Goal: Use online tool/utility: Utilize a website feature to perform a specific function

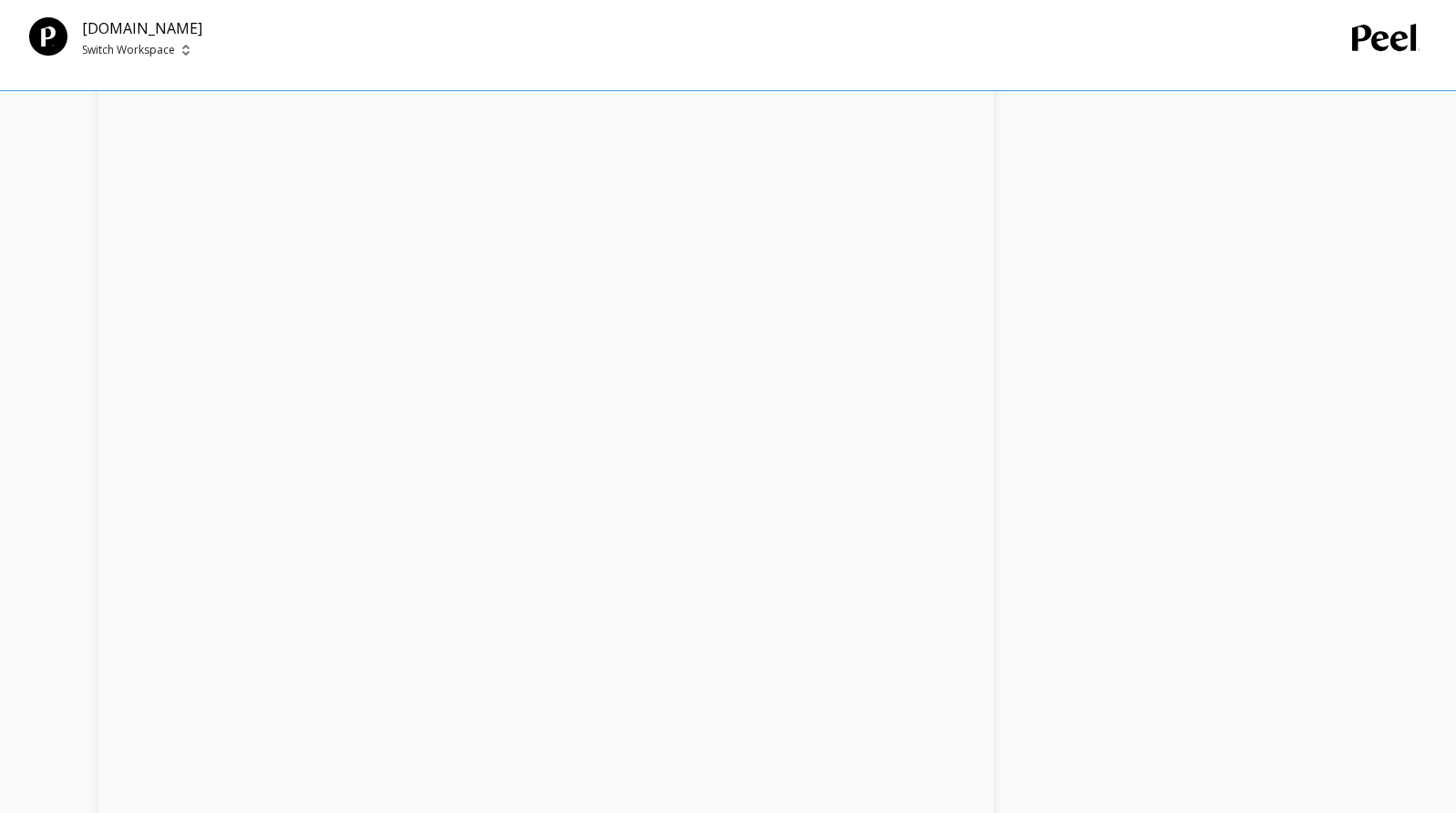
click at [1289, 138] on div "We’re loading your data, but good things take time Initial download Completed C…" at bounding box center [724, 128] width 1253 height 3868
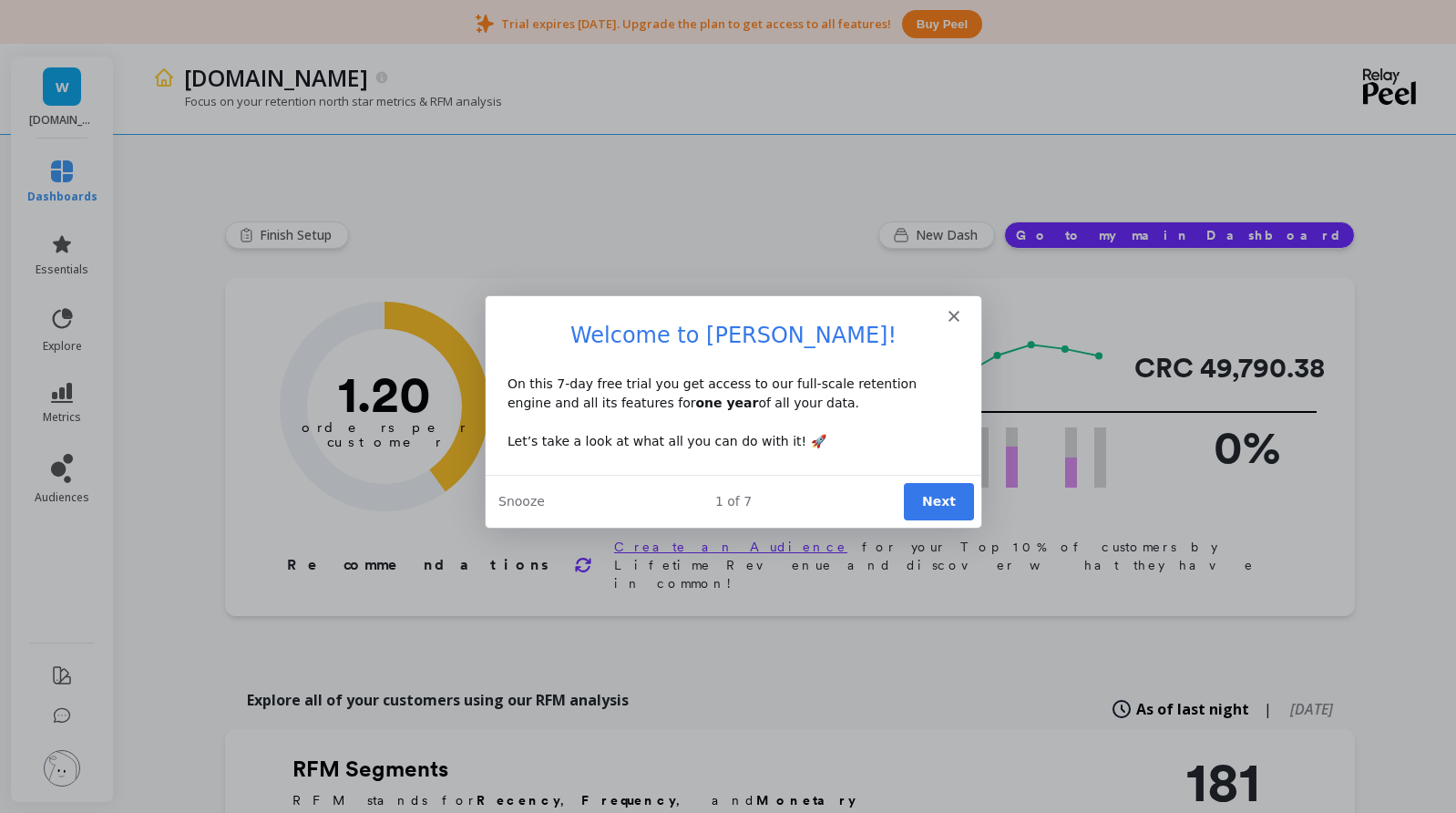
click at [942, 510] on button "Next" at bounding box center [938, 501] width 70 height 38
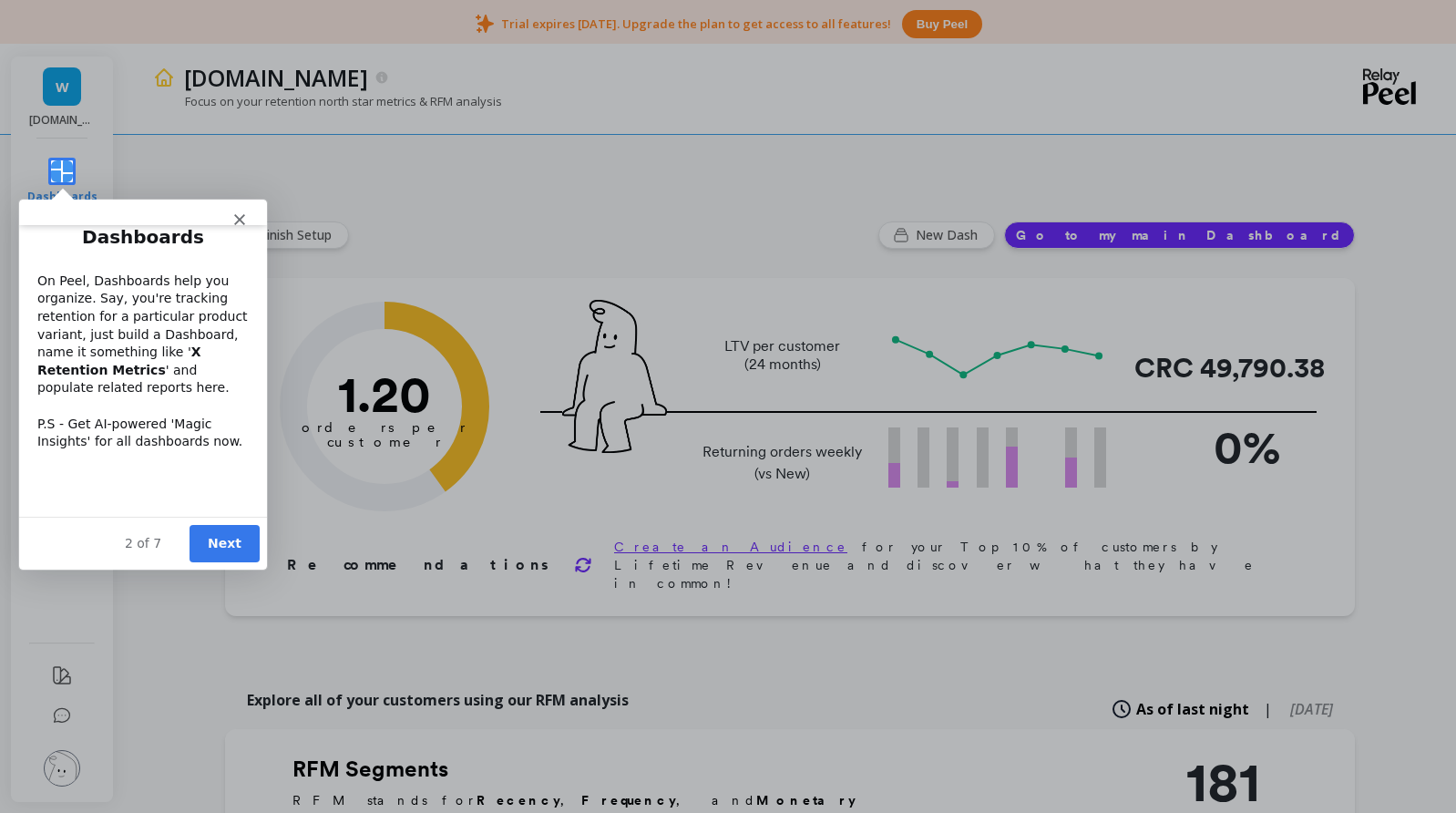
scroll to position [95, 0]
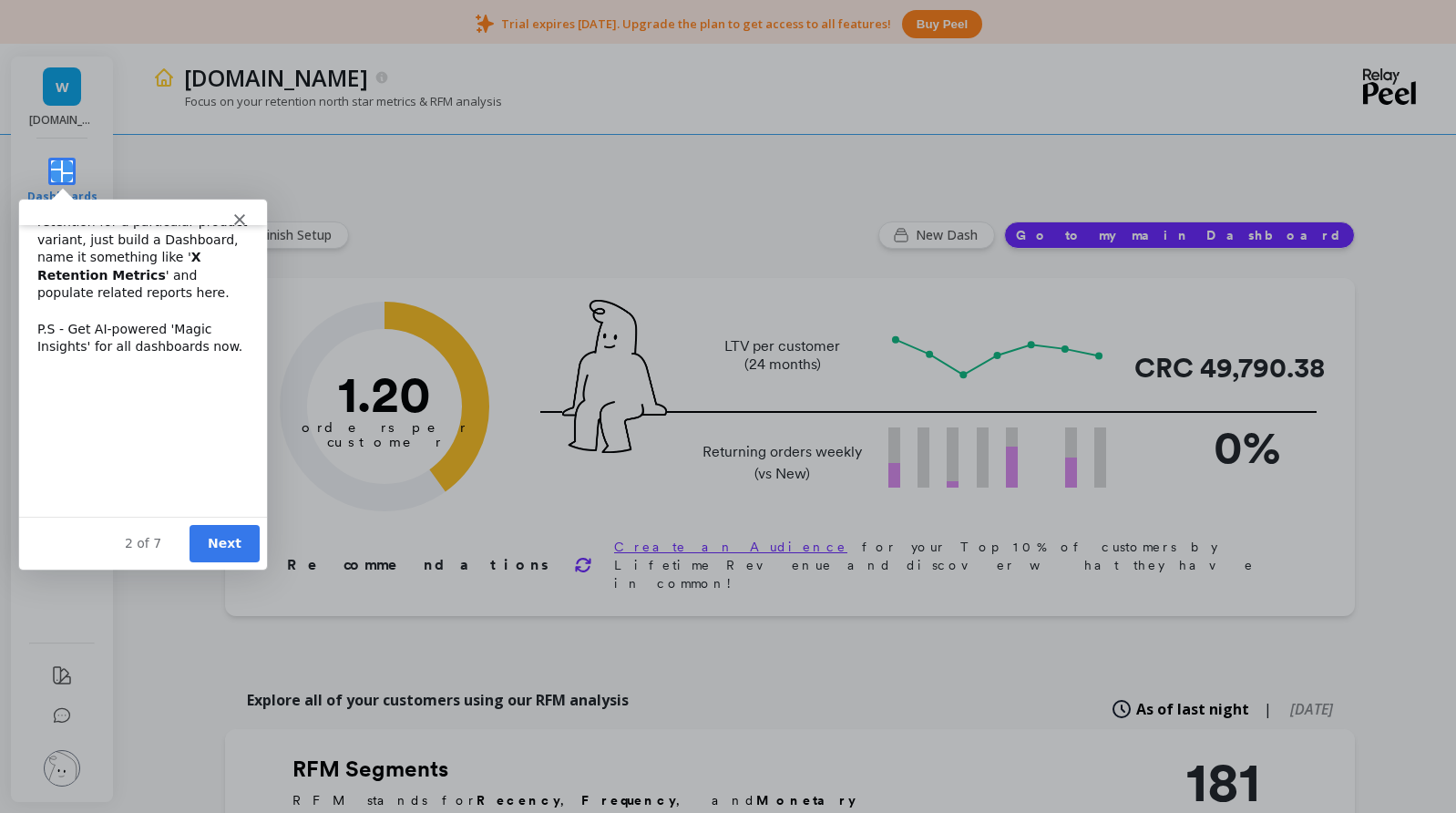
click at [236, 537] on button "Next" at bounding box center [223, 543] width 70 height 38
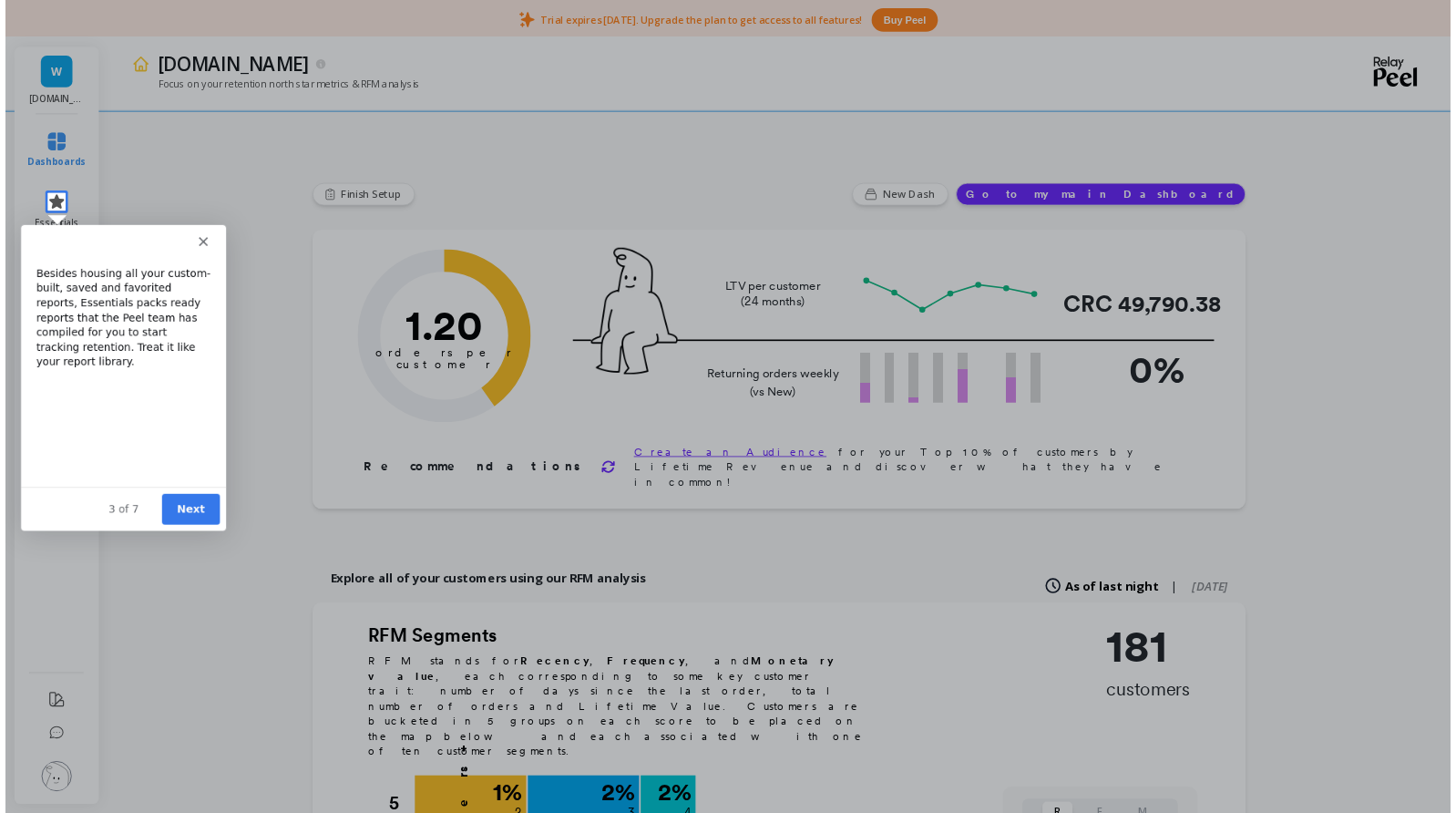
scroll to position [0, 0]
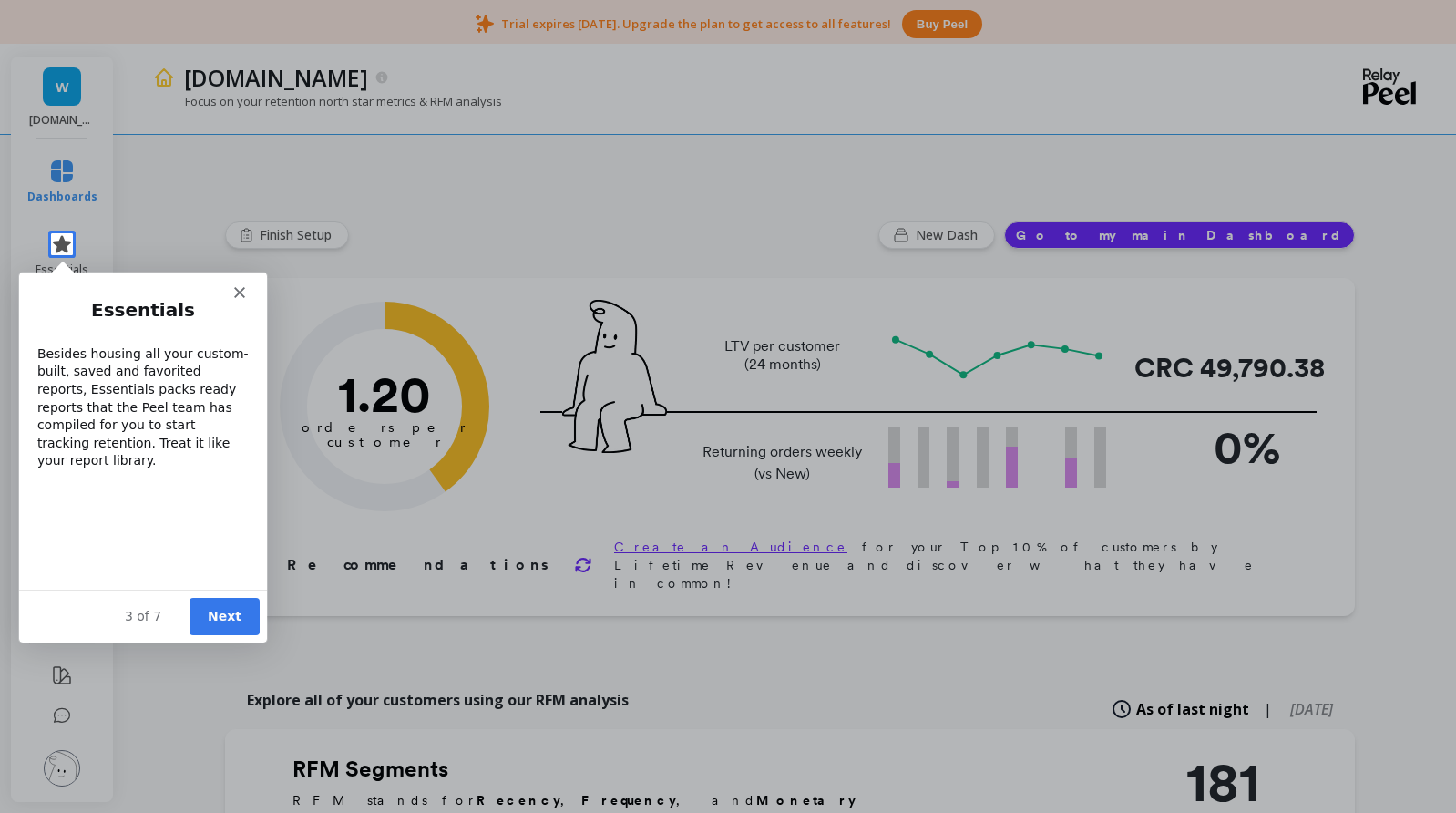
click at [124, 392] on div "Besides housing all your custom-built, saved and favorited reports, Essentials …" at bounding box center [142, 406] width 211 height 124
click at [216, 613] on button "Next" at bounding box center [223, 616] width 70 height 38
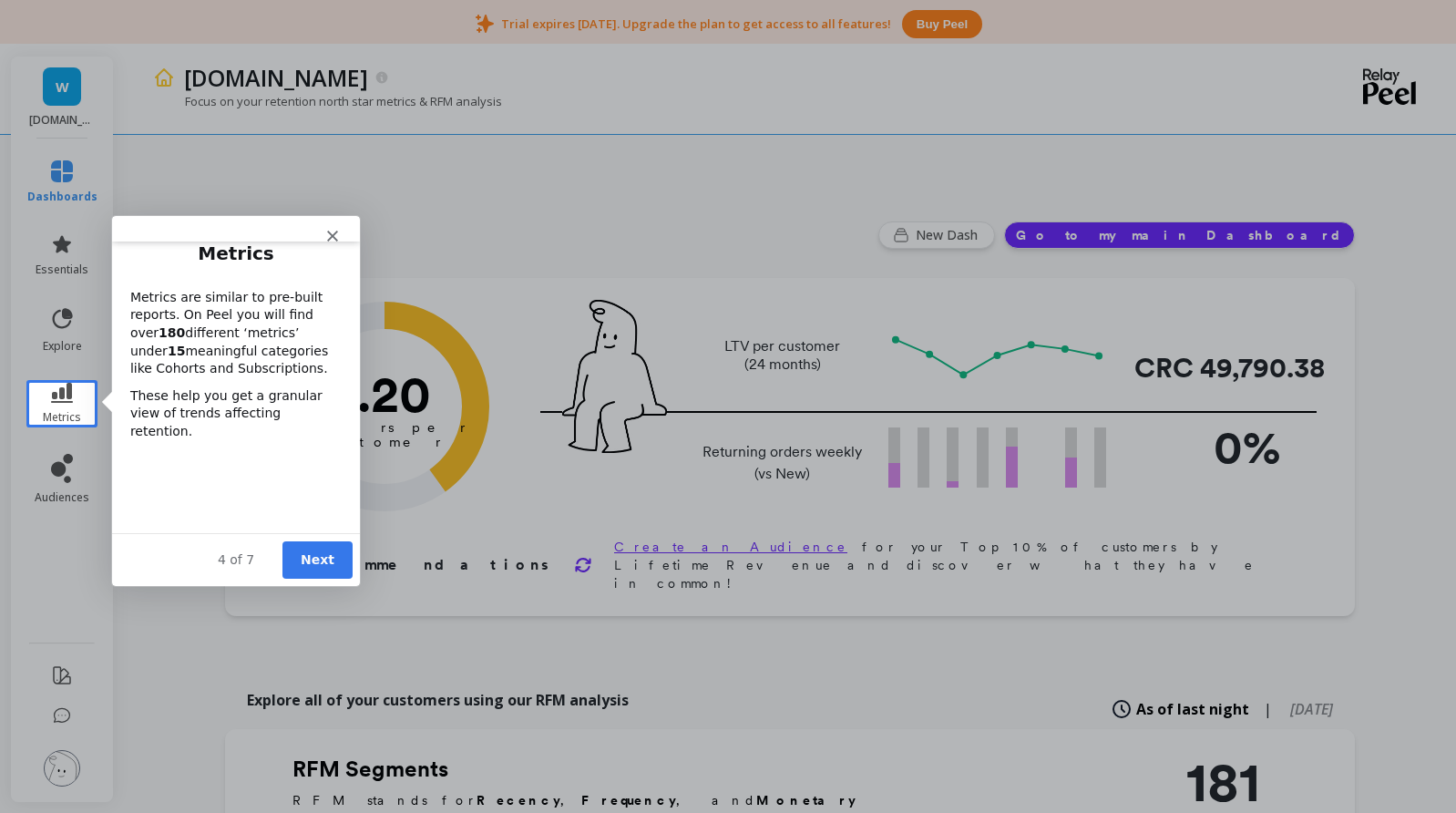
scroll to position [50, 0]
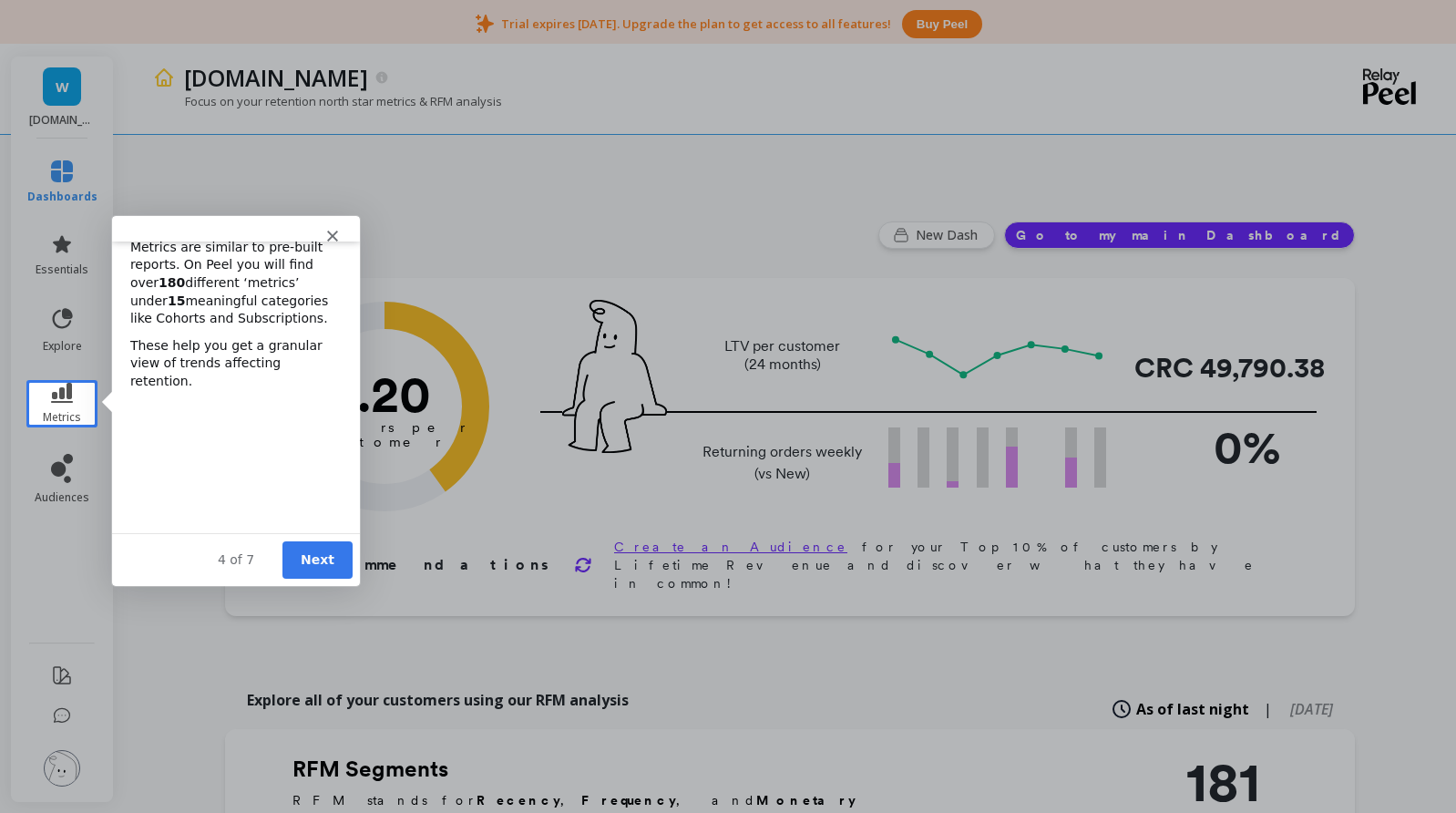
click at [304, 555] on button "Next" at bounding box center [316, 559] width 70 height 38
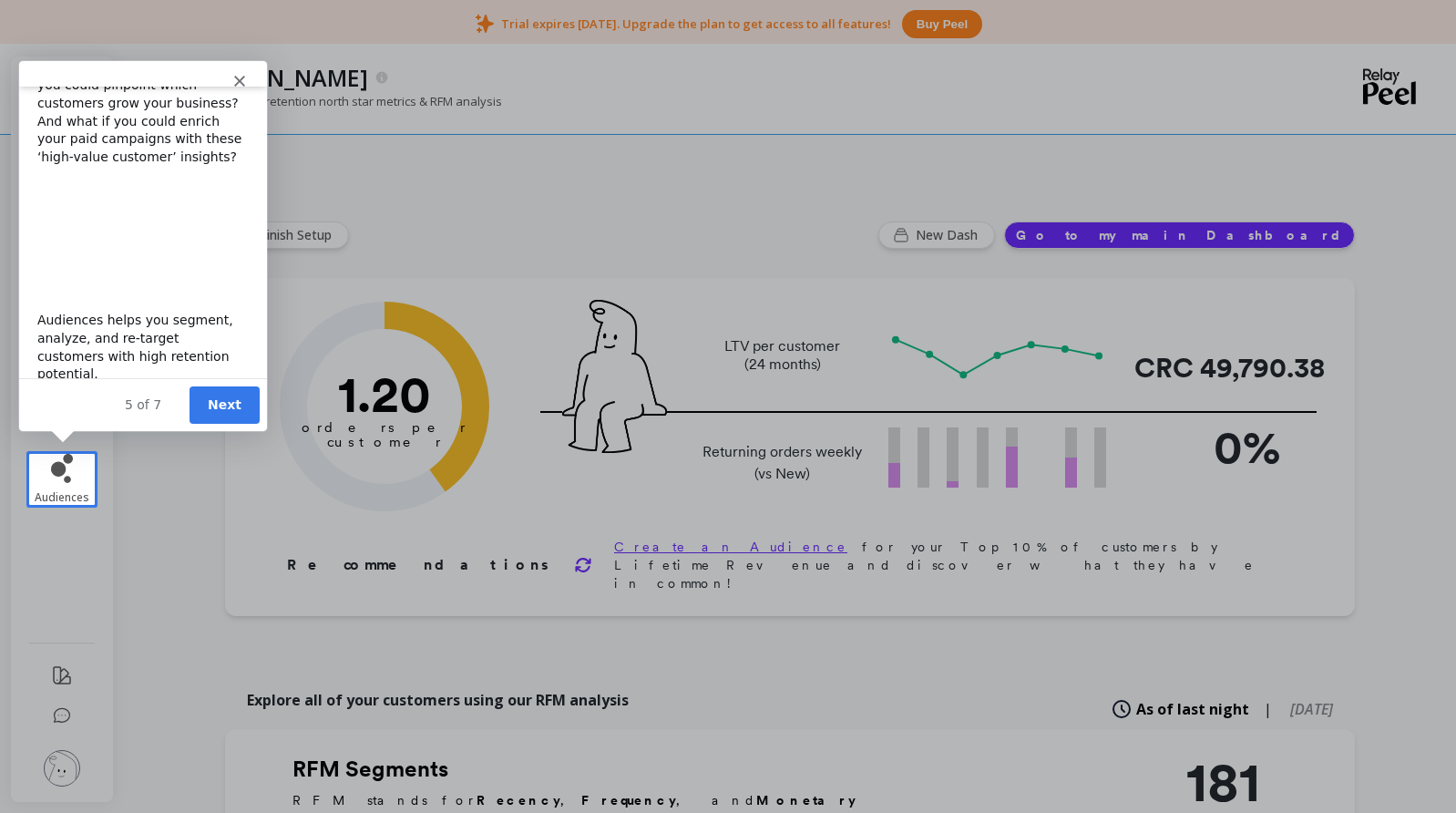
scroll to position [76, 0]
click at [229, 395] on button "Next" at bounding box center [223, 405] width 70 height 38
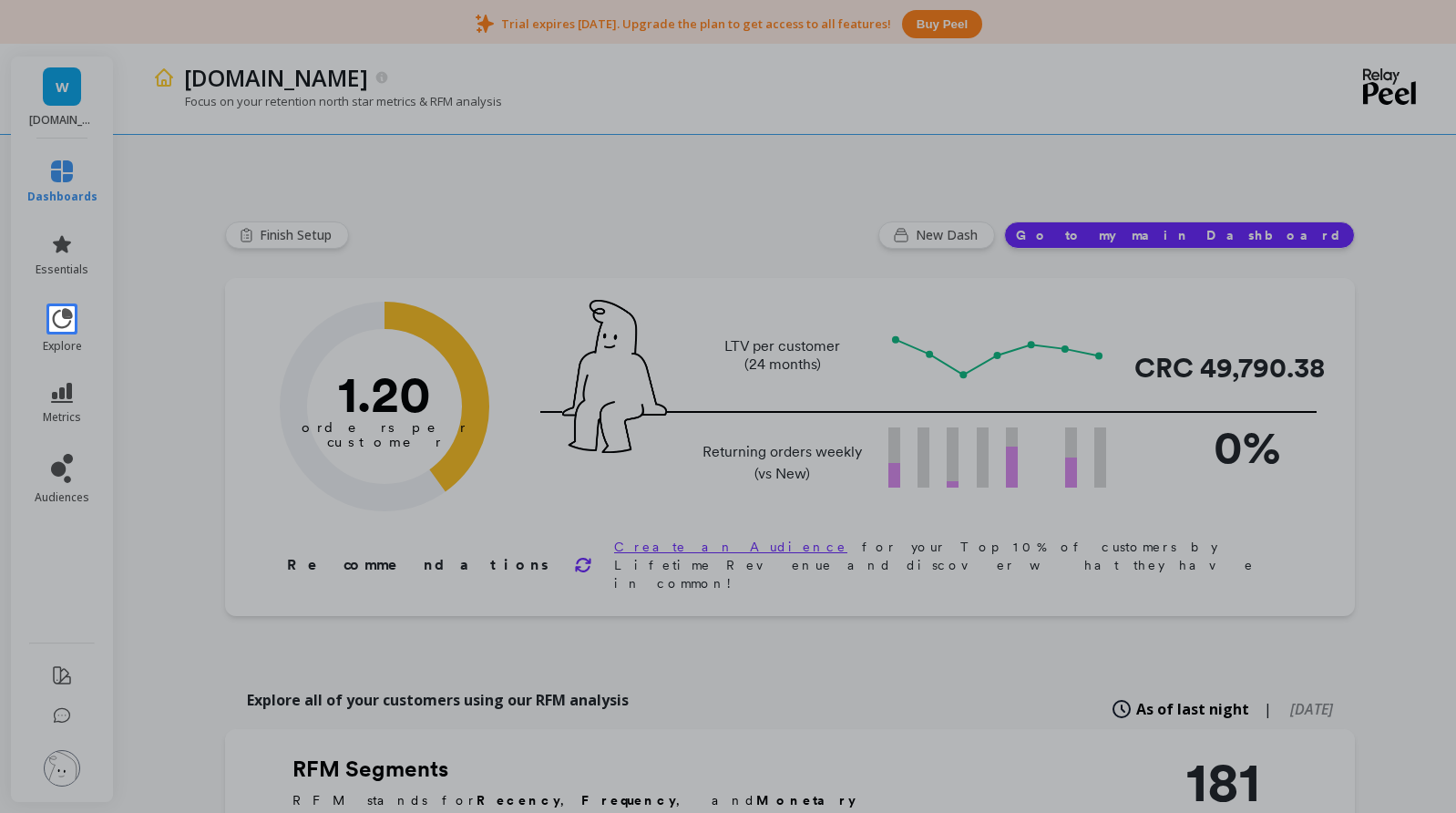
scroll to position [0, 0]
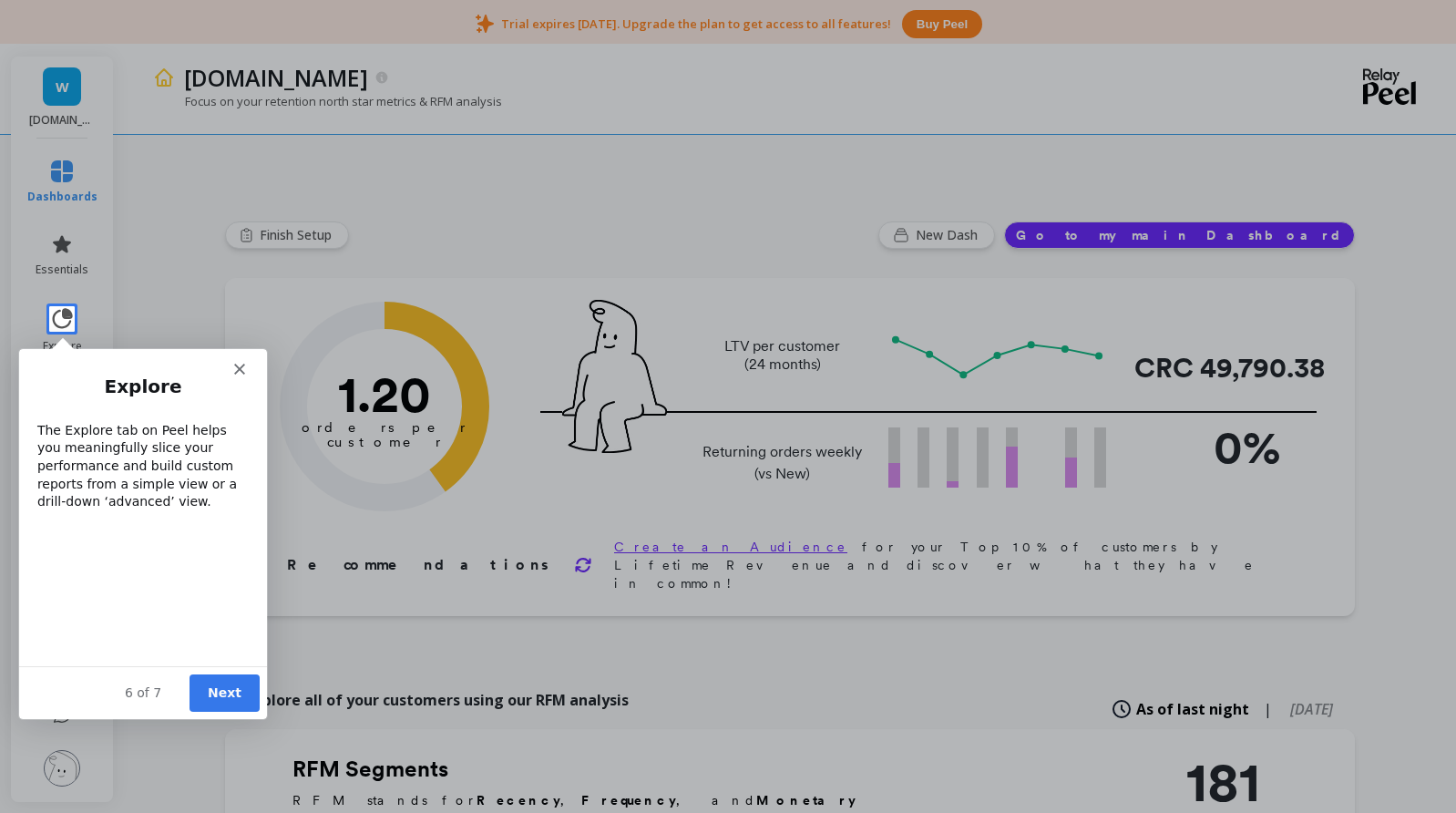
click at [231, 689] on button "Next" at bounding box center [223, 692] width 70 height 38
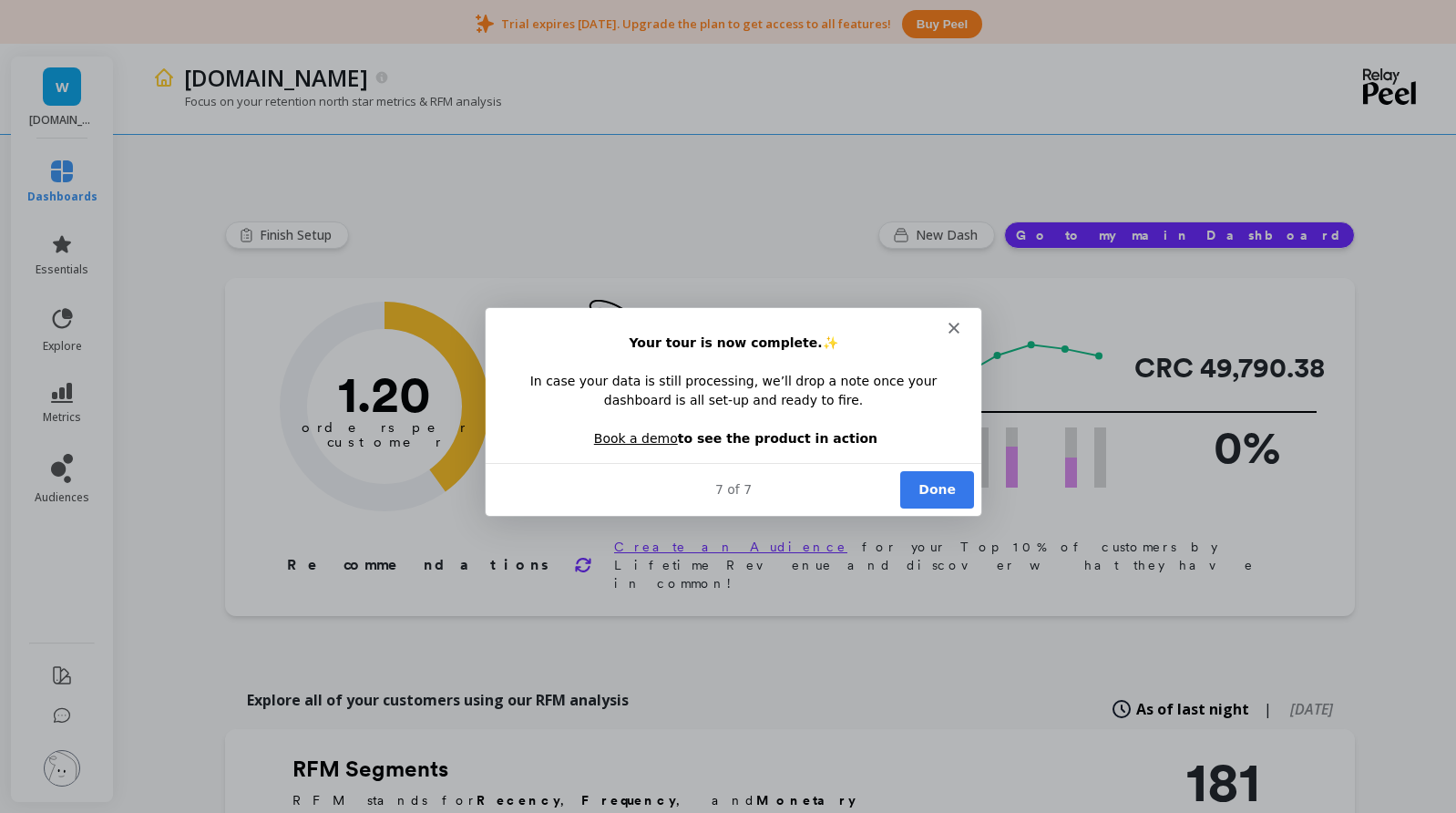
click at [939, 488] on button "Done" at bounding box center [936, 489] width 74 height 38
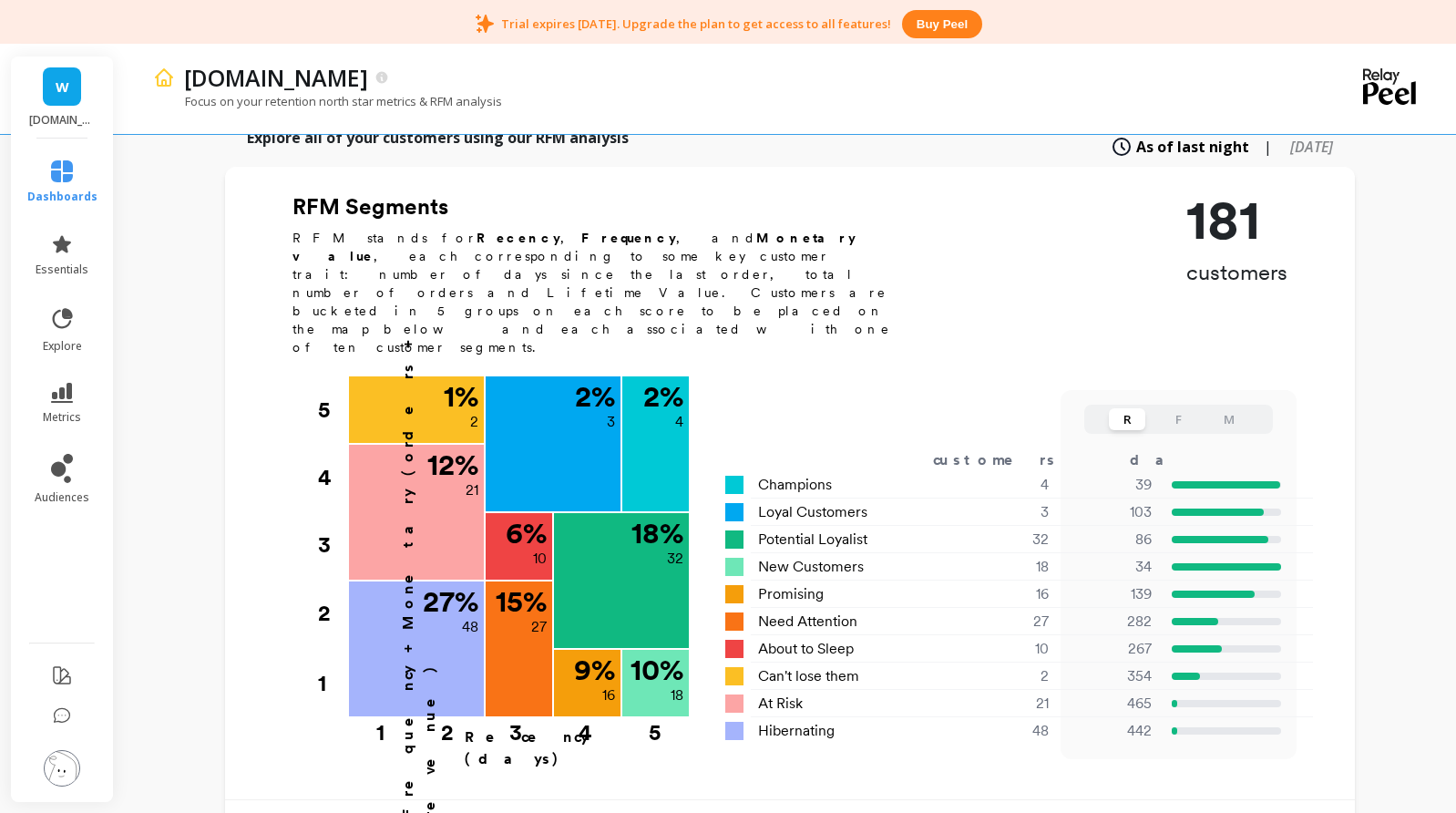
scroll to position [815, 0]
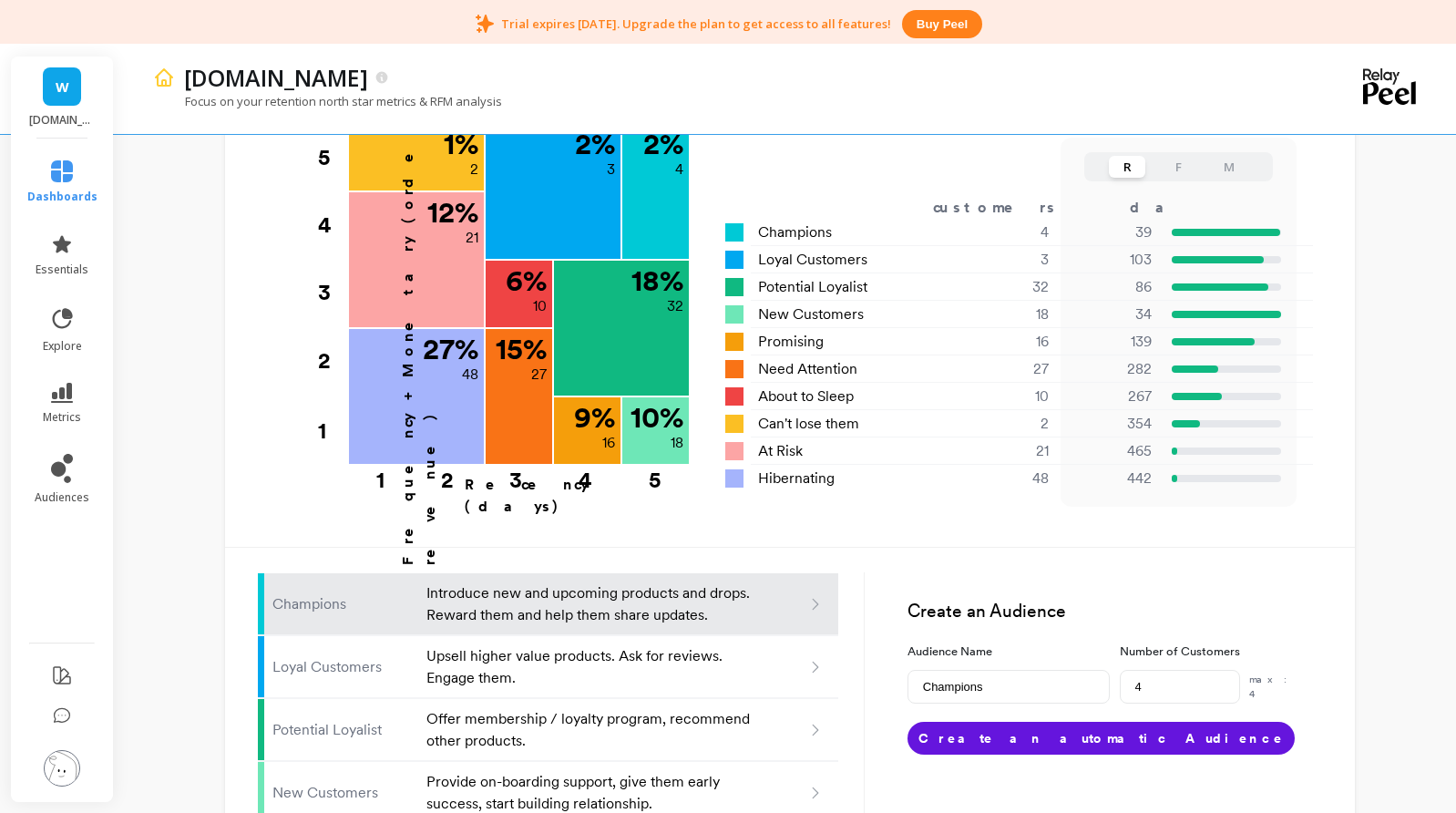
click at [578, 583] on p "Introduce new and upcoming products and drops. Reward them and help them share …" at bounding box center [589, 605] width 327 height 43
click at [617, 583] on p "Introduce new and upcoming products and drops. Reward them and help them share …" at bounding box center [589, 605] width 327 height 43
click at [725, 583] on p "Introduce new and upcoming products and drops. Reward them and help them share …" at bounding box center [589, 605] width 327 height 43
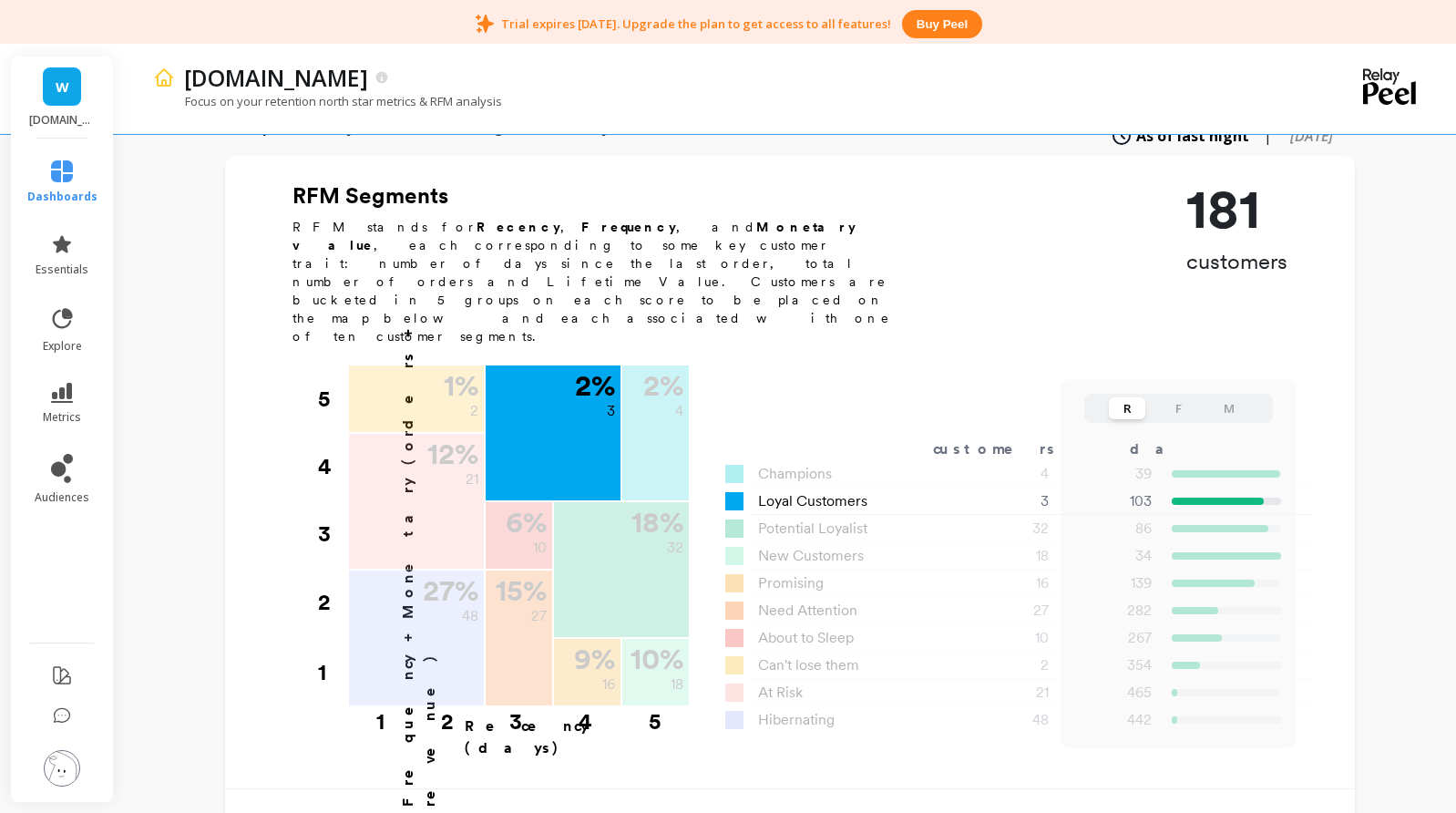
scroll to position [450, 0]
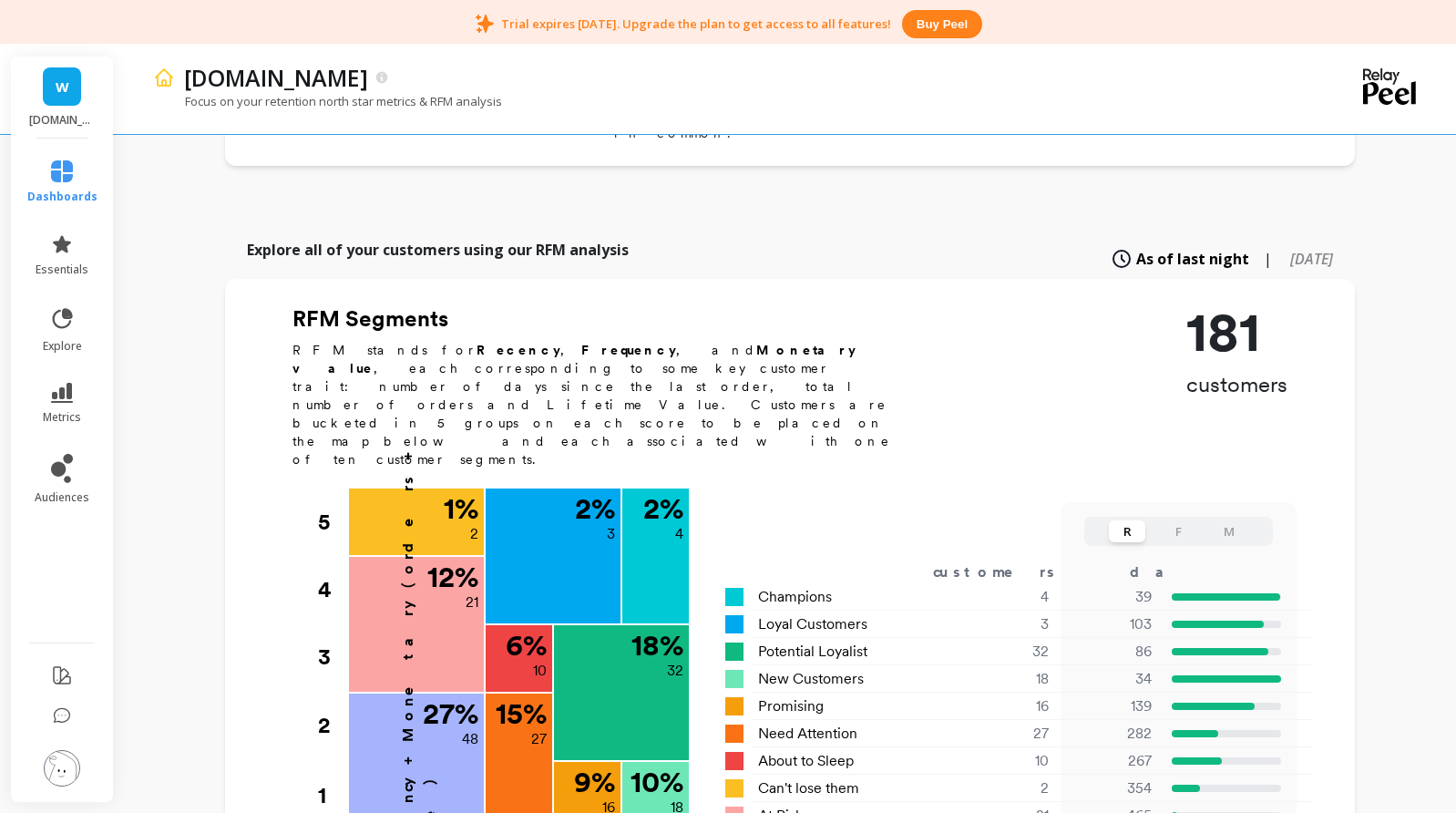
click at [1180, 521] on button "F" at bounding box center [1178, 531] width 37 height 22
click at [1230, 521] on button "M" at bounding box center [1229, 531] width 37 height 22
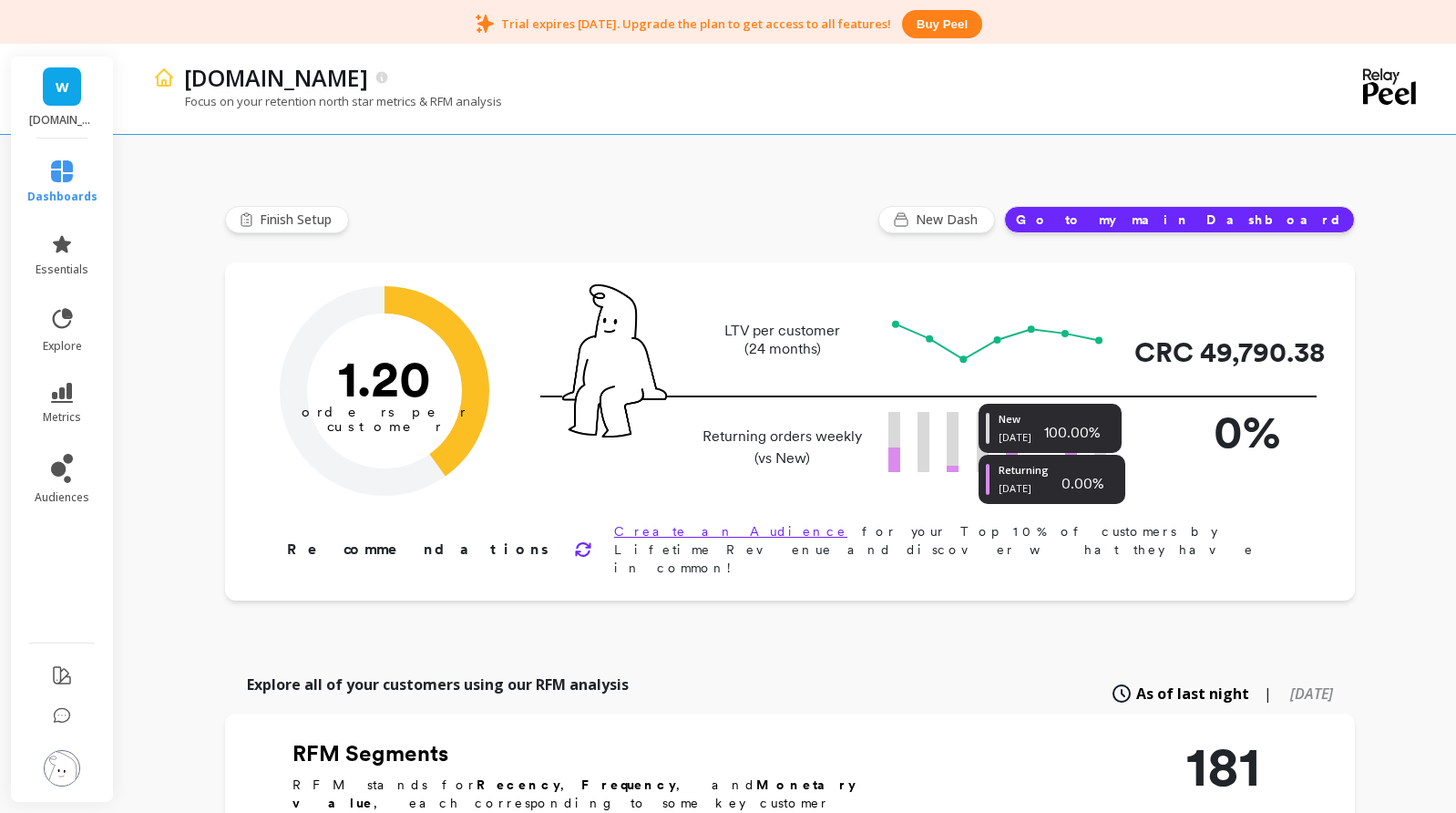
scroll to position [0, 0]
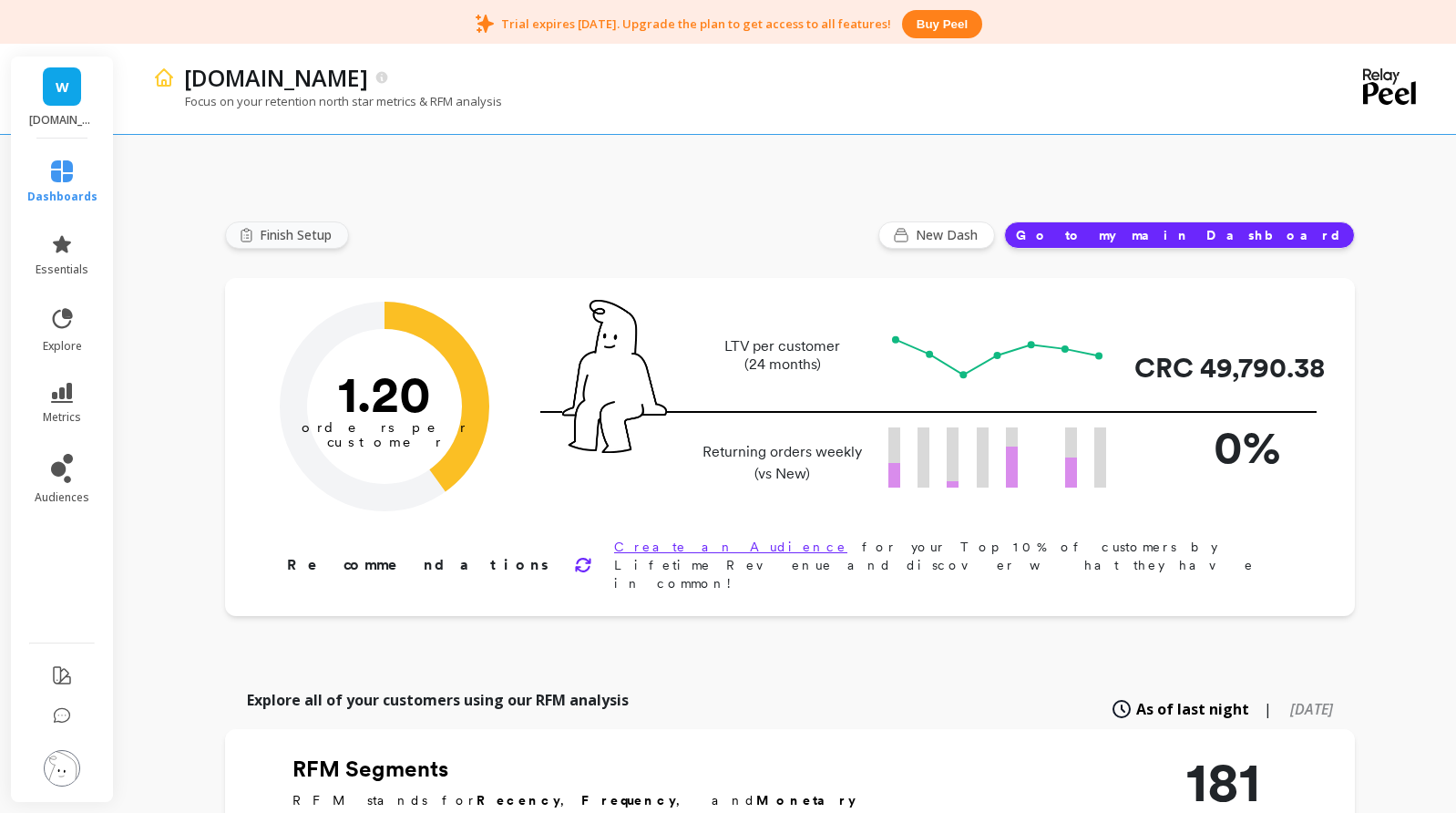
click at [293, 244] on button "Finish Setup" at bounding box center [287, 235] width 124 height 27
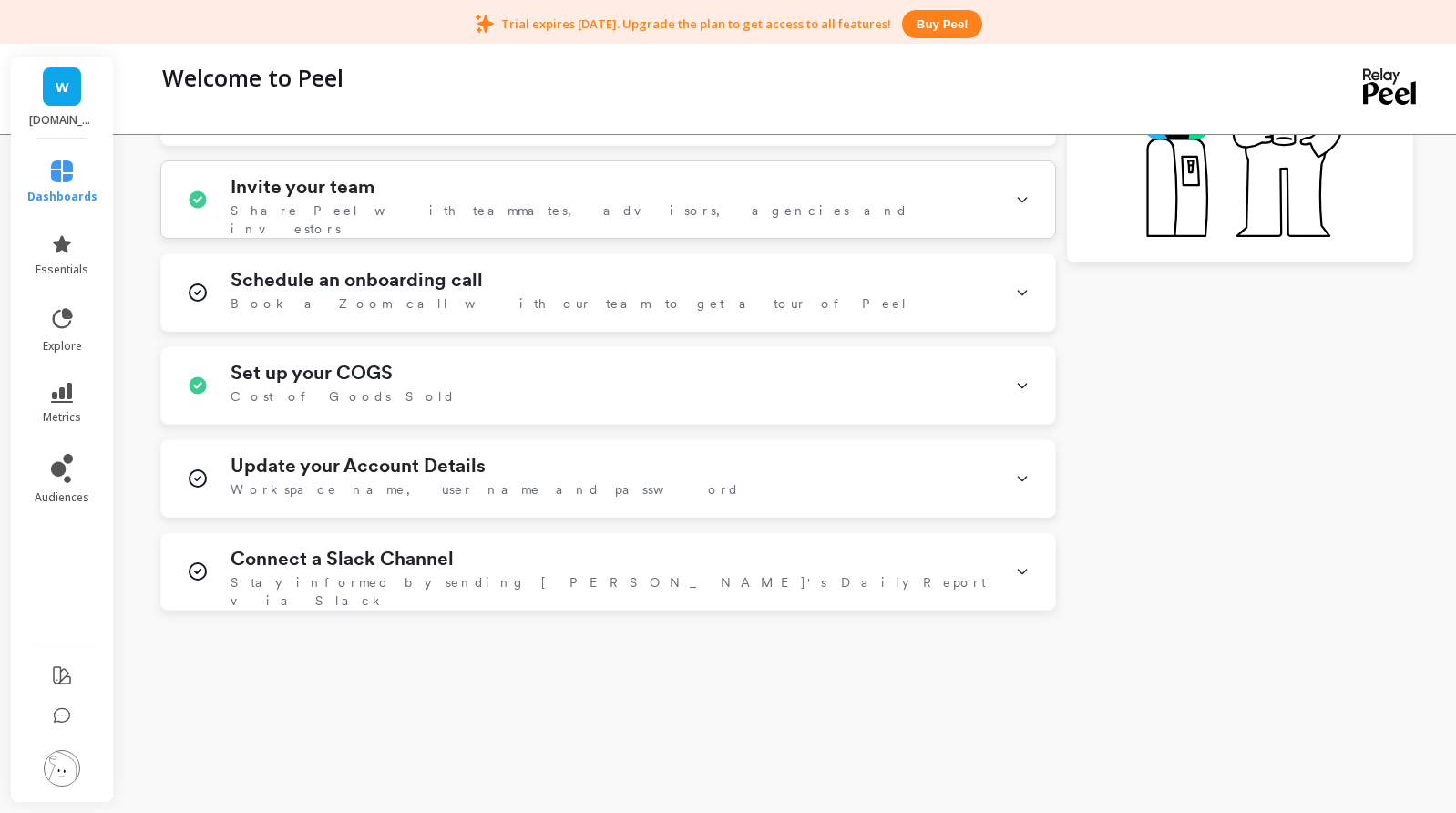
scroll to position [586, 0]
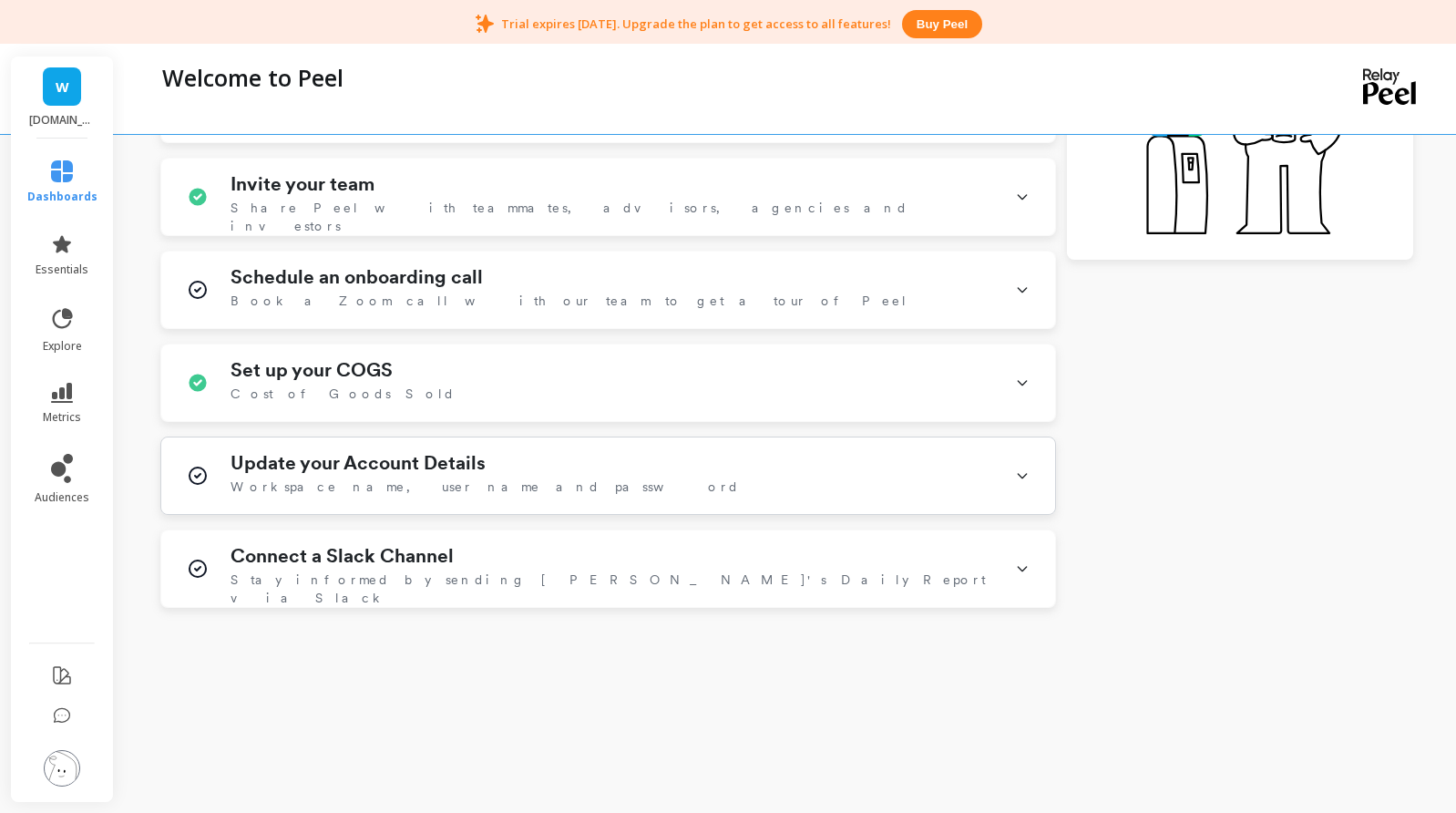
click at [515, 468] on div "Update your Account Details Workspace name, user name and password" at bounding box center [612, 475] width 763 height 47
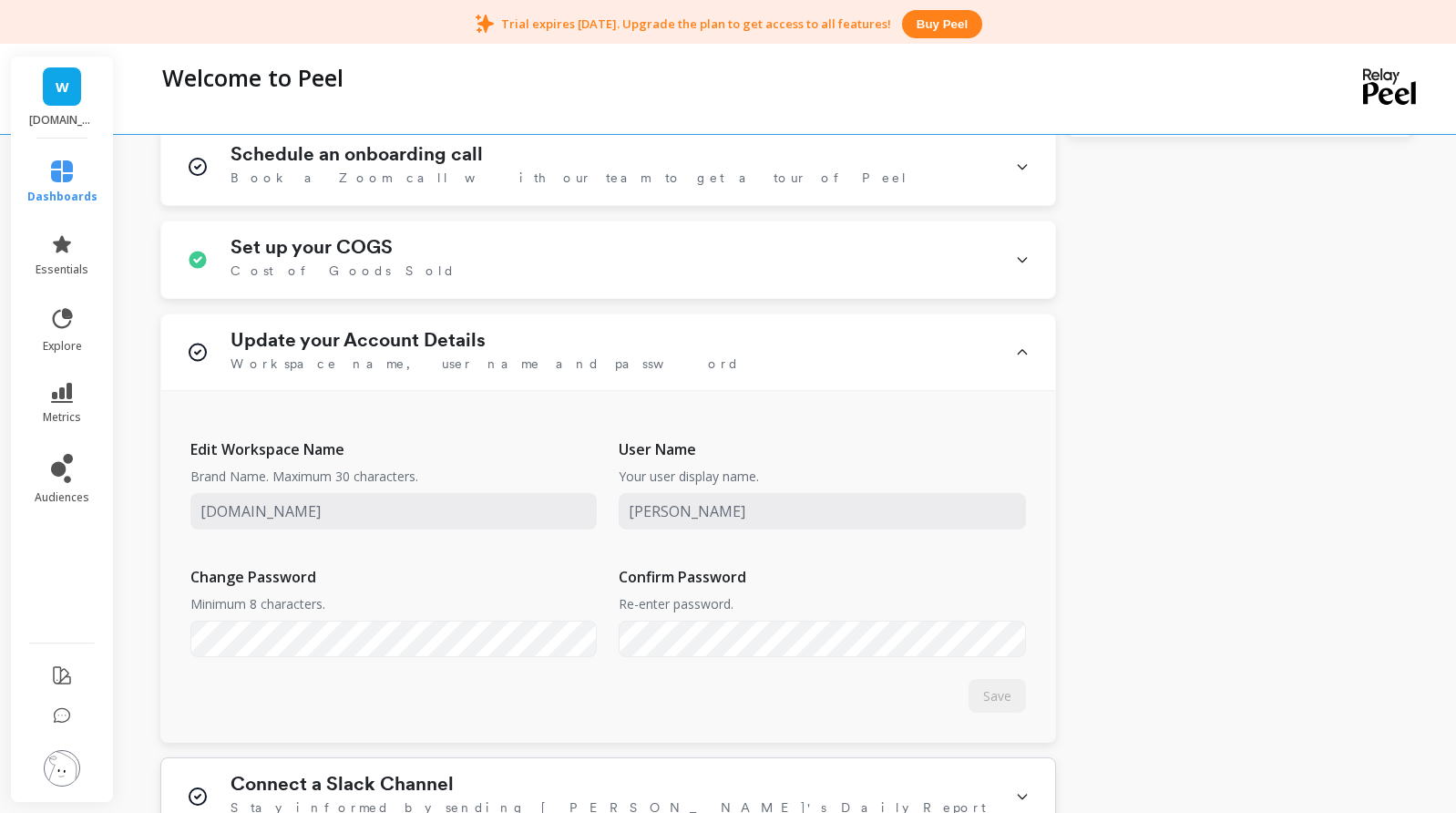
scroll to position [937, 0]
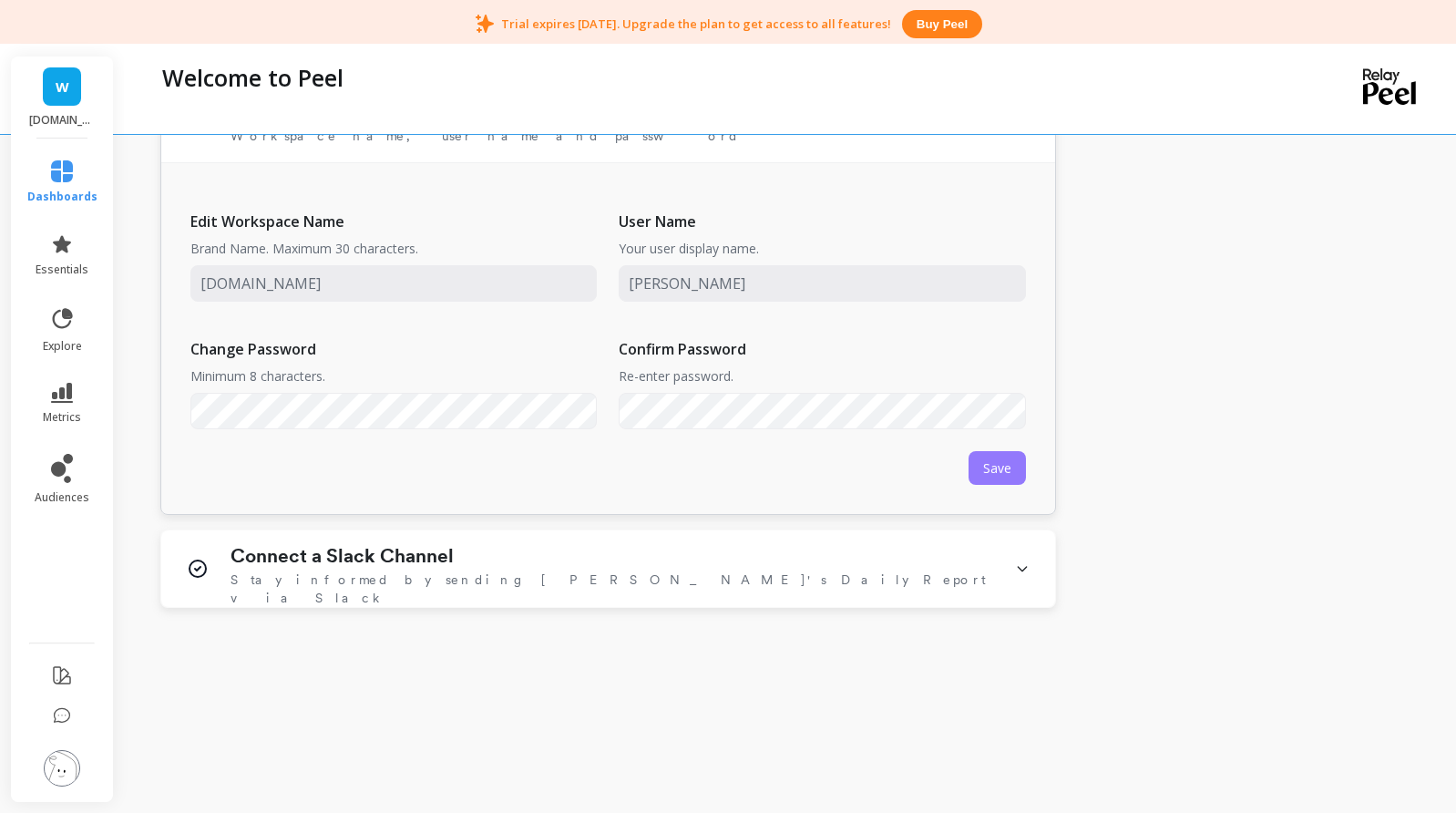
click at [981, 472] on button "Save" at bounding box center [997, 468] width 58 height 34
click at [68, 168] on icon at bounding box center [61, 171] width 22 height 22
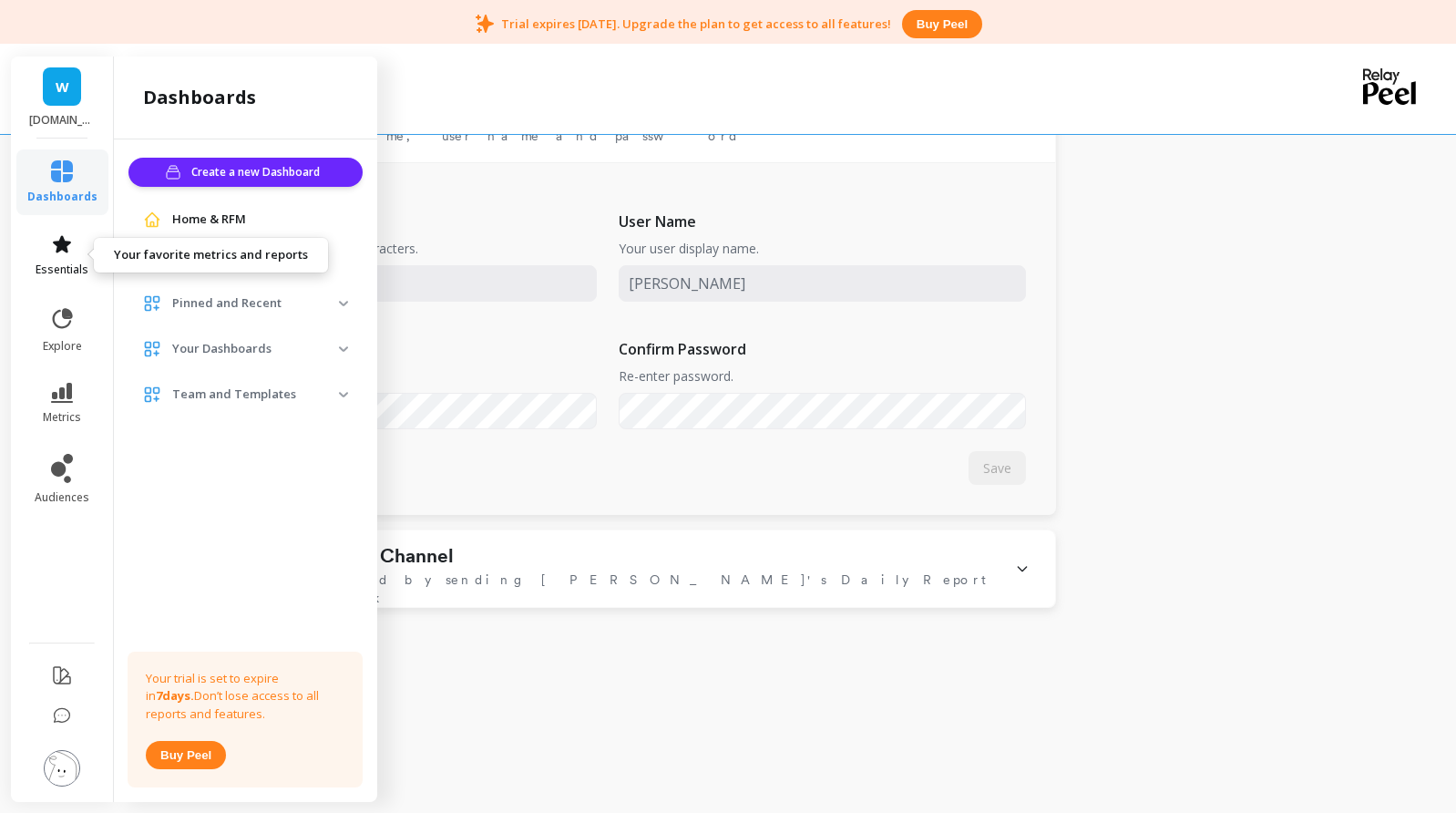
click at [60, 246] on icon at bounding box center [61, 243] width 18 height 17
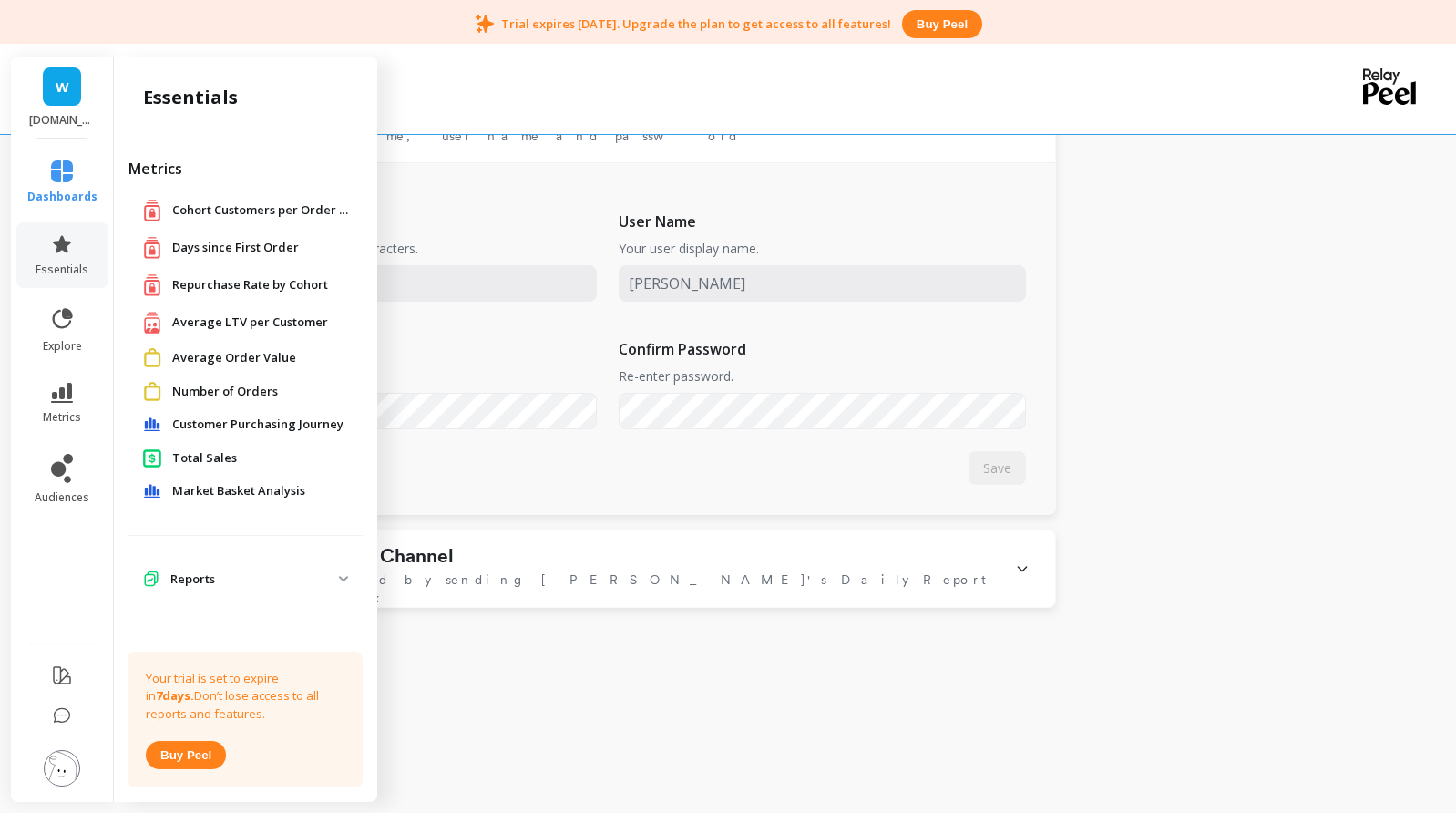
click at [246, 483] on span "Market Basket Analysis" at bounding box center [239, 490] width 133 height 18
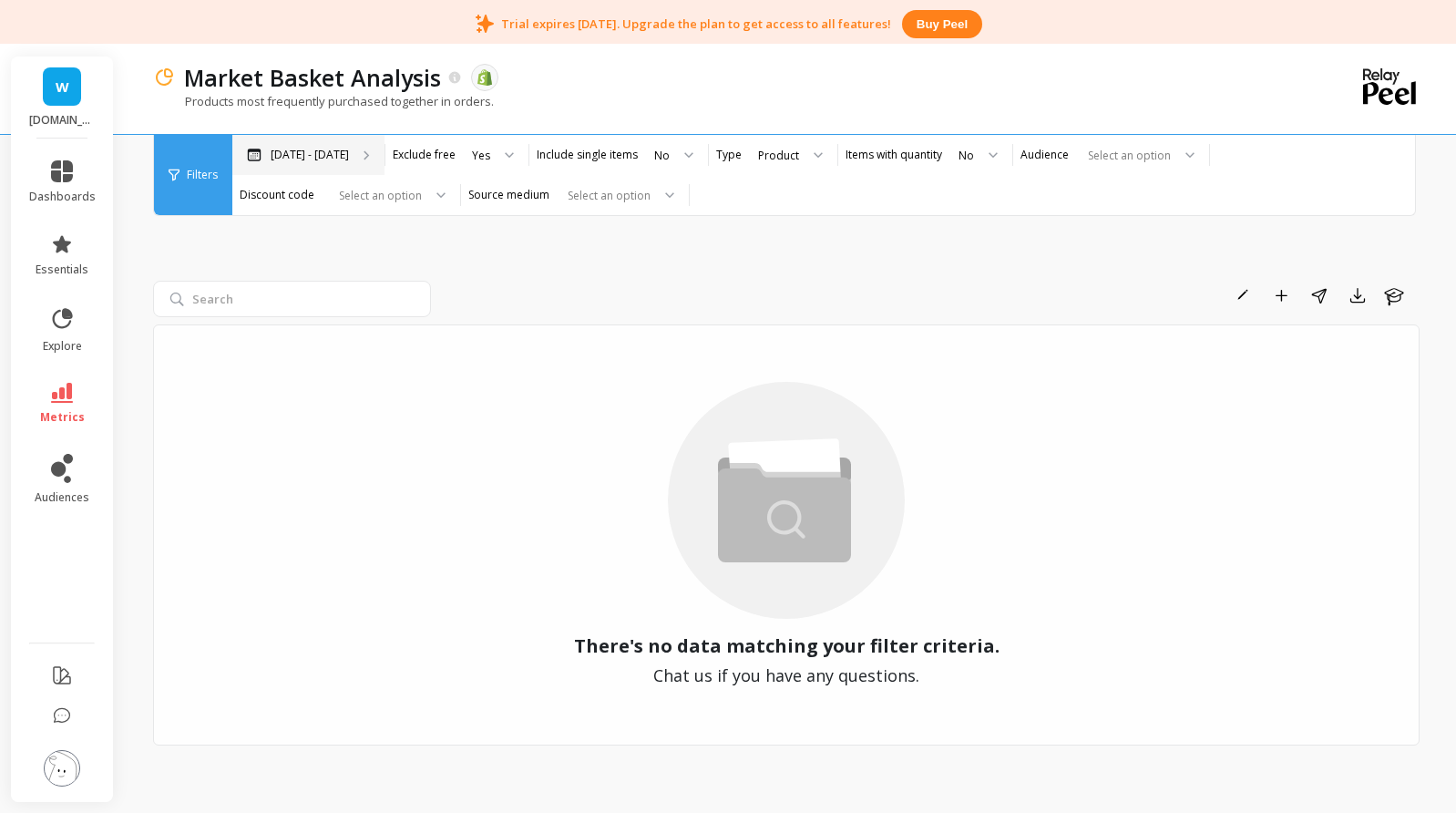
click at [314, 159] on p "Apr 6 - Oct 6" at bounding box center [309, 155] width 78 height 14
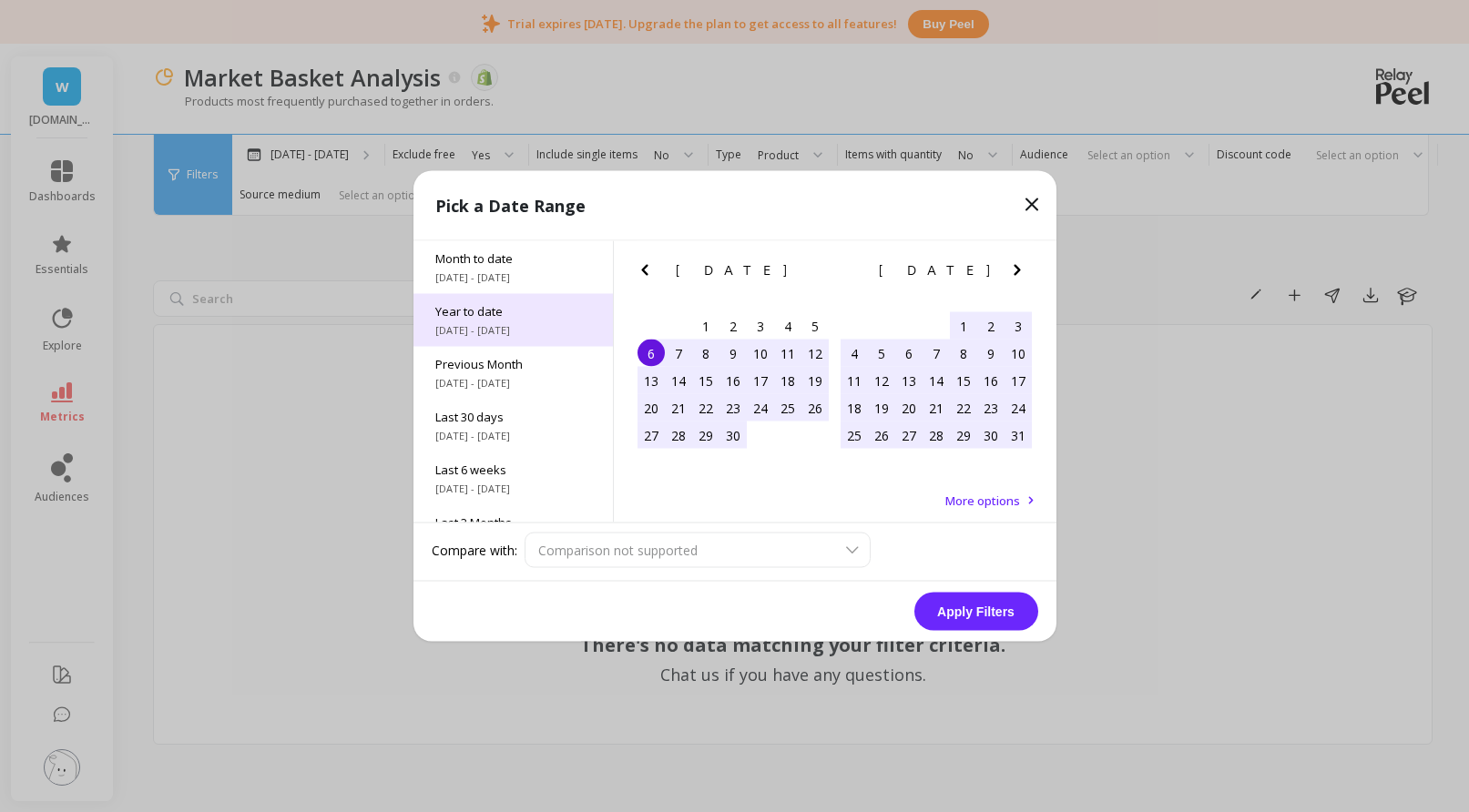
click at [499, 323] on span "1/1/2025 - 10/6/2025" at bounding box center [513, 330] width 155 height 14
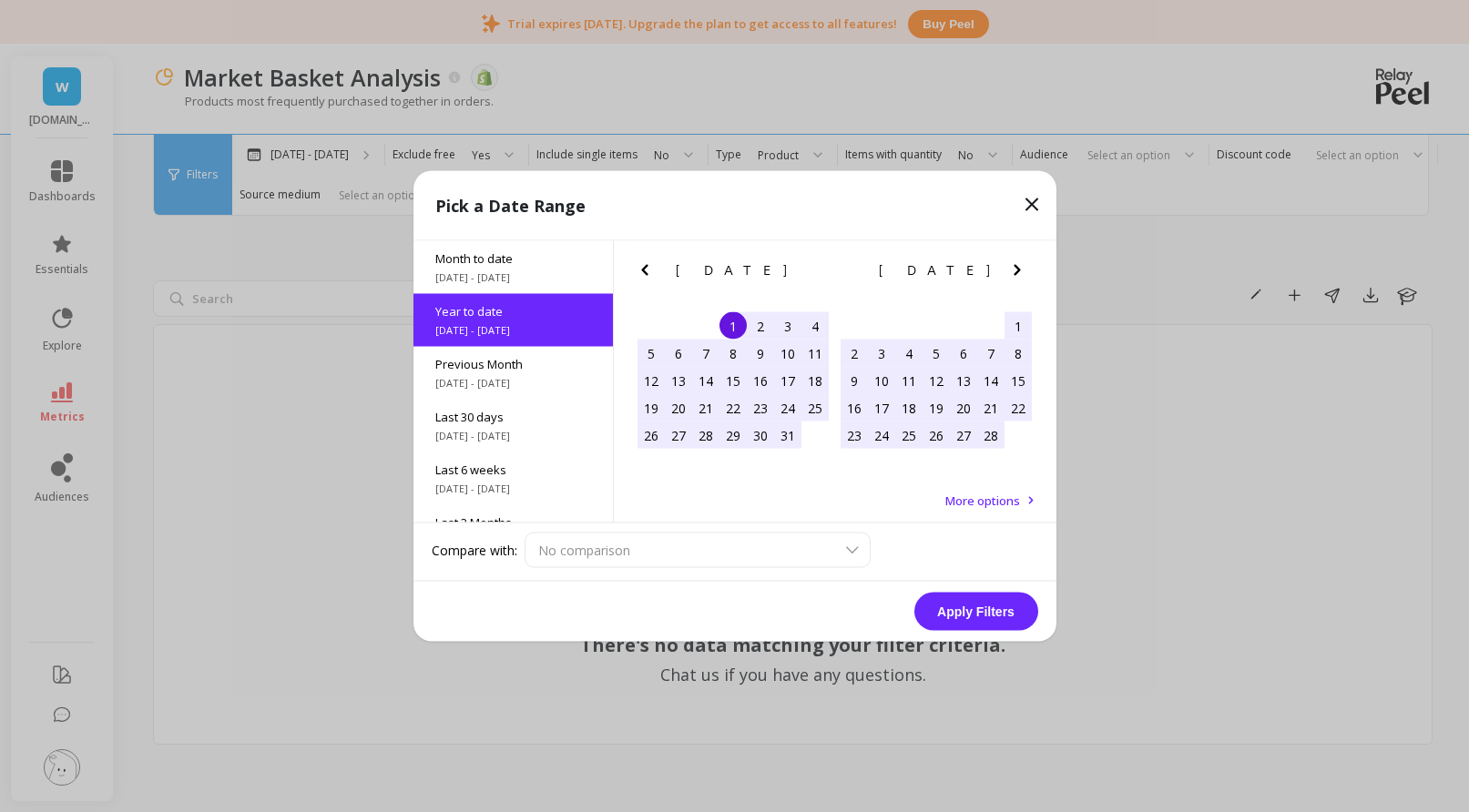
click at [770, 556] on div "No comparison" at bounding box center [781, 550] width 514 height 36
drag, startPoint x: 805, startPoint y: 560, endPoint x: 833, endPoint y: 559, distance: 28.0
click at [805, 561] on div "No comparison" at bounding box center [781, 550] width 514 height 36
click at [841, 559] on div "No comparison" at bounding box center [781, 550] width 514 height 36
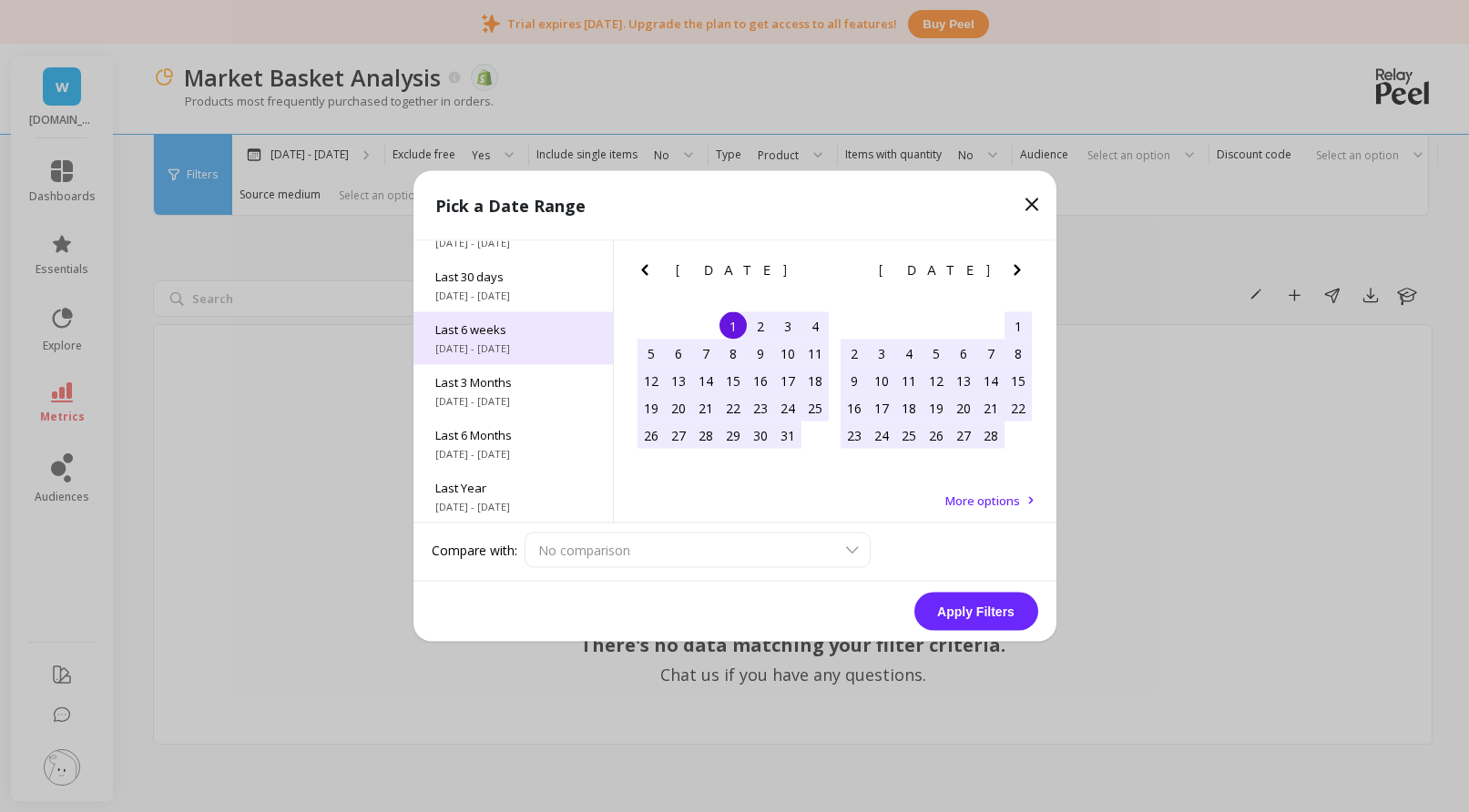
scroll to position [182, 0]
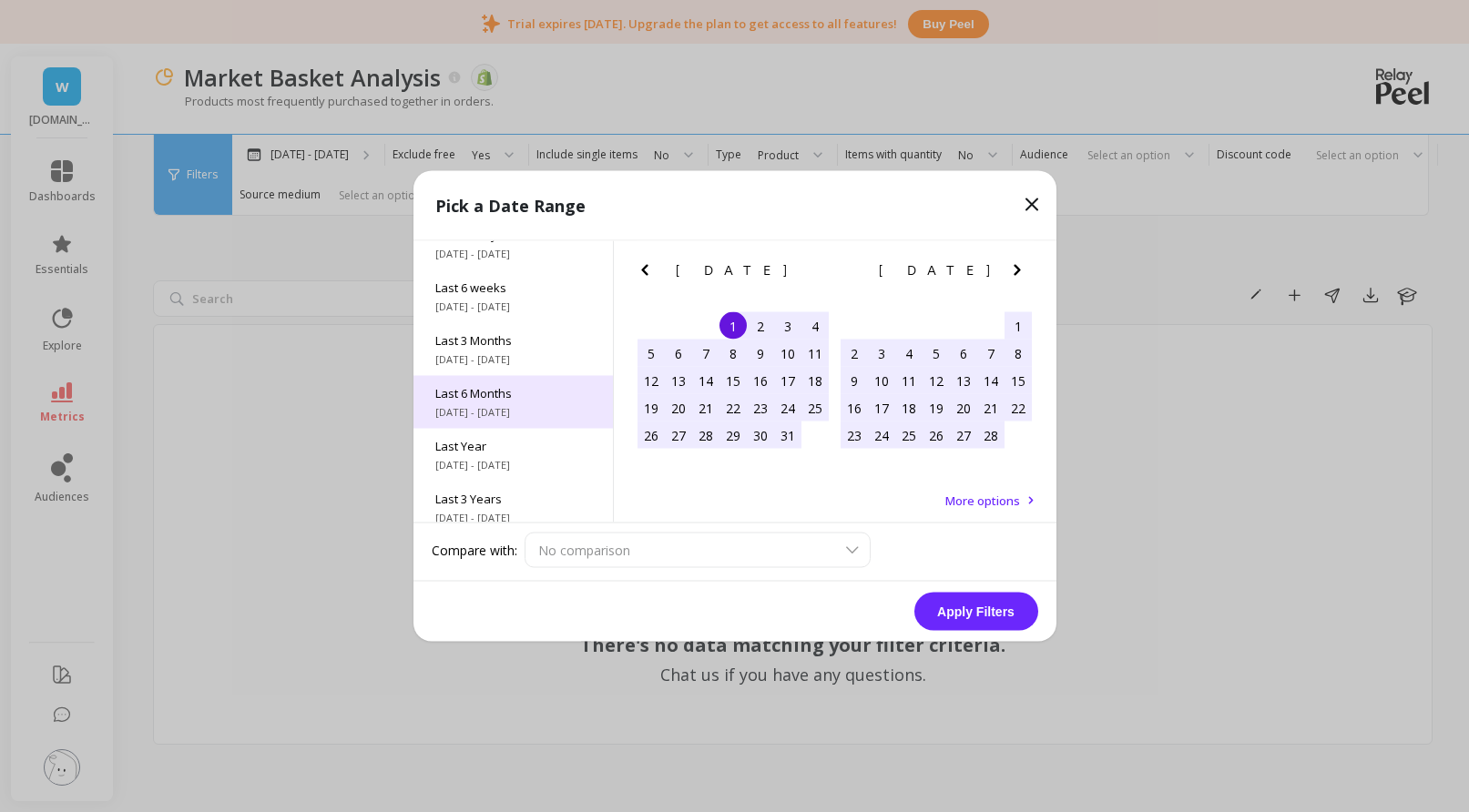
click at [537, 396] on span "Last 6 Months" at bounding box center [513, 393] width 155 height 16
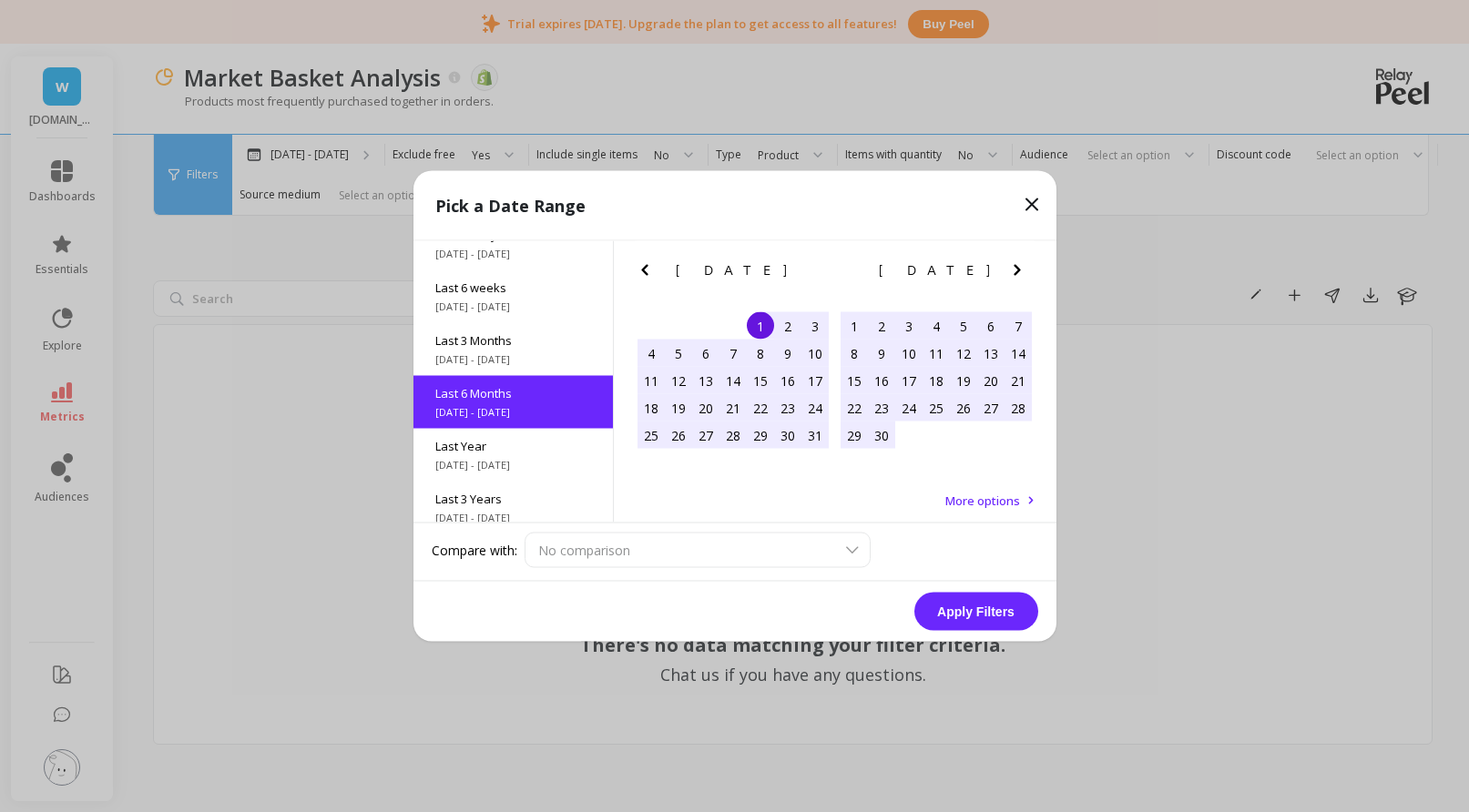
scroll to position [203, 0]
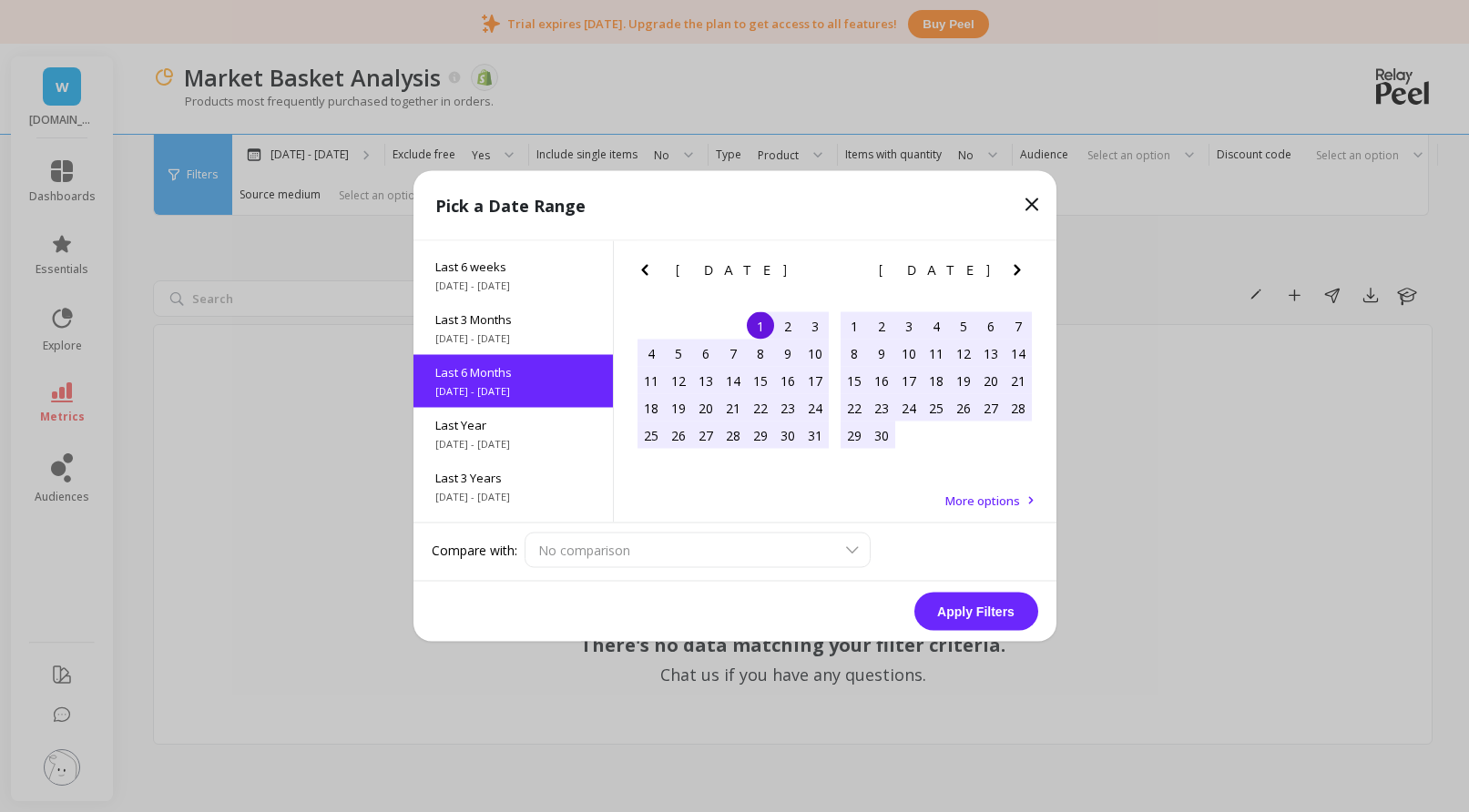
click at [620, 556] on div "No comparison" at bounding box center [781, 550] width 514 height 36
click at [856, 549] on div "No comparison" at bounding box center [781, 550] width 514 height 36
click at [855, 552] on div "No comparison" at bounding box center [781, 550] width 514 height 36
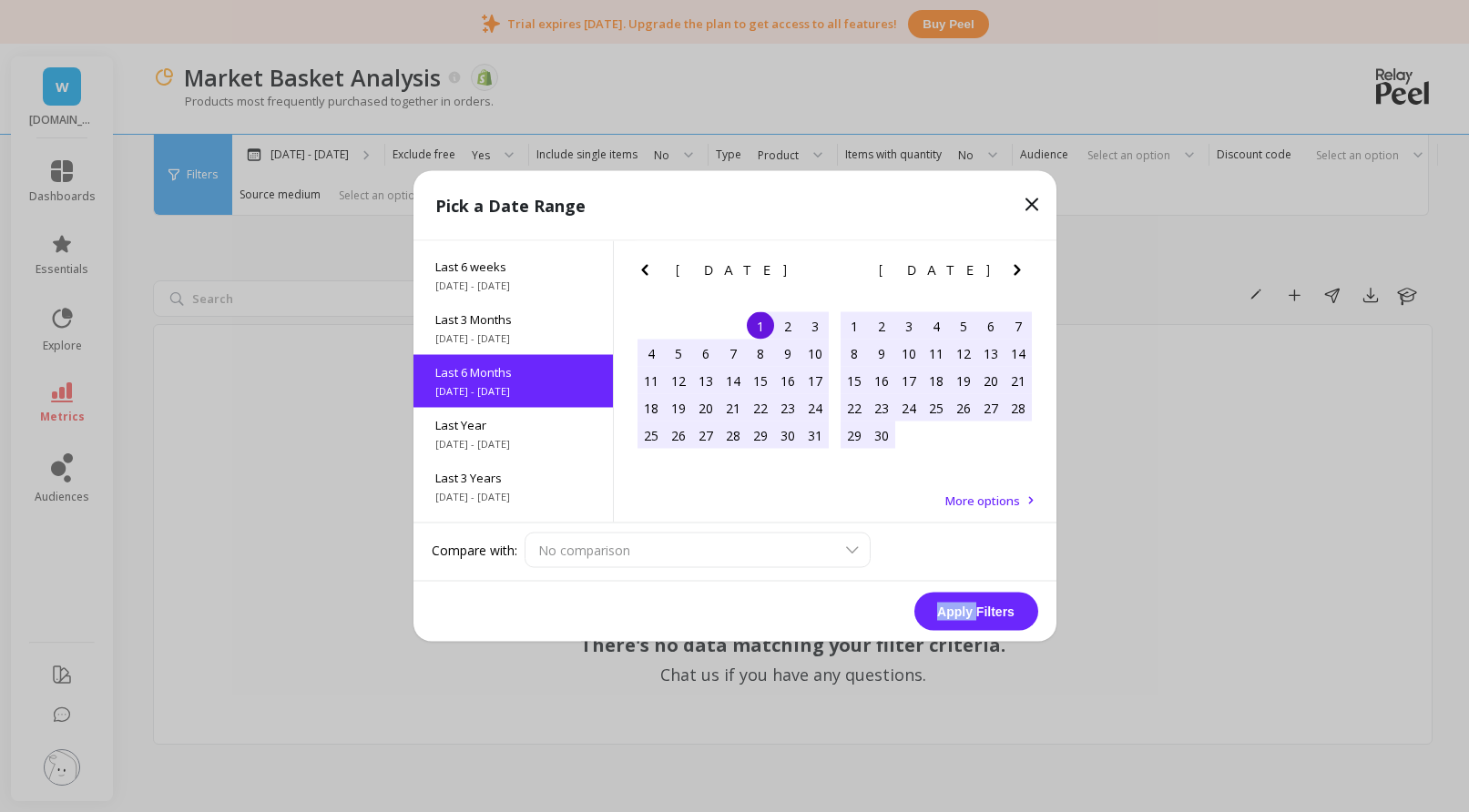
click at [855, 552] on div "No comparison" at bounding box center [781, 550] width 514 height 36
click at [855, 551] on div "No comparison" at bounding box center [781, 550] width 514 height 36
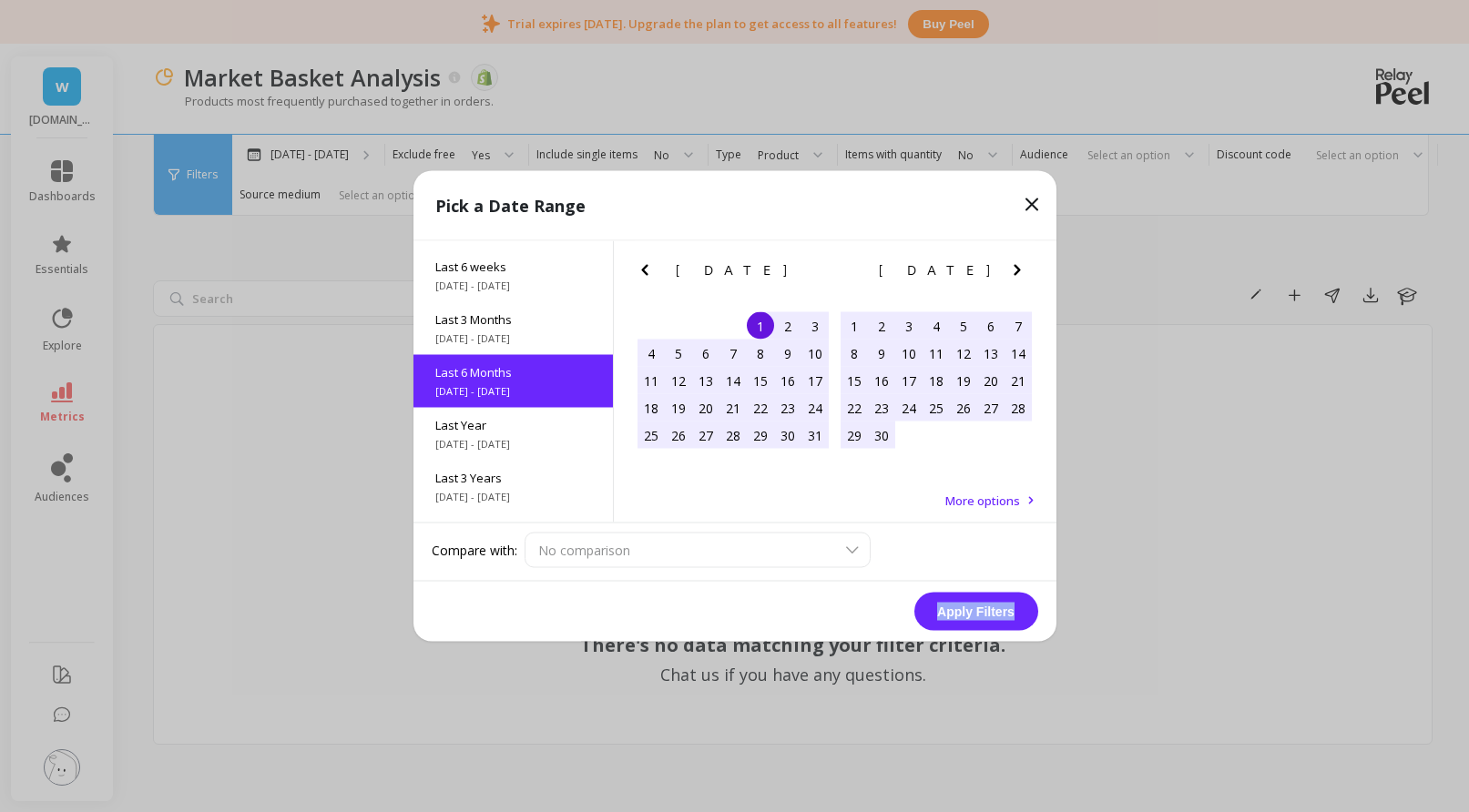
click at [855, 551] on div "No comparison" at bounding box center [781, 550] width 514 height 36
click at [556, 332] on span "8/1/2025 - 10/6/2025" at bounding box center [513, 338] width 155 height 14
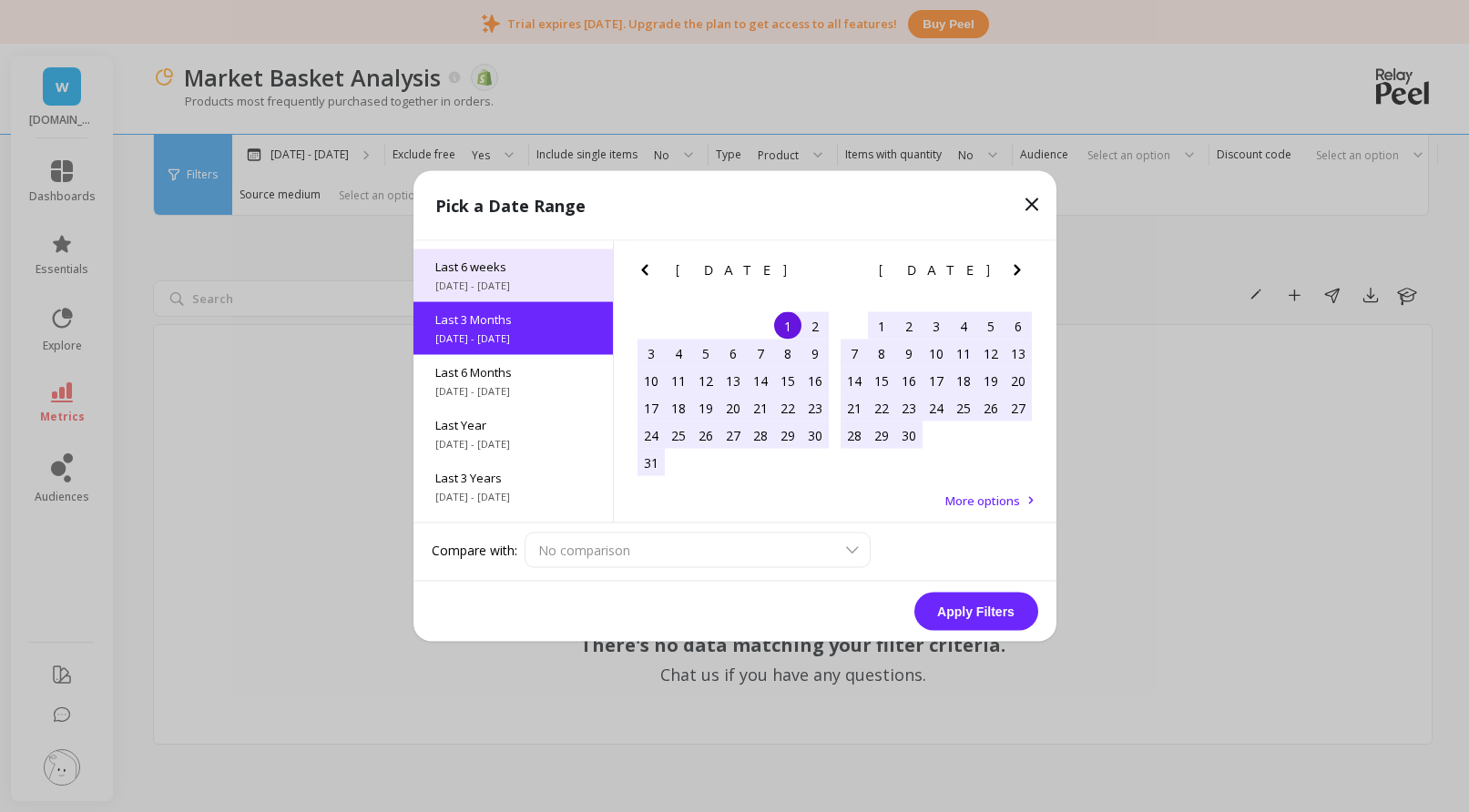
scroll to position [150, 0]
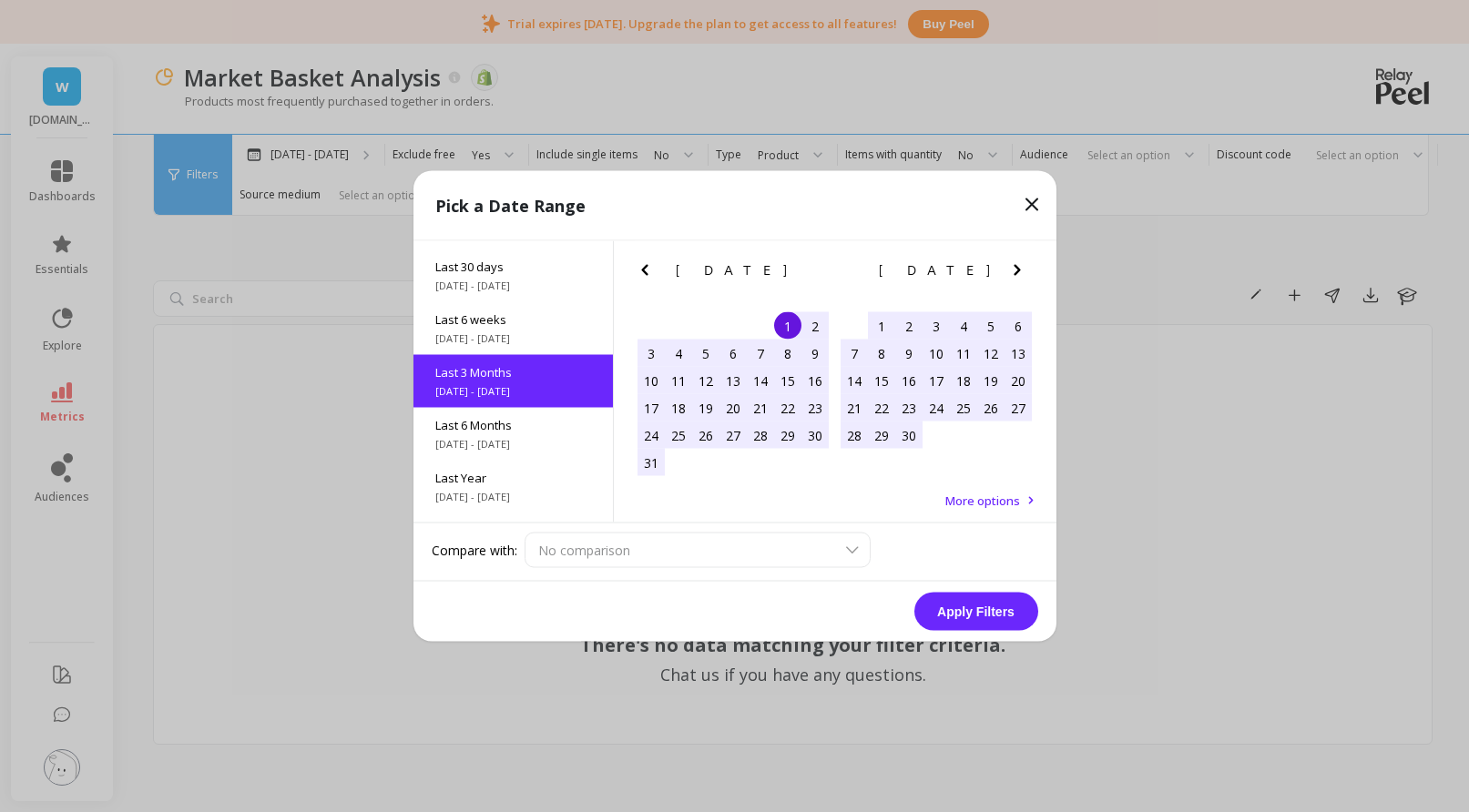
click at [767, 549] on div "No comparison" at bounding box center [781, 550] width 514 height 36
click at [861, 545] on div "No comparison" at bounding box center [781, 550] width 514 height 36
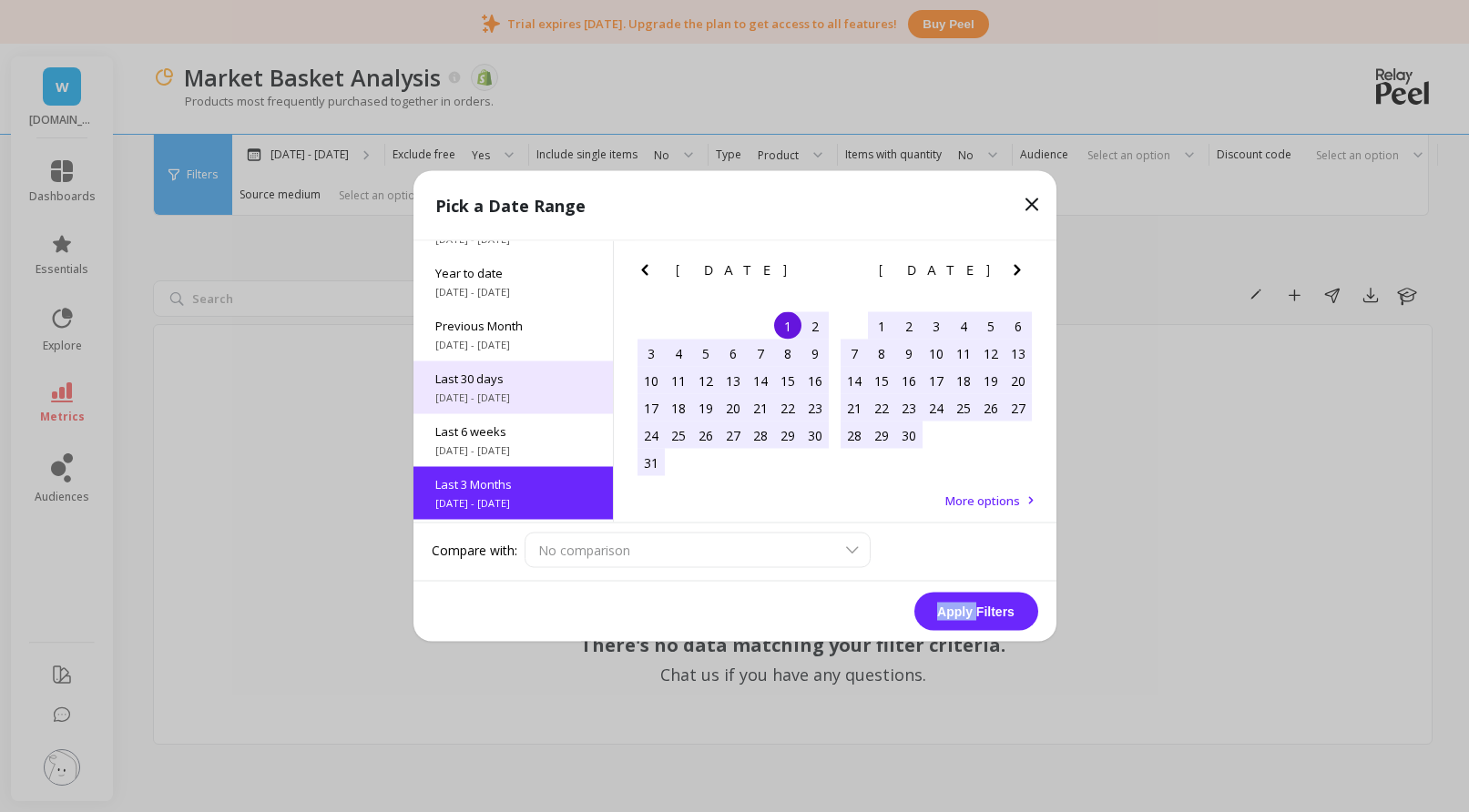
scroll to position [0, 0]
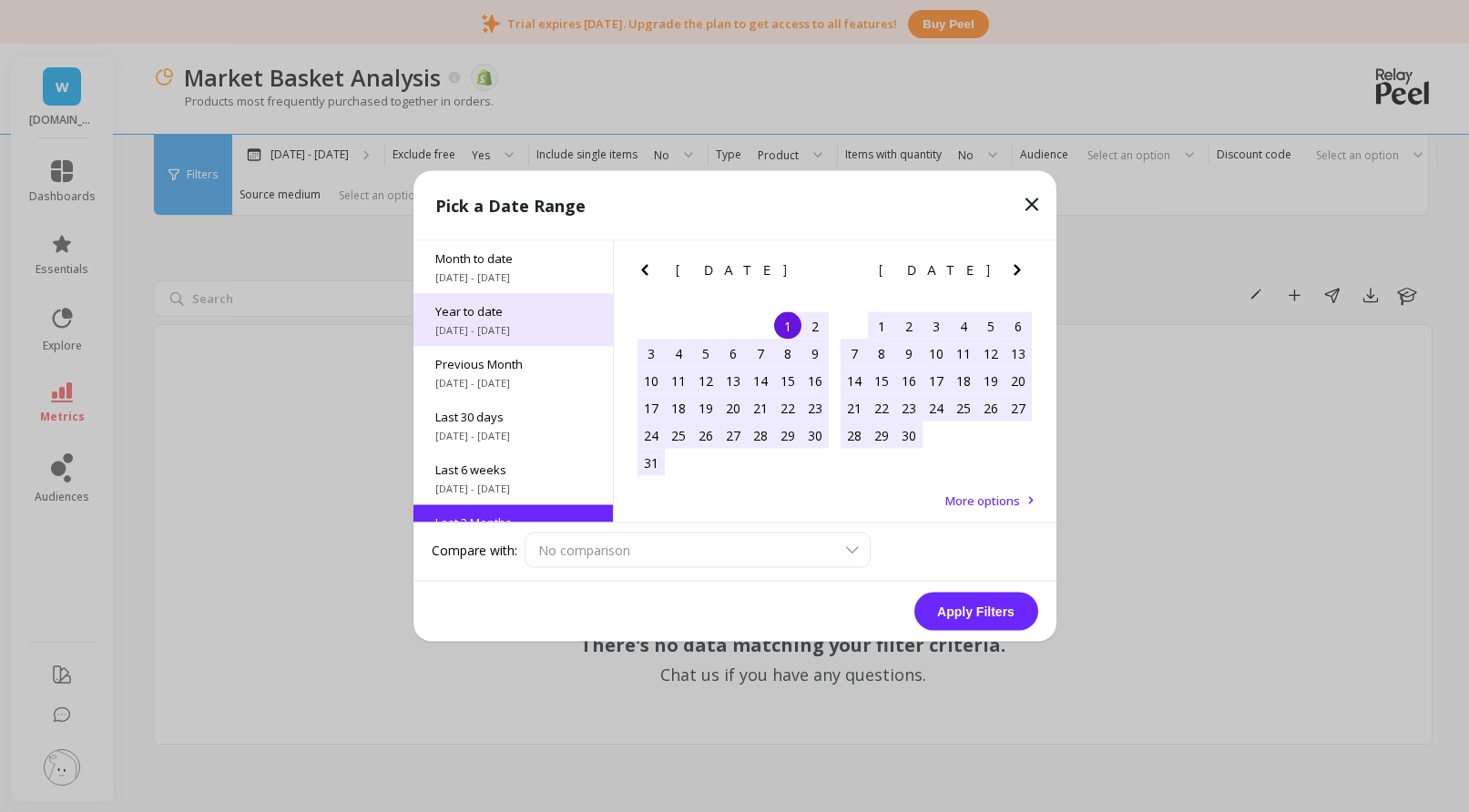
click at [537, 341] on div "Year to date 1/1/2025 - 10/6/2025" at bounding box center [514, 320] width 200 height 53
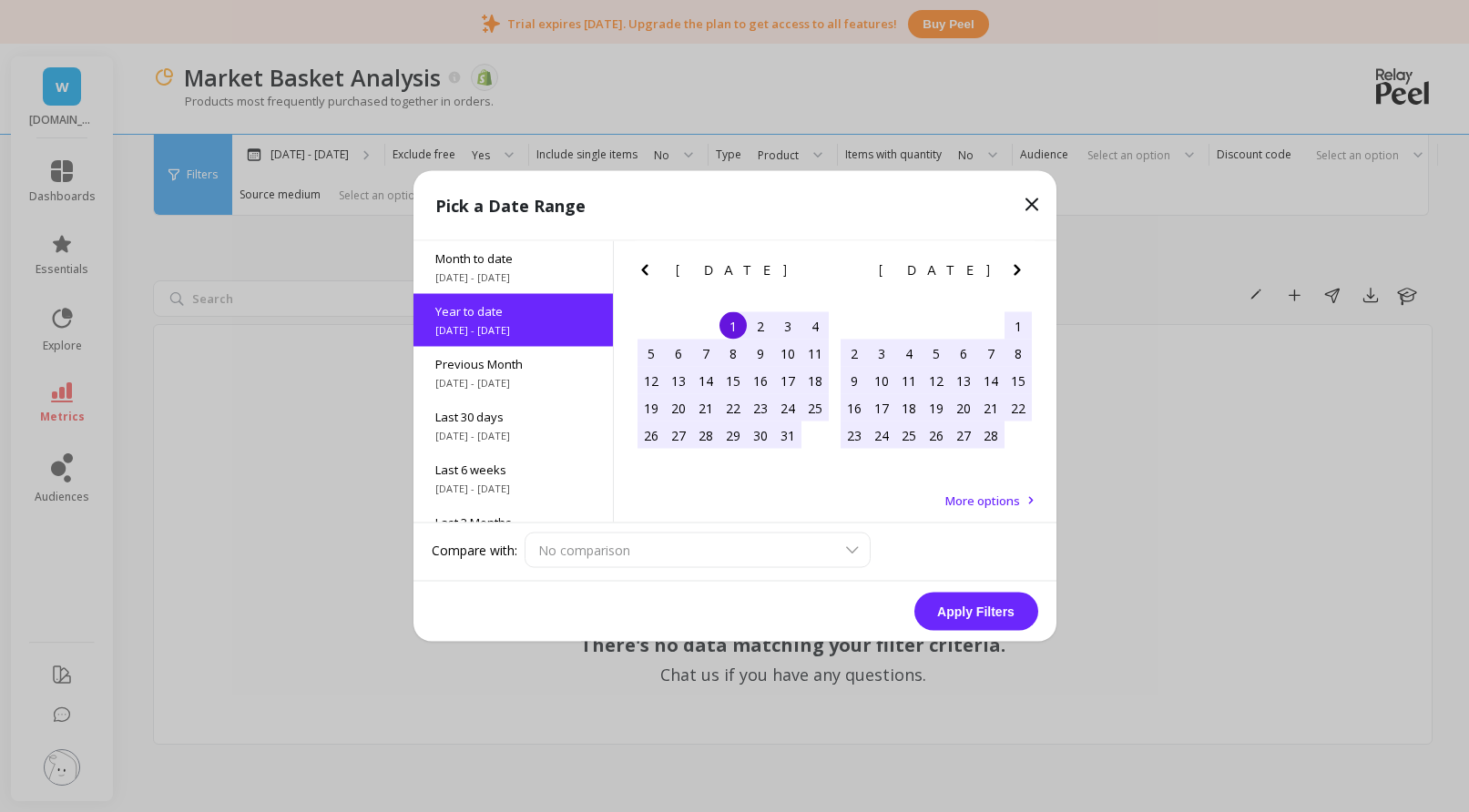
click at [984, 605] on button "Apply Filters" at bounding box center [975, 611] width 123 height 39
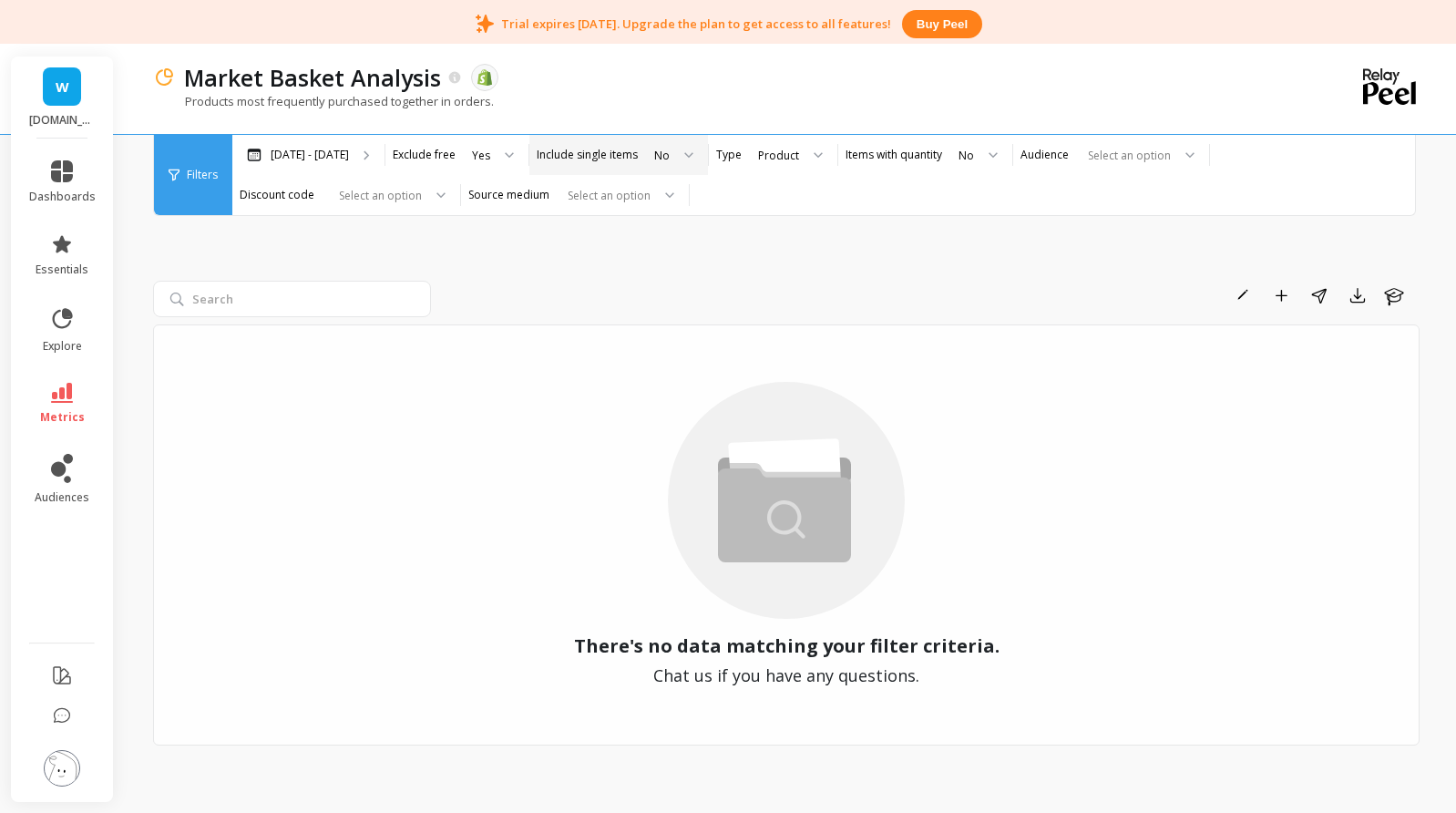
click at [671, 156] on div at bounding box center [682, 155] width 22 height 41
click at [660, 209] on div "Yes" at bounding box center [672, 206] width 46 height 17
click at [803, 158] on div at bounding box center [814, 155] width 22 height 41
click at [778, 202] on div "Variant" at bounding box center [792, 206] width 72 height 17
click at [766, 158] on div "Variant" at bounding box center [779, 156] width 37 height 17
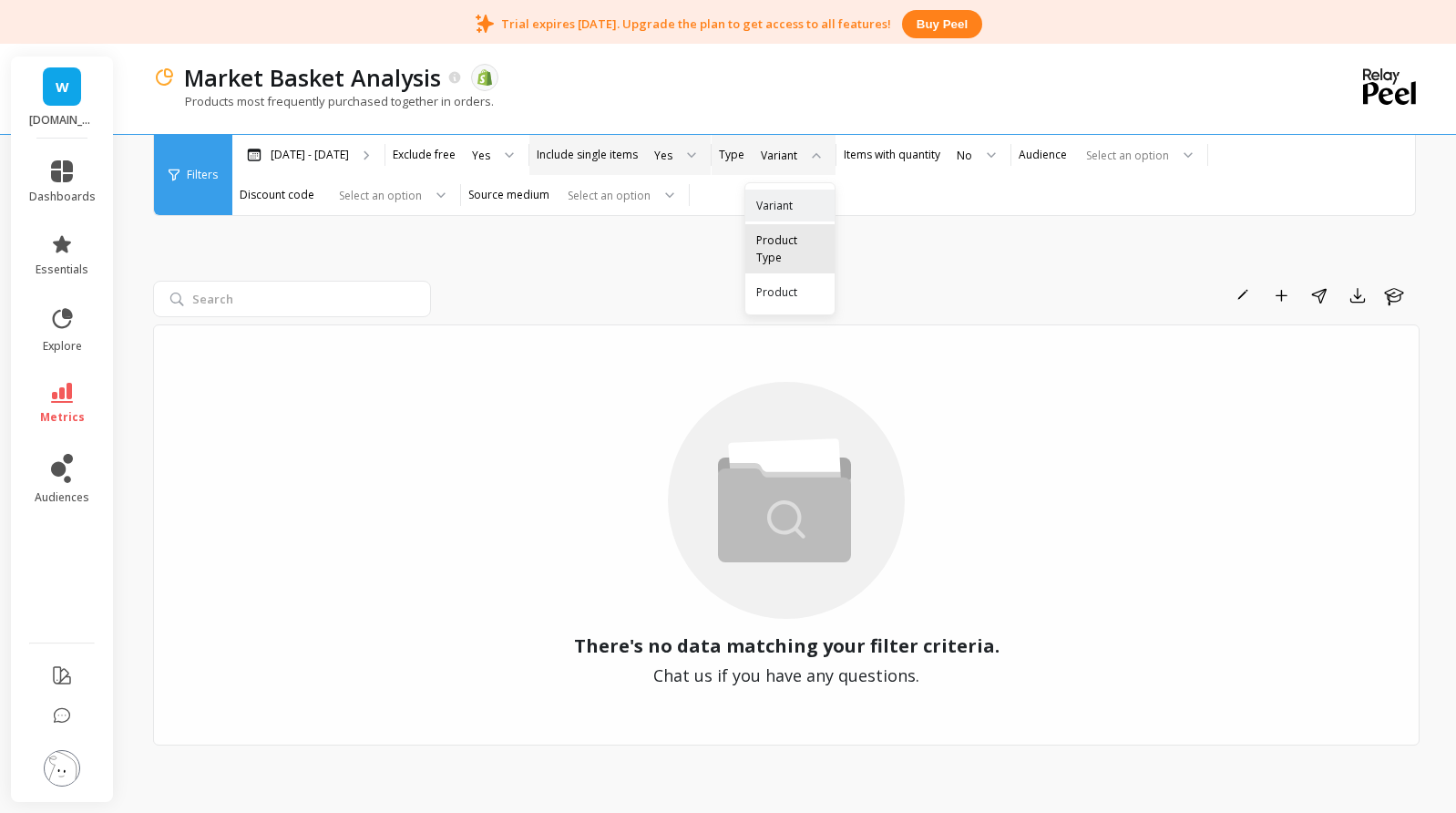
click at [798, 240] on div "Product Type" at bounding box center [790, 248] width 68 height 35
click at [905, 156] on label "Items with quantity" at bounding box center [925, 155] width 96 height 14
click at [901, 155] on label "Items with quantity" at bounding box center [925, 155] width 96 height 14
click at [1008, 153] on div "No" at bounding box center [1008, 155] width 70 height 41
click at [985, 202] on div "Yes" at bounding box center [1008, 206] width 46 height 17
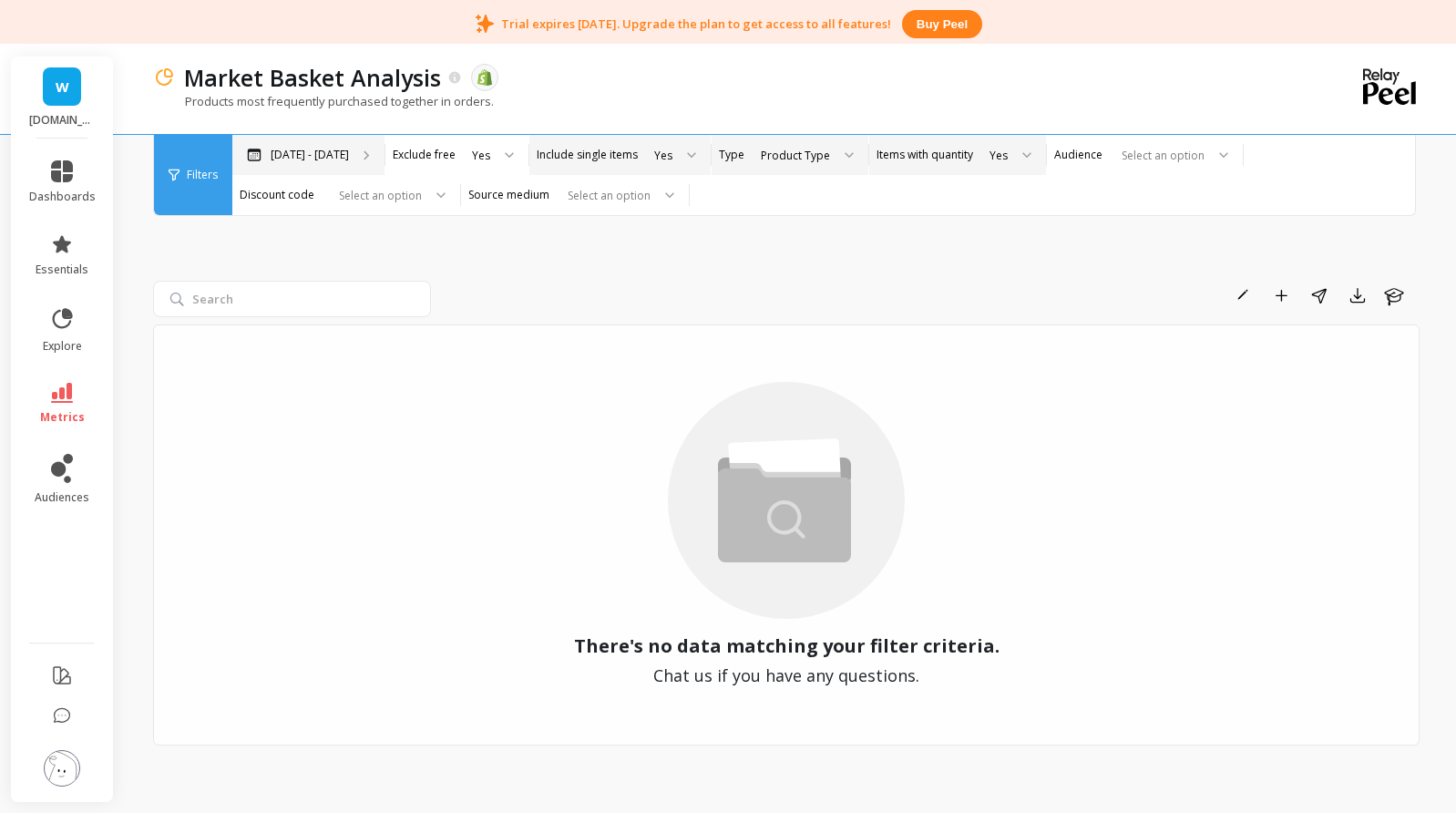
click at [288, 149] on p "Jan 1 - Oct 6" at bounding box center [309, 155] width 78 height 14
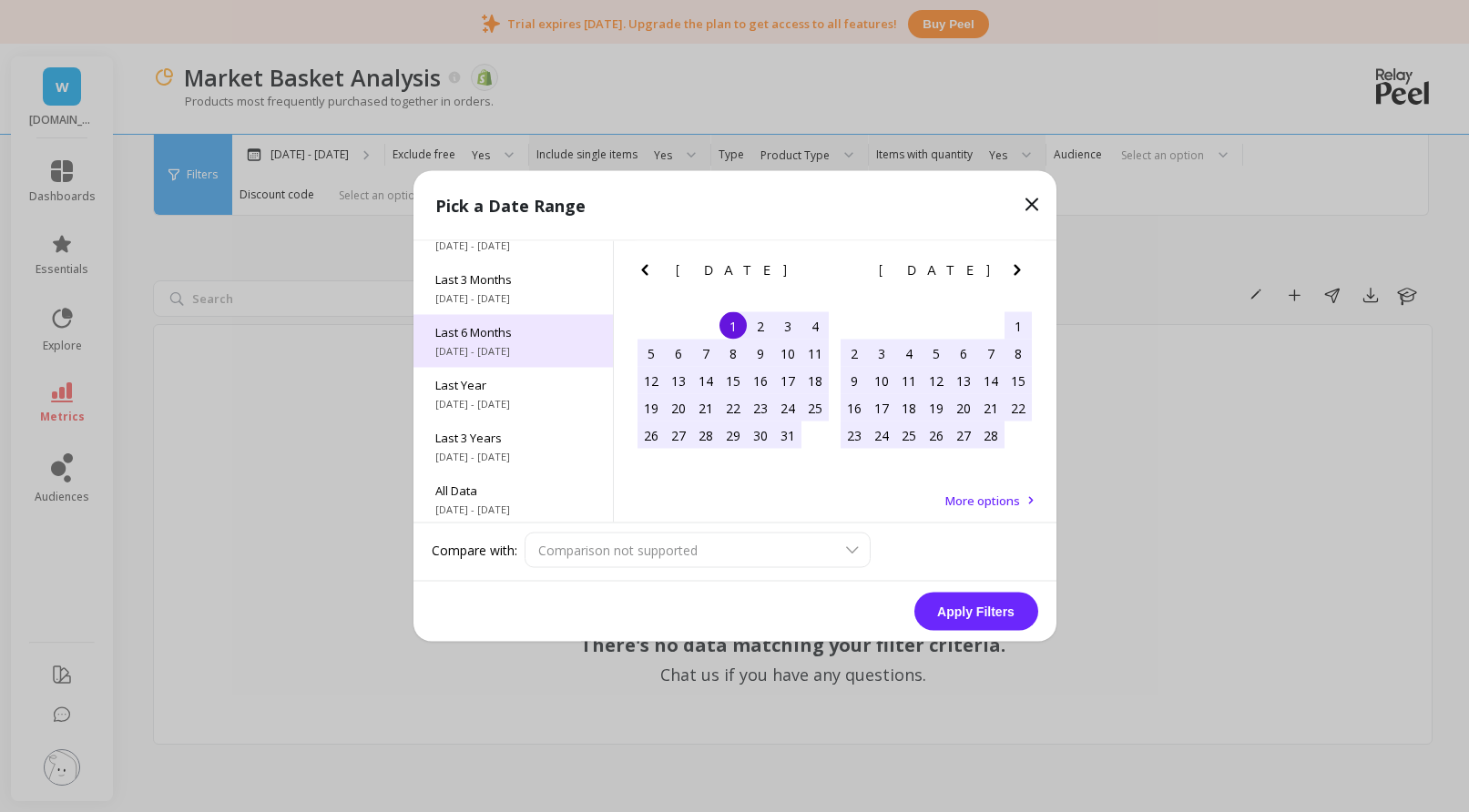
scroll to position [247, 0]
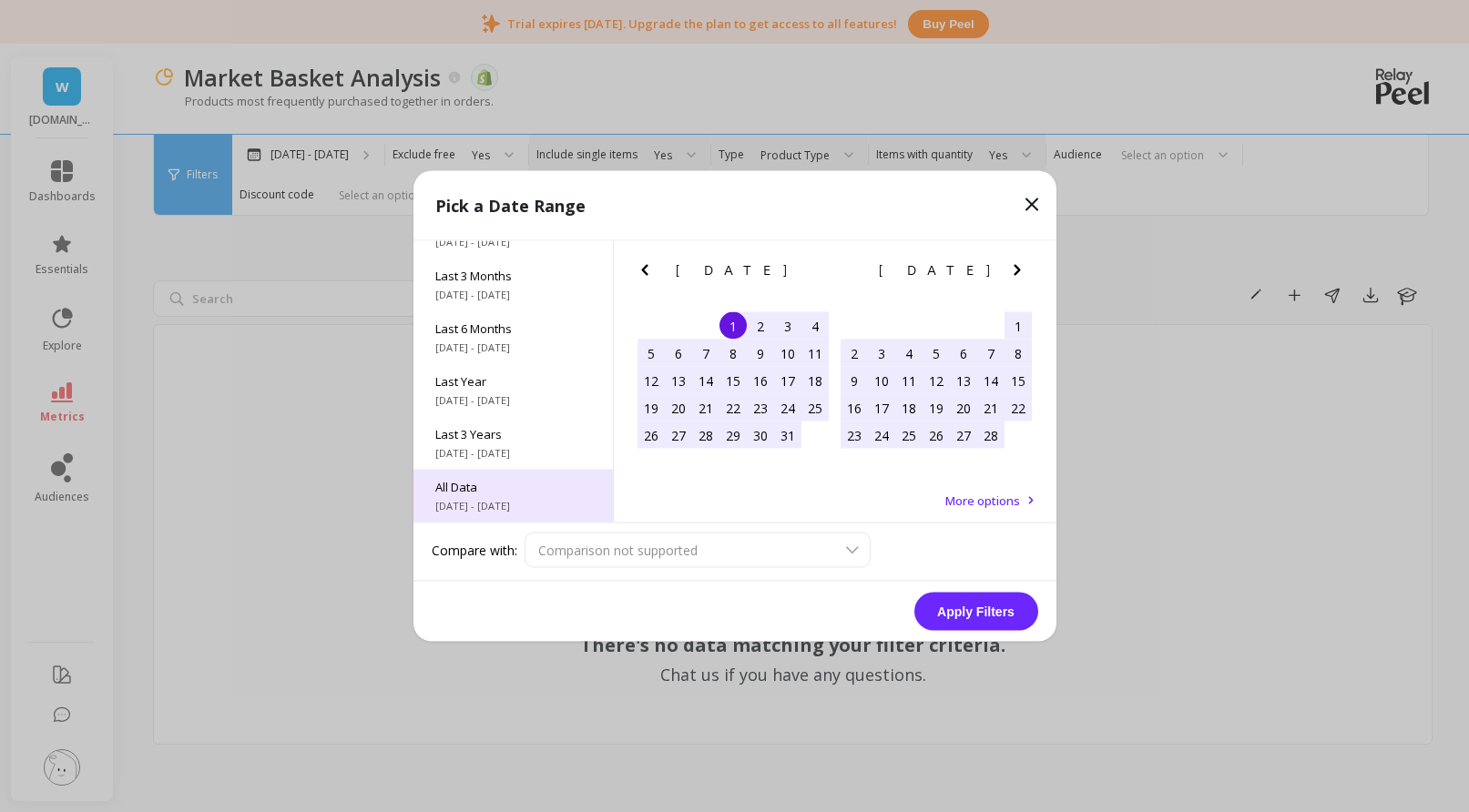
click at [504, 501] on span "10/1/2015 - 10/6/2025" at bounding box center [513, 506] width 155 height 14
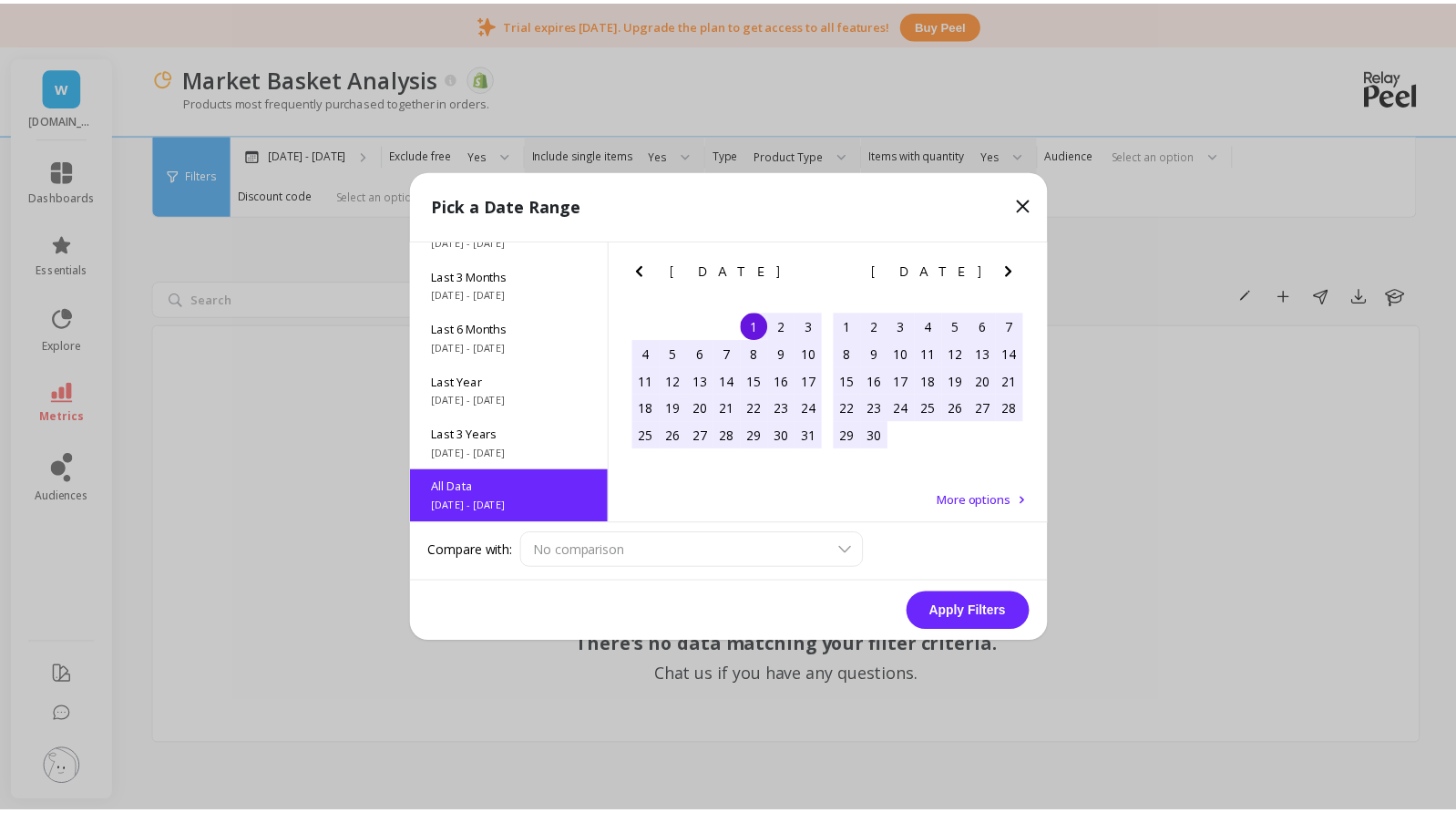
scroll to position [1, 0]
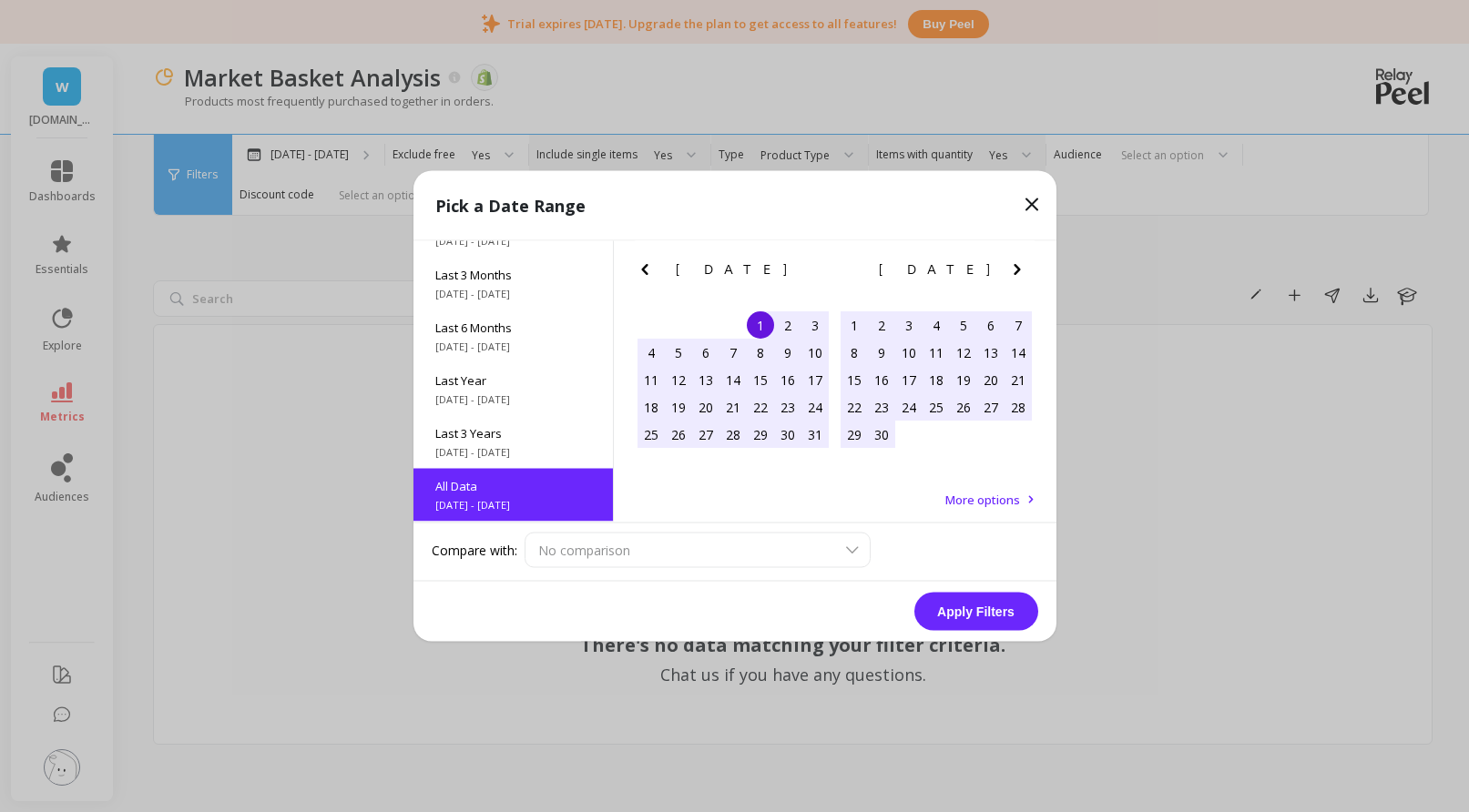
click at [978, 498] on span "More options" at bounding box center [982, 499] width 74 height 16
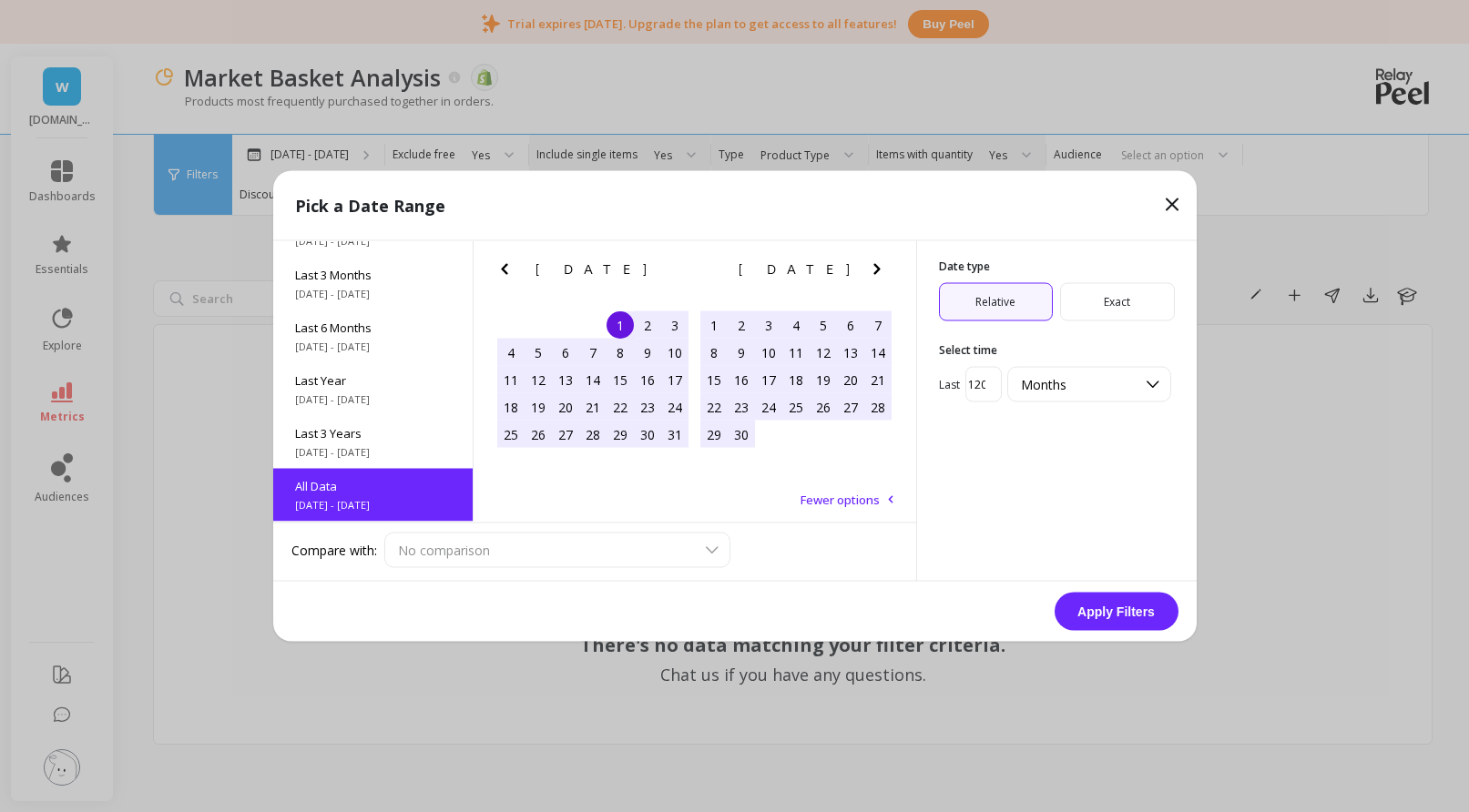
click at [1105, 601] on button "Apply Filters" at bounding box center [1116, 611] width 123 height 39
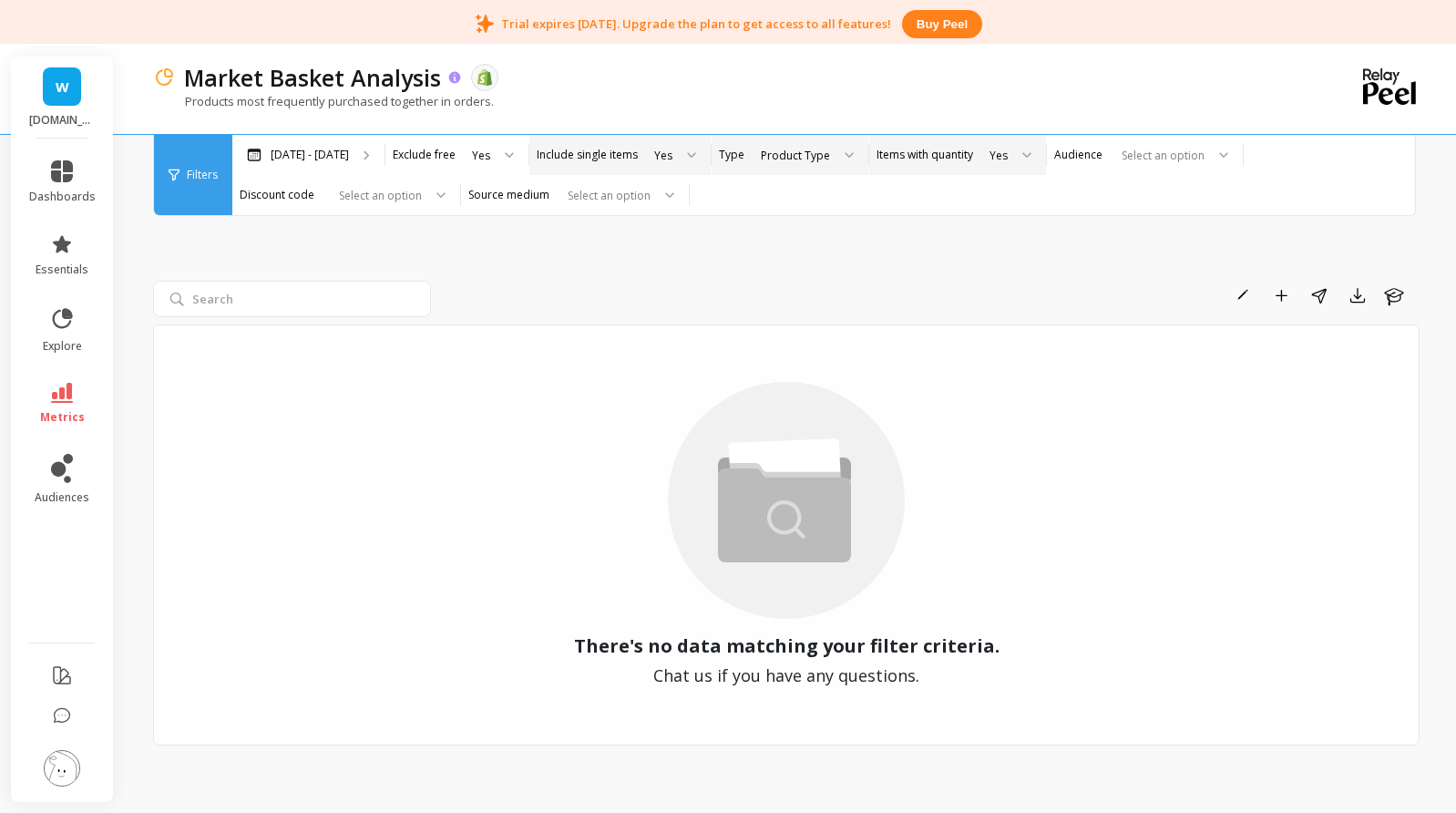
click at [458, 76] on icon at bounding box center [454, 76] width 12 height 12
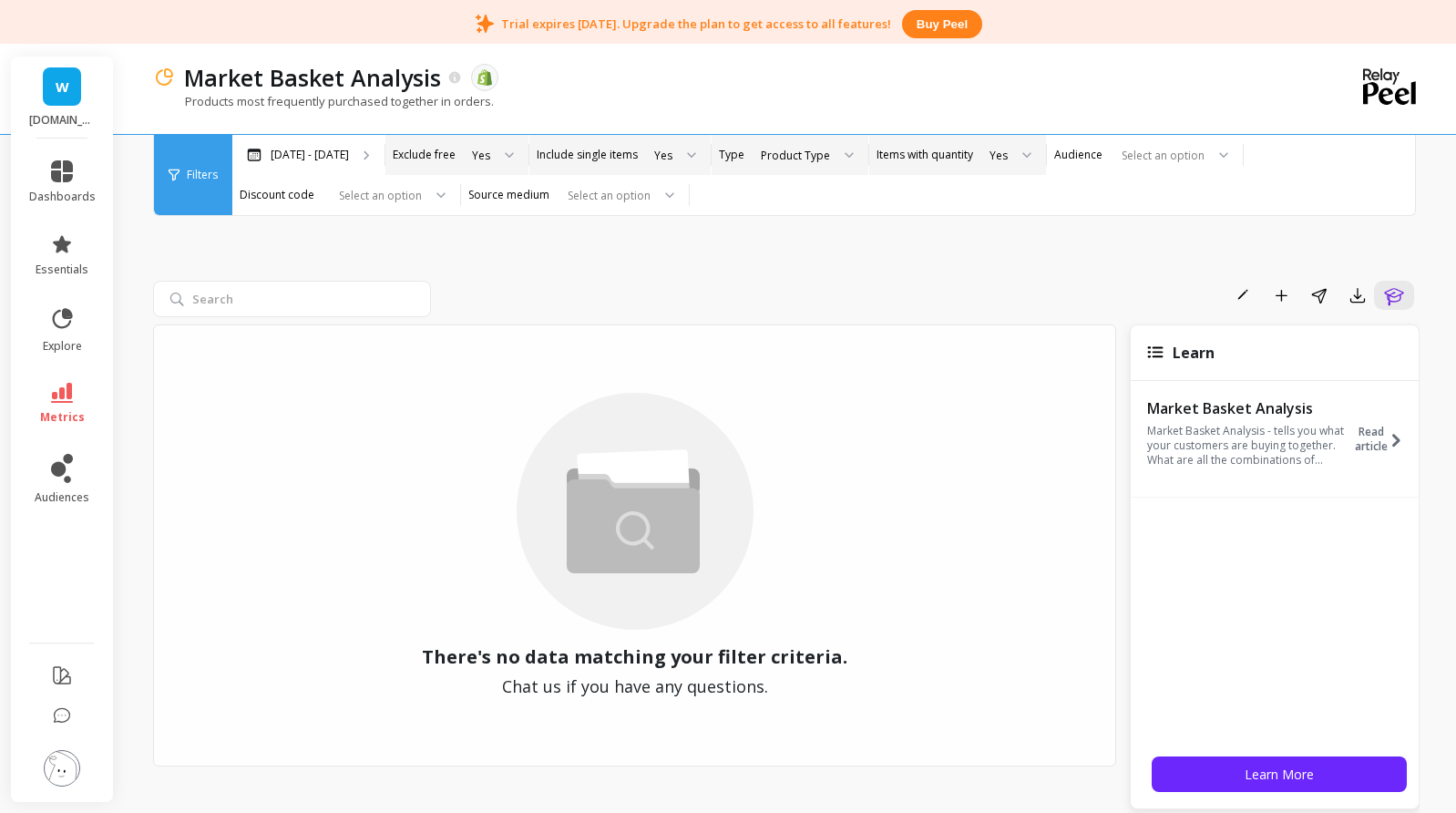
click at [529, 158] on div "Yes" at bounding box center [491, 155] width 73 height 41
click at [517, 242] on div "No" at bounding box center [492, 240] width 49 height 17
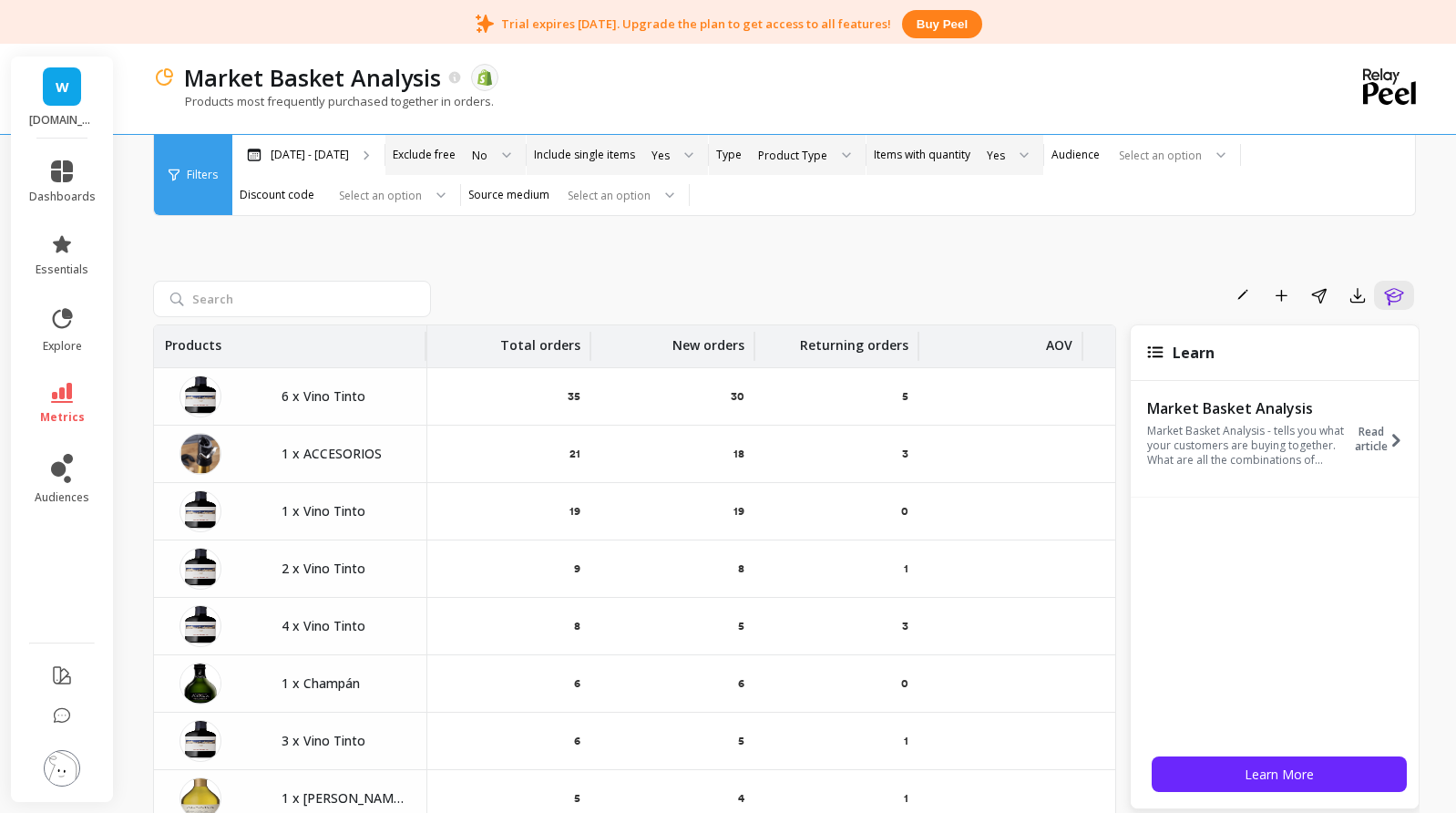
click at [1044, 159] on div "Yes" at bounding box center [1006, 155] width 73 height 41
click at [1032, 240] on div "No" at bounding box center [1007, 240] width 49 height 17
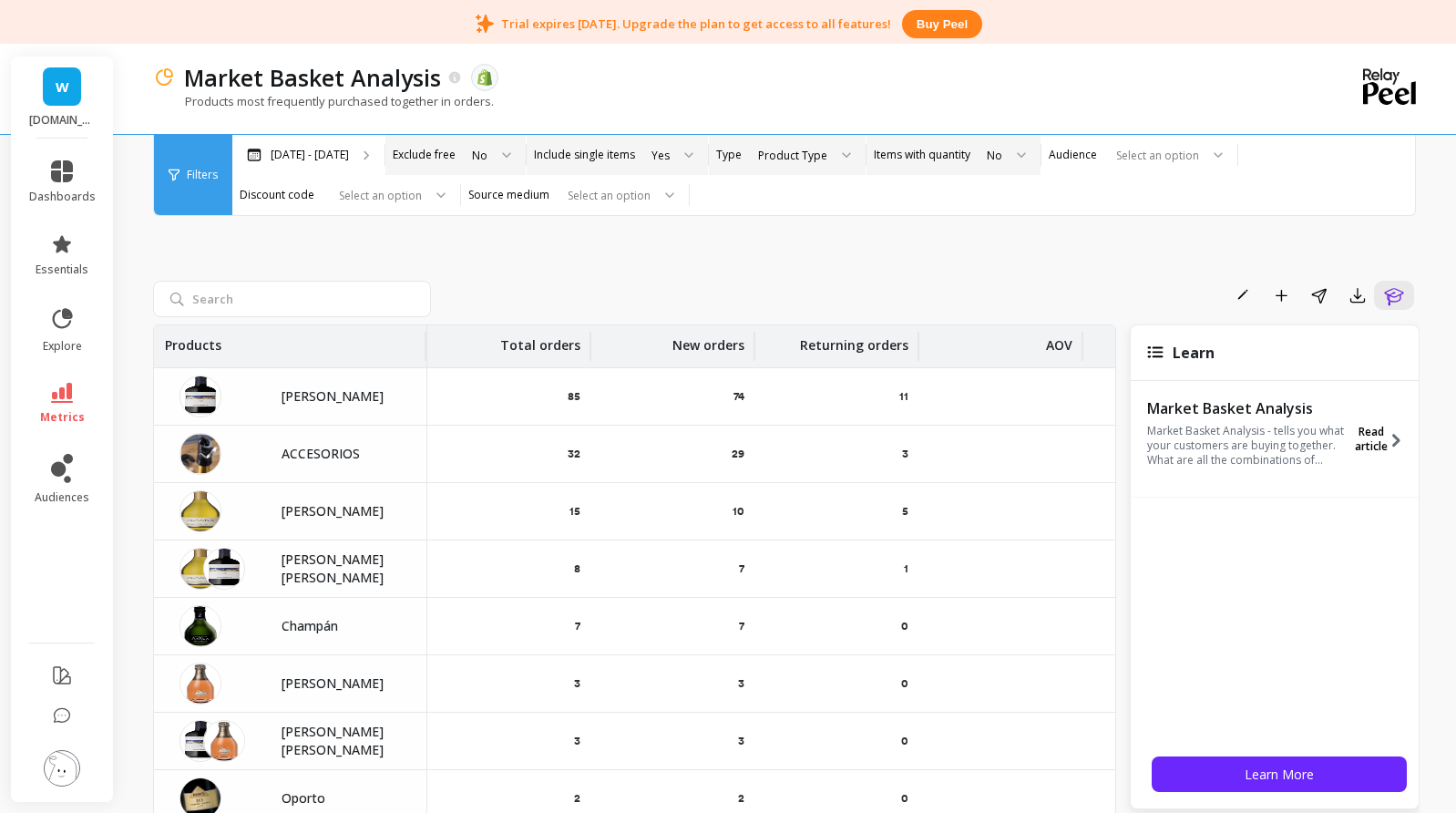
drag, startPoint x: 1348, startPoint y: 431, endPoint x: 1350, endPoint y: 443, distance: 12.2
click at [1355, 443] on span "Read article" at bounding box center [1371, 439] width 33 height 29
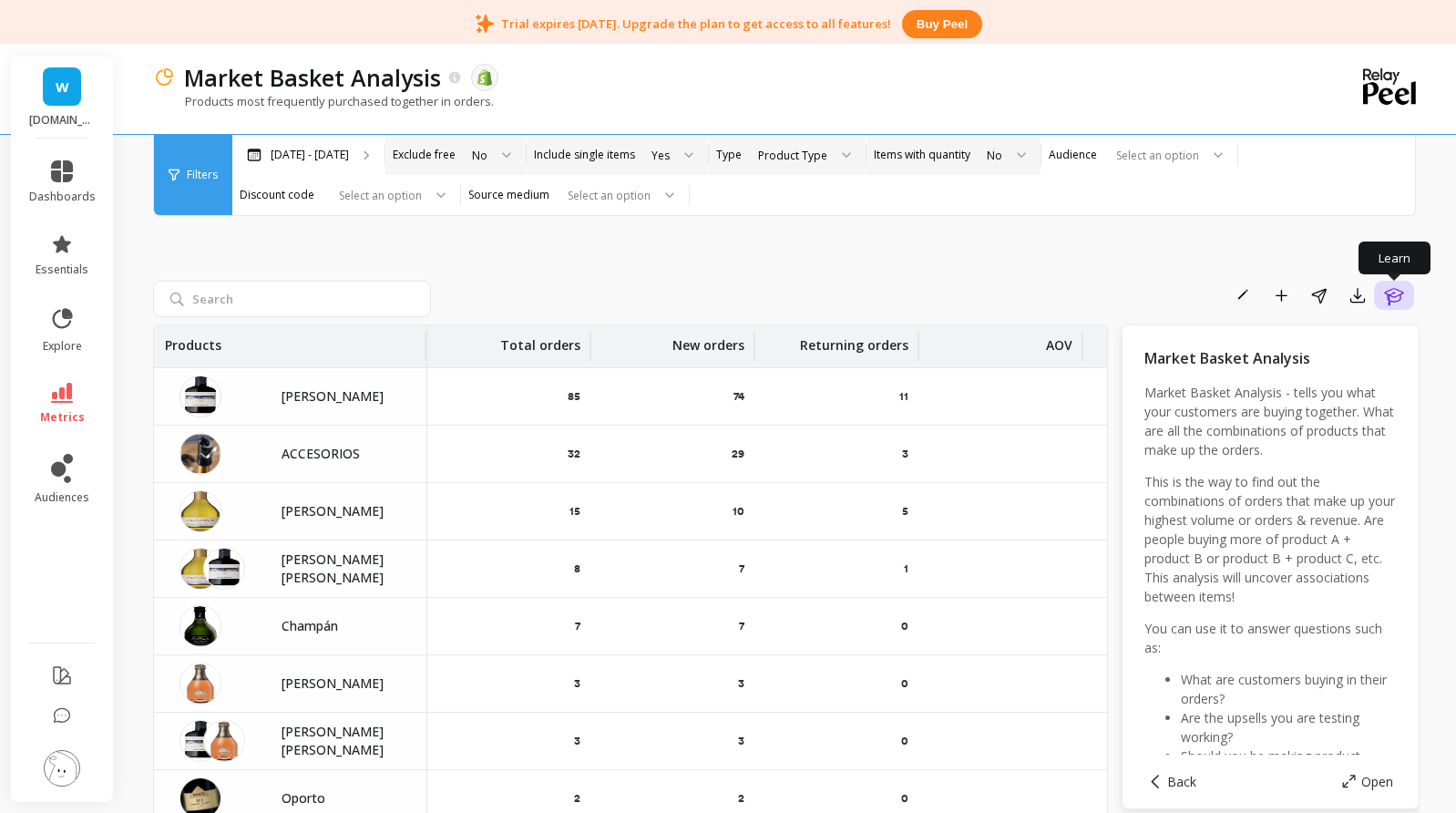
click at [1390, 299] on icon "button" at bounding box center [1394, 296] width 19 height 17
click at [1398, 292] on icon "button" at bounding box center [1394, 295] width 22 height 22
click at [1385, 315] on div "Rename Add to Dashboard Share Export Learn" at bounding box center [786, 299] width 1266 height 37
click at [1390, 306] on icon "button" at bounding box center [1394, 295] width 22 height 22
click at [1390, 305] on icon "button" at bounding box center [1394, 296] width 19 height 17
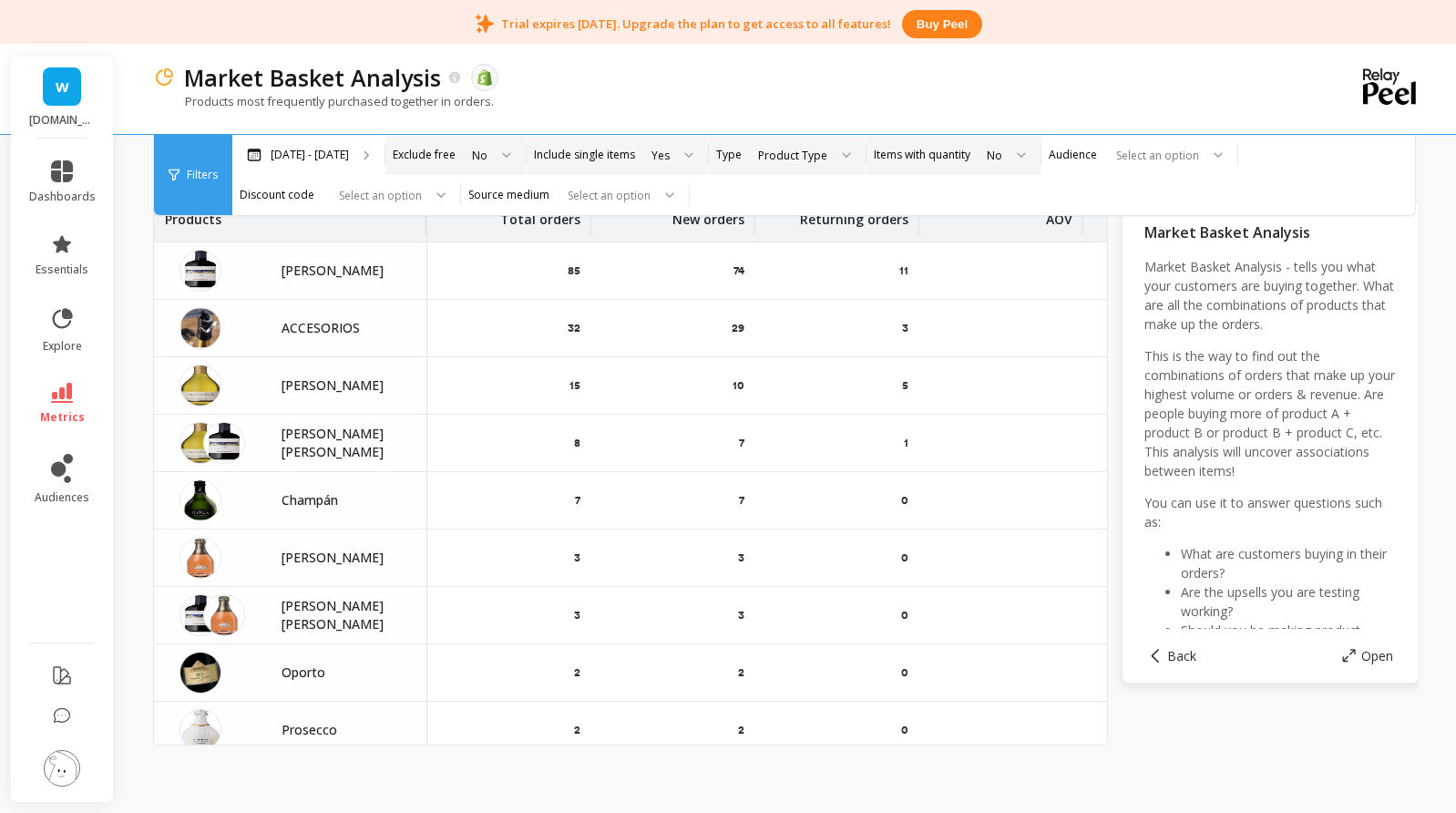
scroll to position [130, 0]
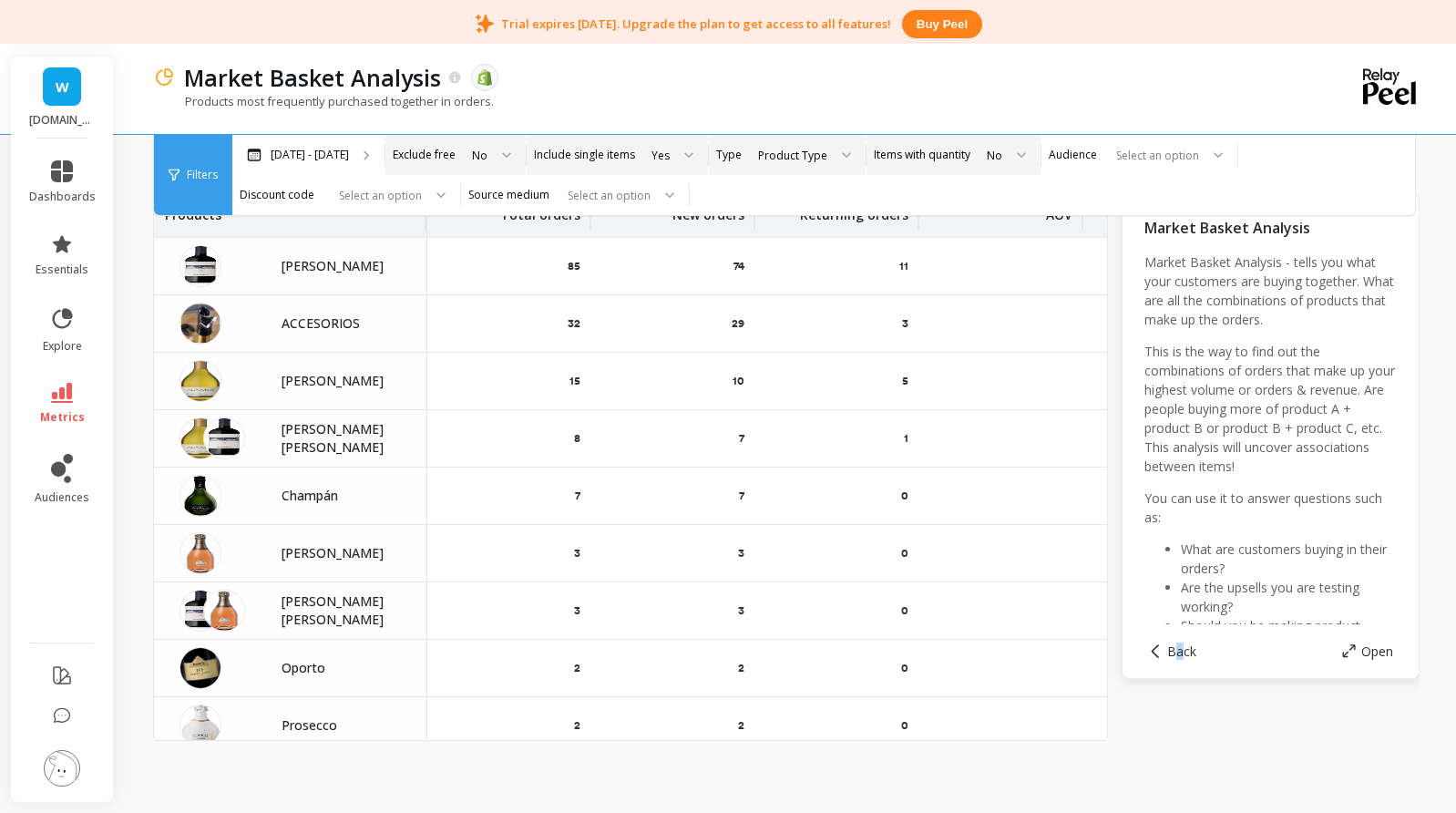
click at [1181, 662] on div "Back Open" at bounding box center [1271, 651] width 253 height 54
click at [1186, 653] on span "Back" at bounding box center [1182, 651] width 29 height 17
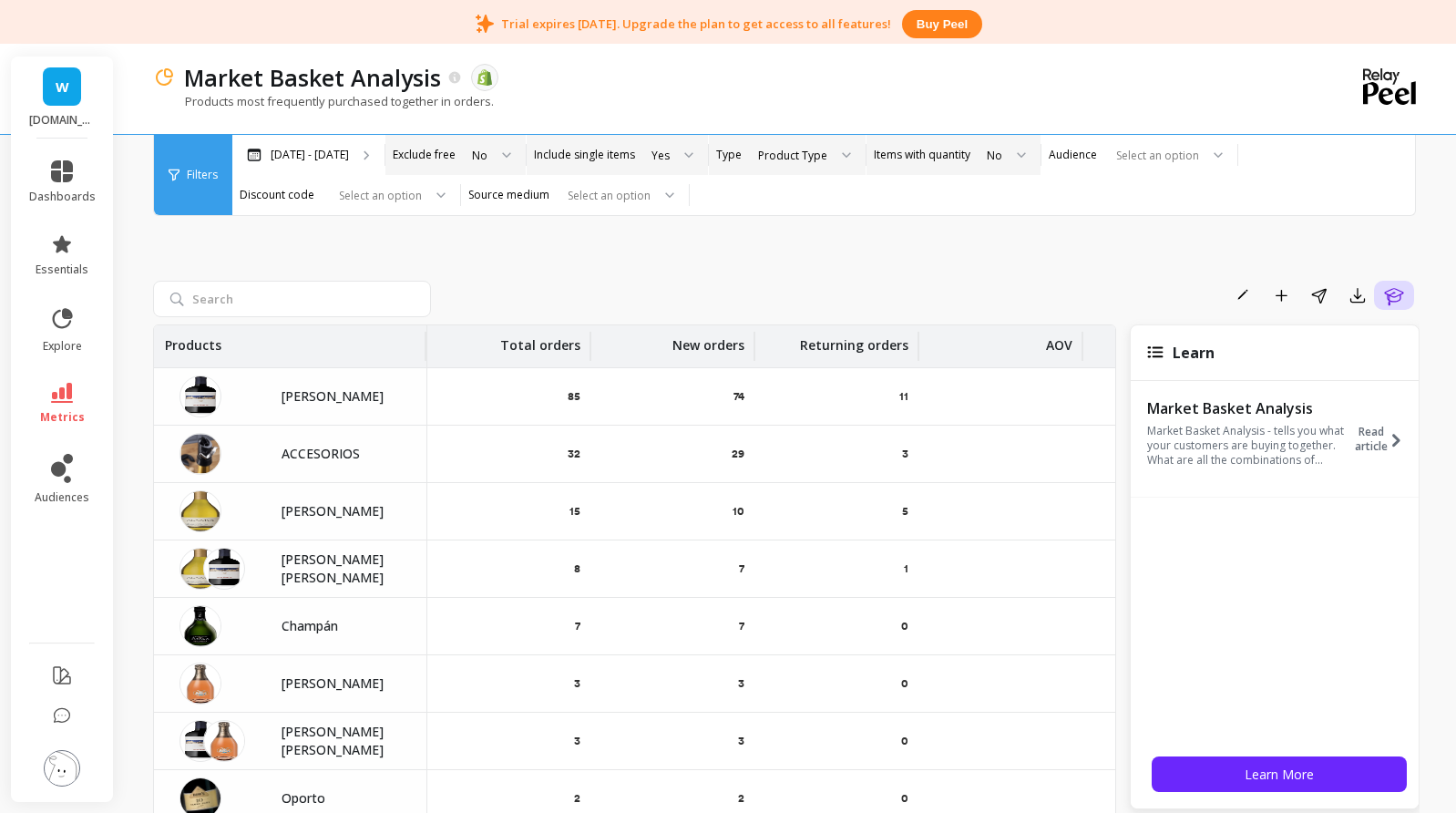
click at [1398, 285] on div "Rename Add to Dashboard Share Export Learn Products Total orders New orders Ret…" at bounding box center [786, 532] width 1266 height 777
click at [1398, 290] on icon "button" at bounding box center [1394, 296] width 19 height 17
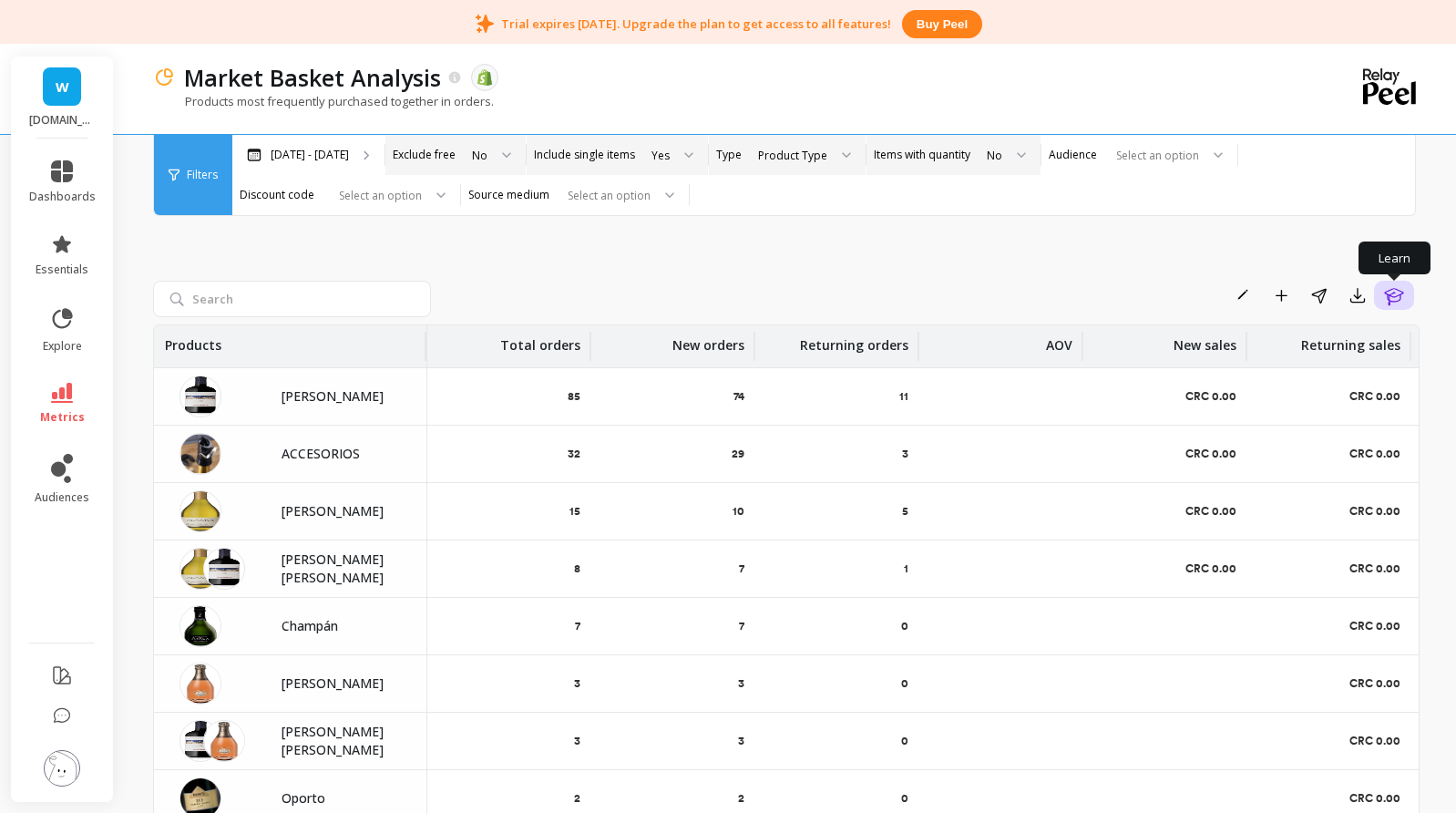
click at [1398, 290] on icon "button" at bounding box center [1394, 296] width 19 height 17
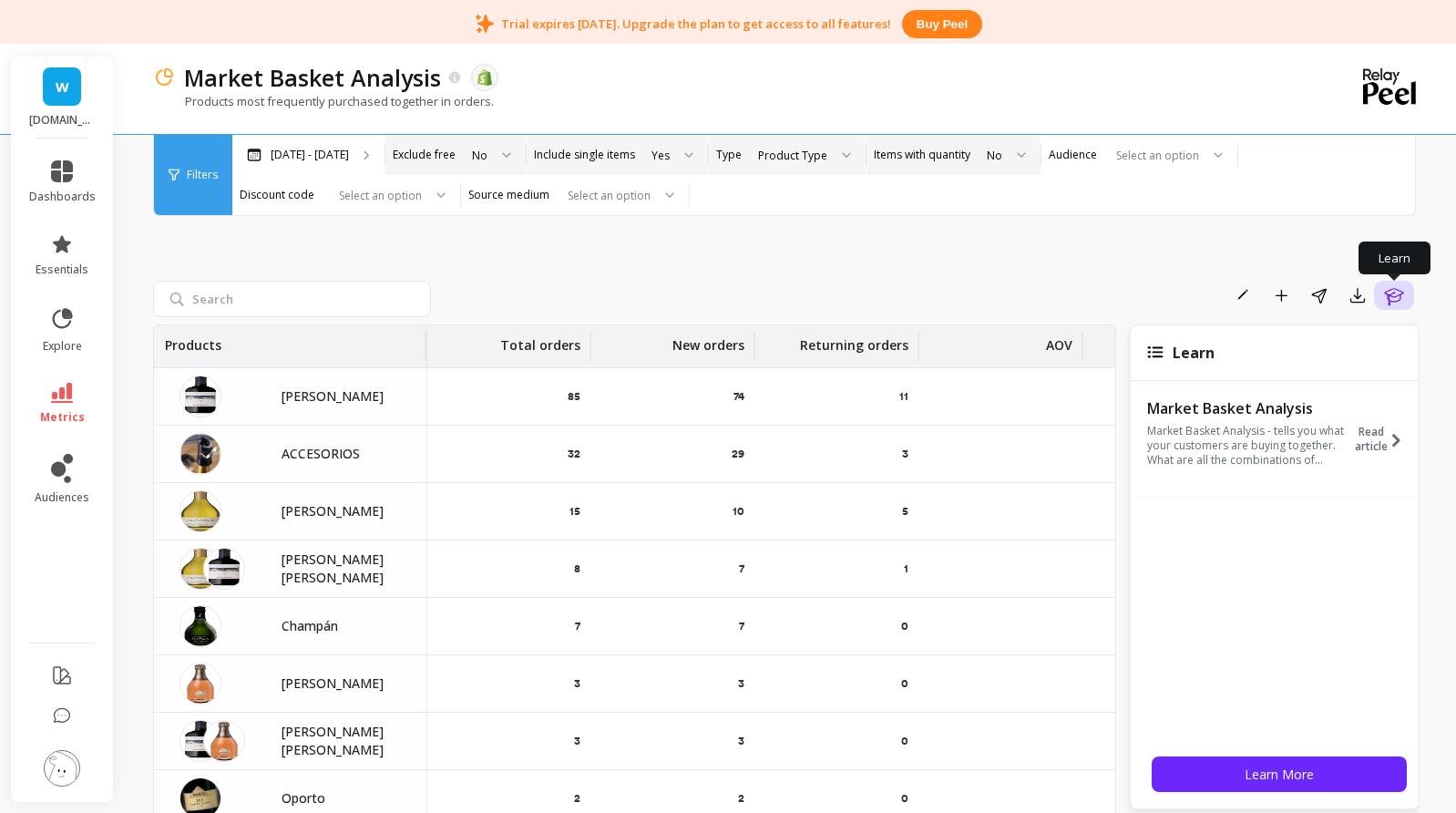
click at [1395, 290] on icon "button" at bounding box center [1394, 295] width 22 height 22
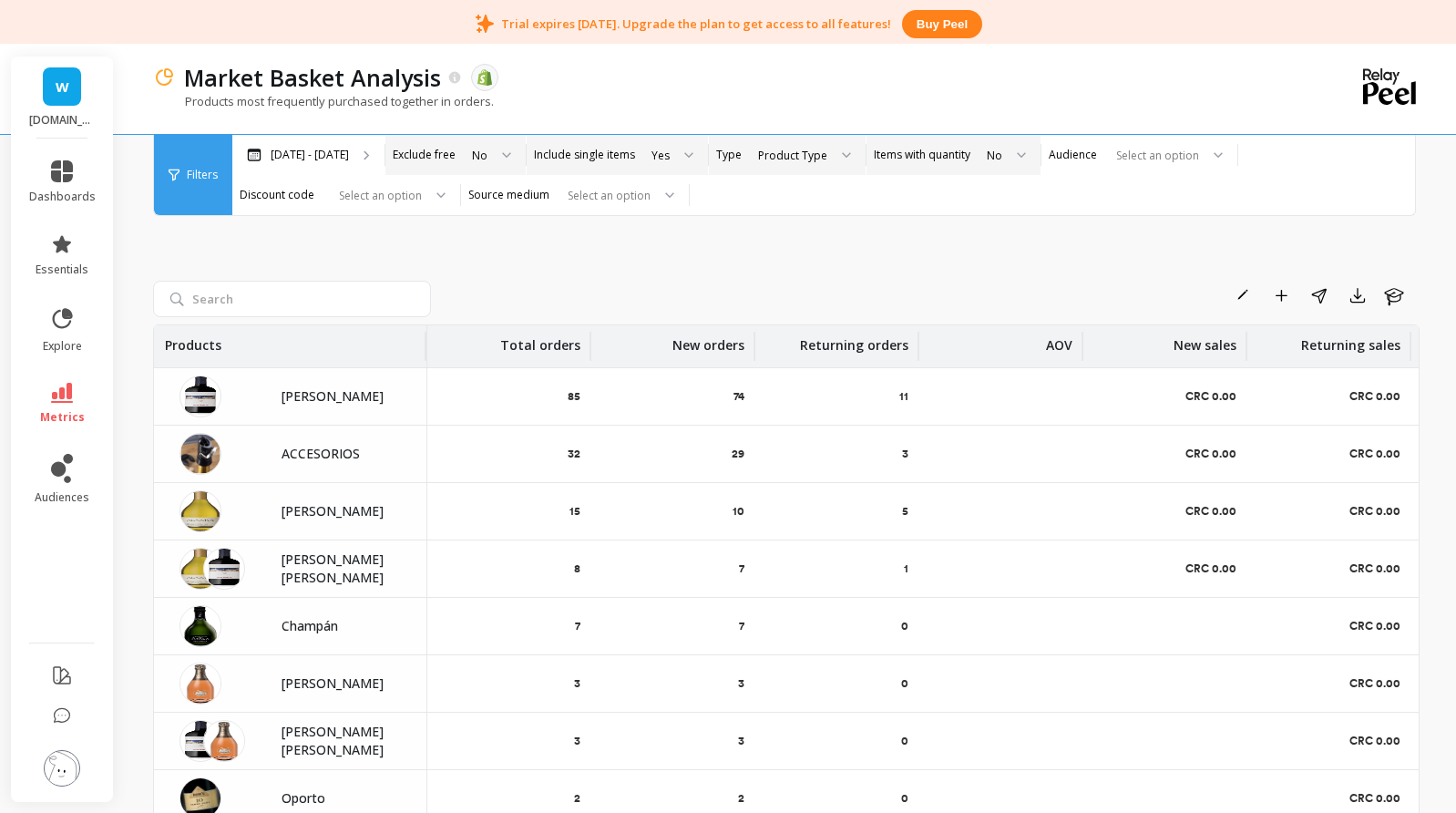
click at [1026, 148] on div at bounding box center [1015, 155] width 22 height 41
click at [1029, 201] on div "Yes" at bounding box center [1005, 206] width 46 height 17
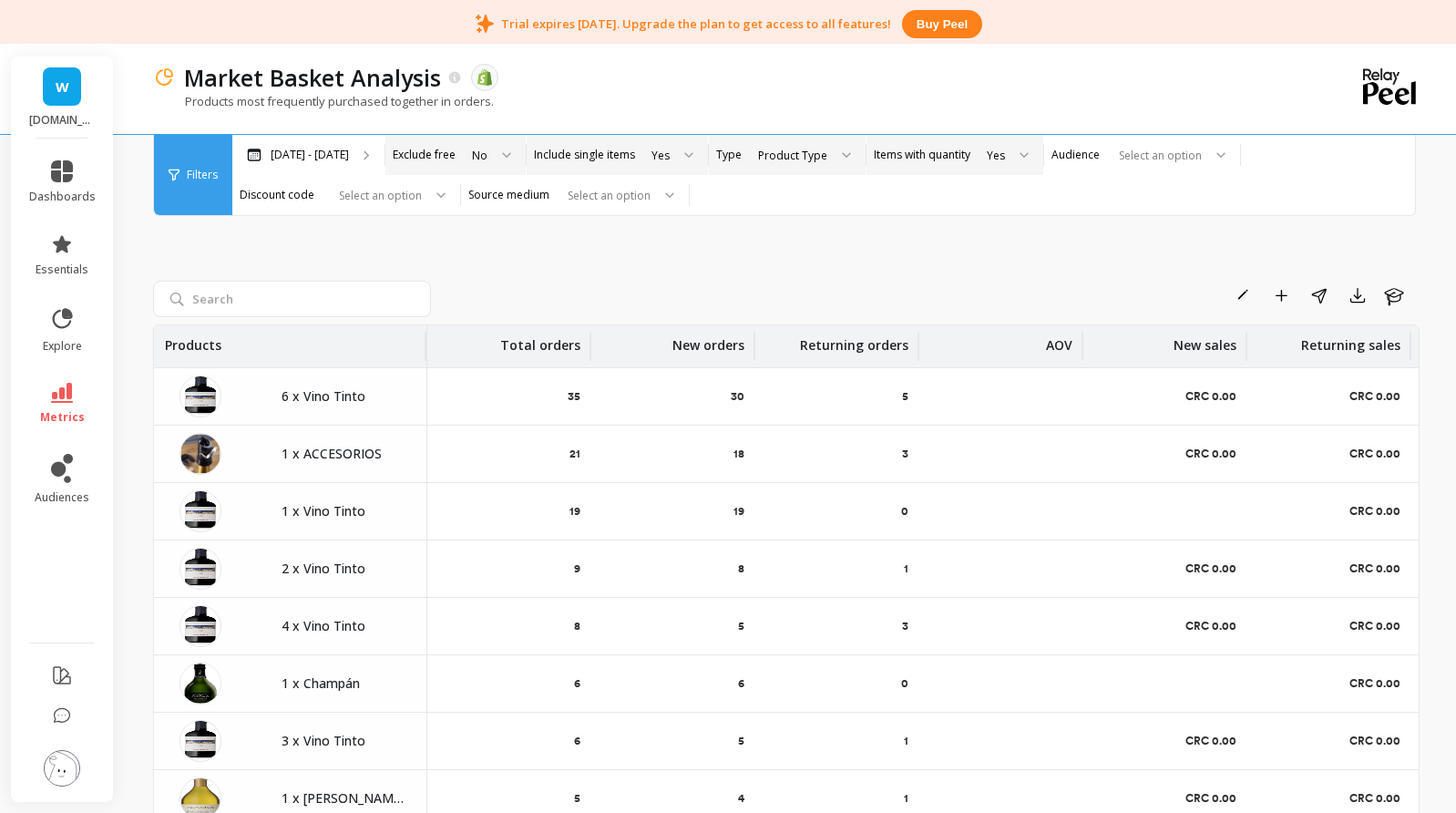
click at [814, 149] on div "Product Type" at bounding box center [792, 156] width 69 height 17
click at [831, 274] on div "Product" at bounding box center [803, 274] width 100 height 17
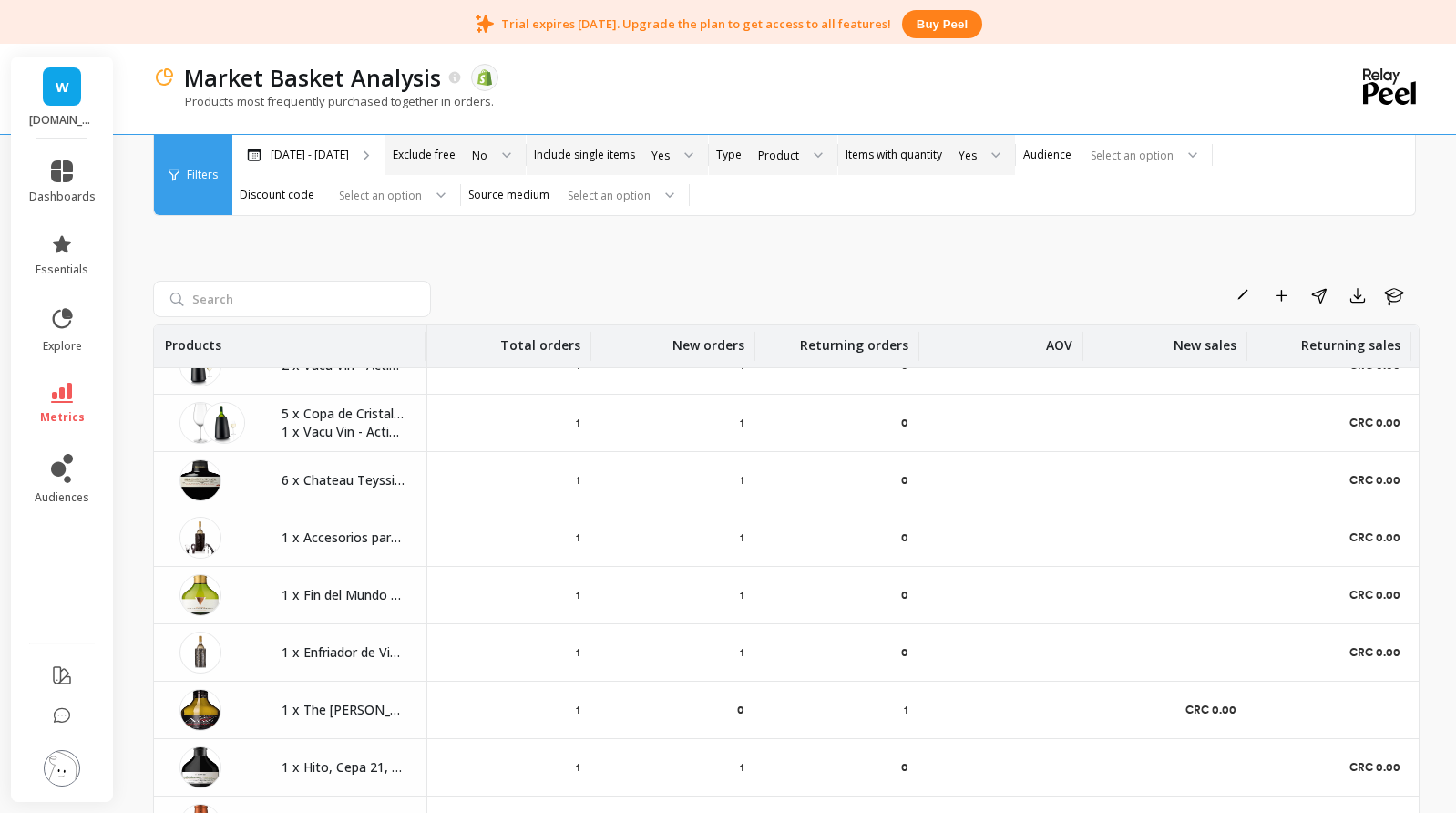
scroll to position [1658, 0]
click at [454, 79] on icon at bounding box center [455, 77] width 15 height 15
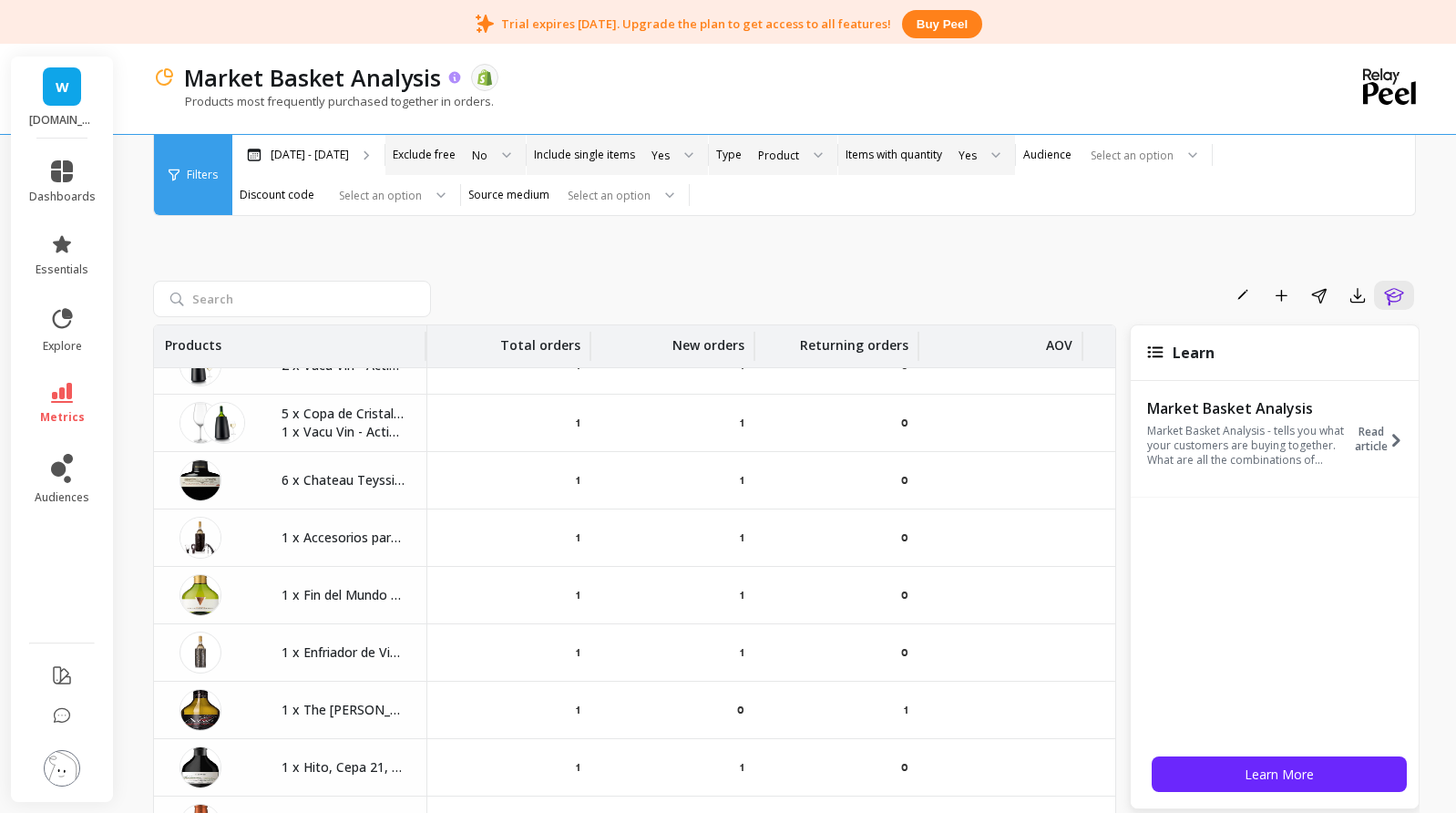
click at [454, 79] on icon at bounding box center [455, 77] width 15 height 15
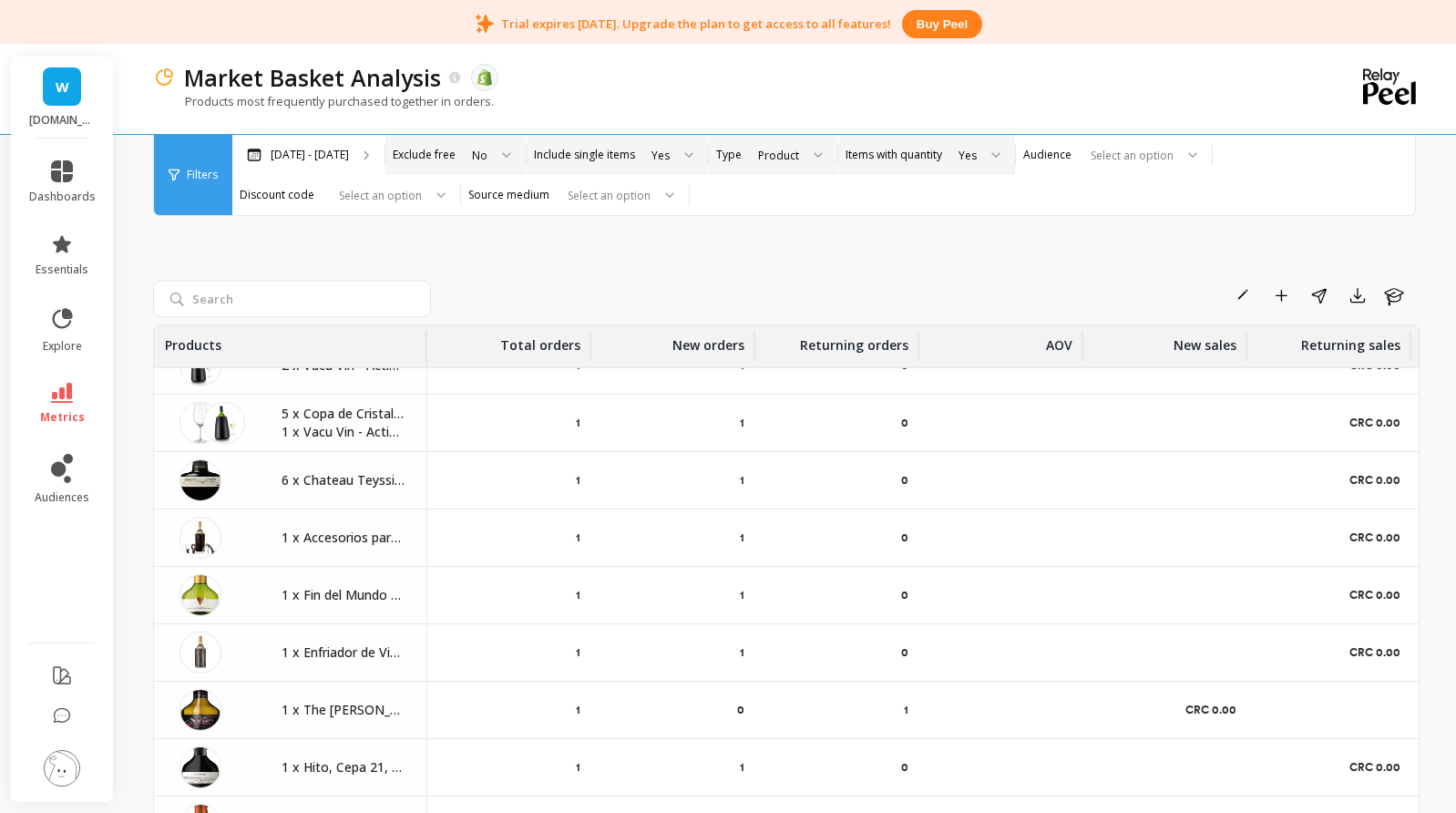
click at [800, 148] on div "Product" at bounding box center [778, 156] width 41 height 17
click at [826, 241] on div "Product Type" at bounding box center [789, 240] width 72 height 17
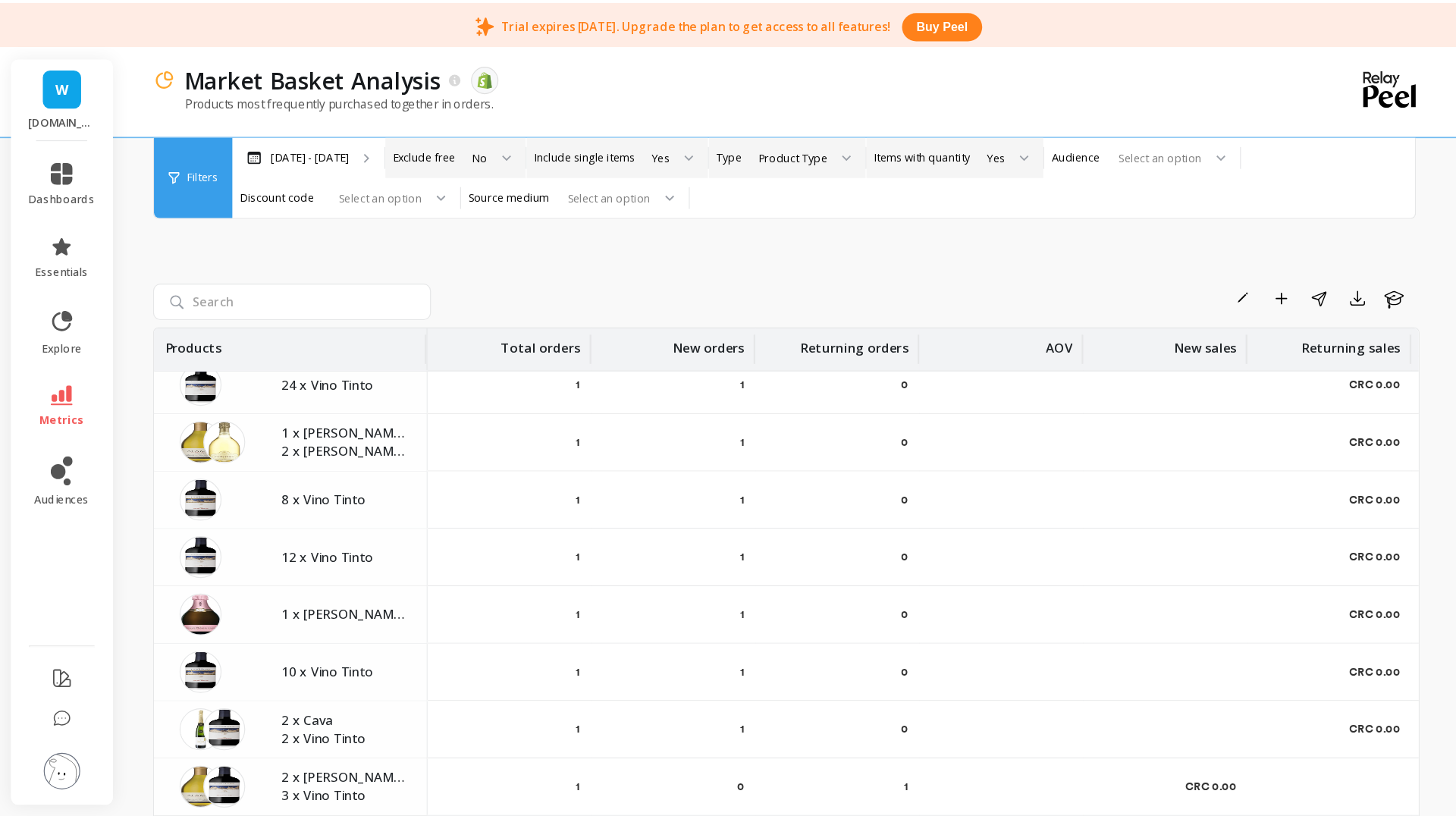
scroll to position [1389, 0]
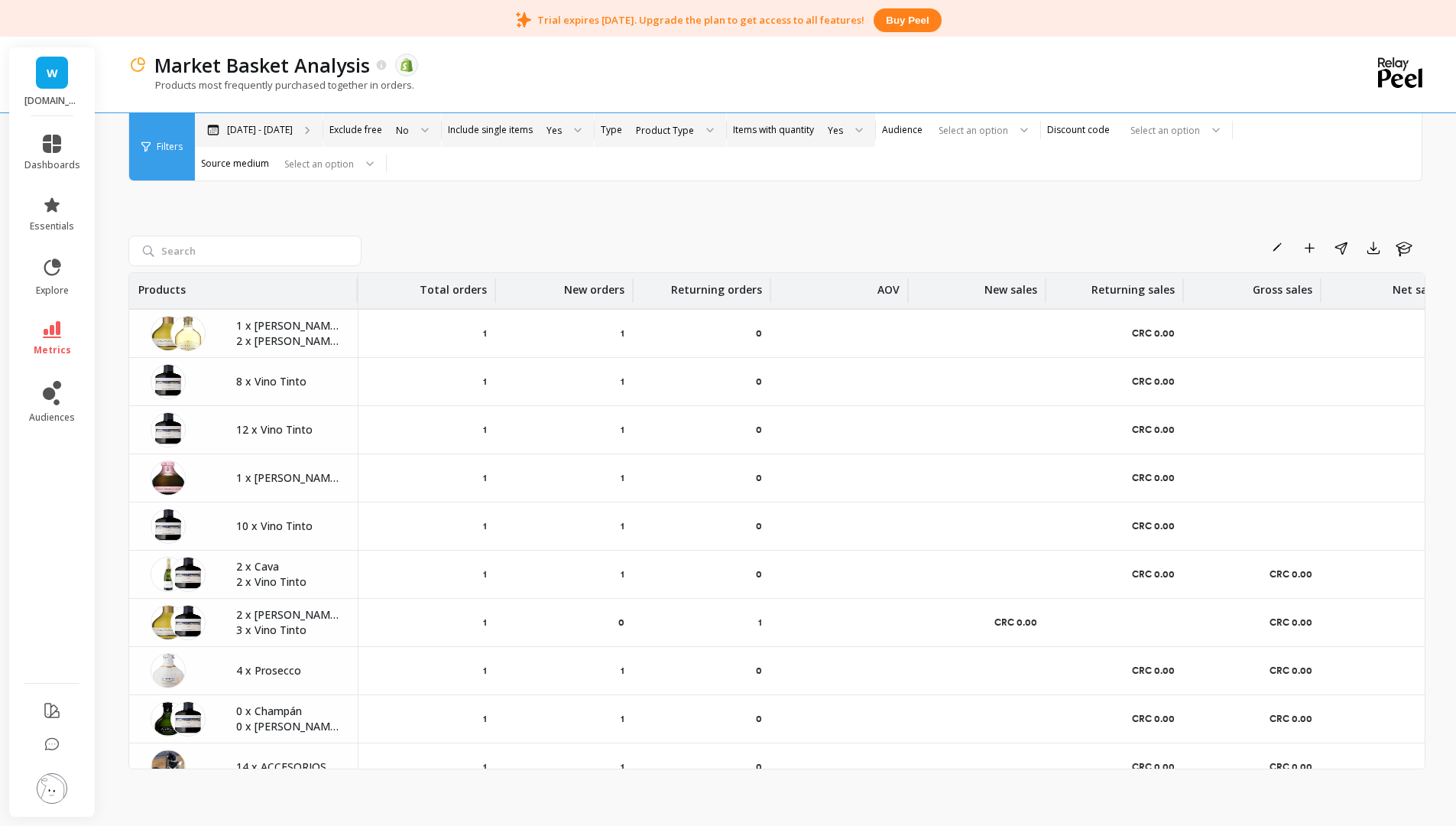
click at [277, 133] on p "Oct 1, 2015 - Oct 6, 2025" at bounding box center [259, 130] width 66 height 12
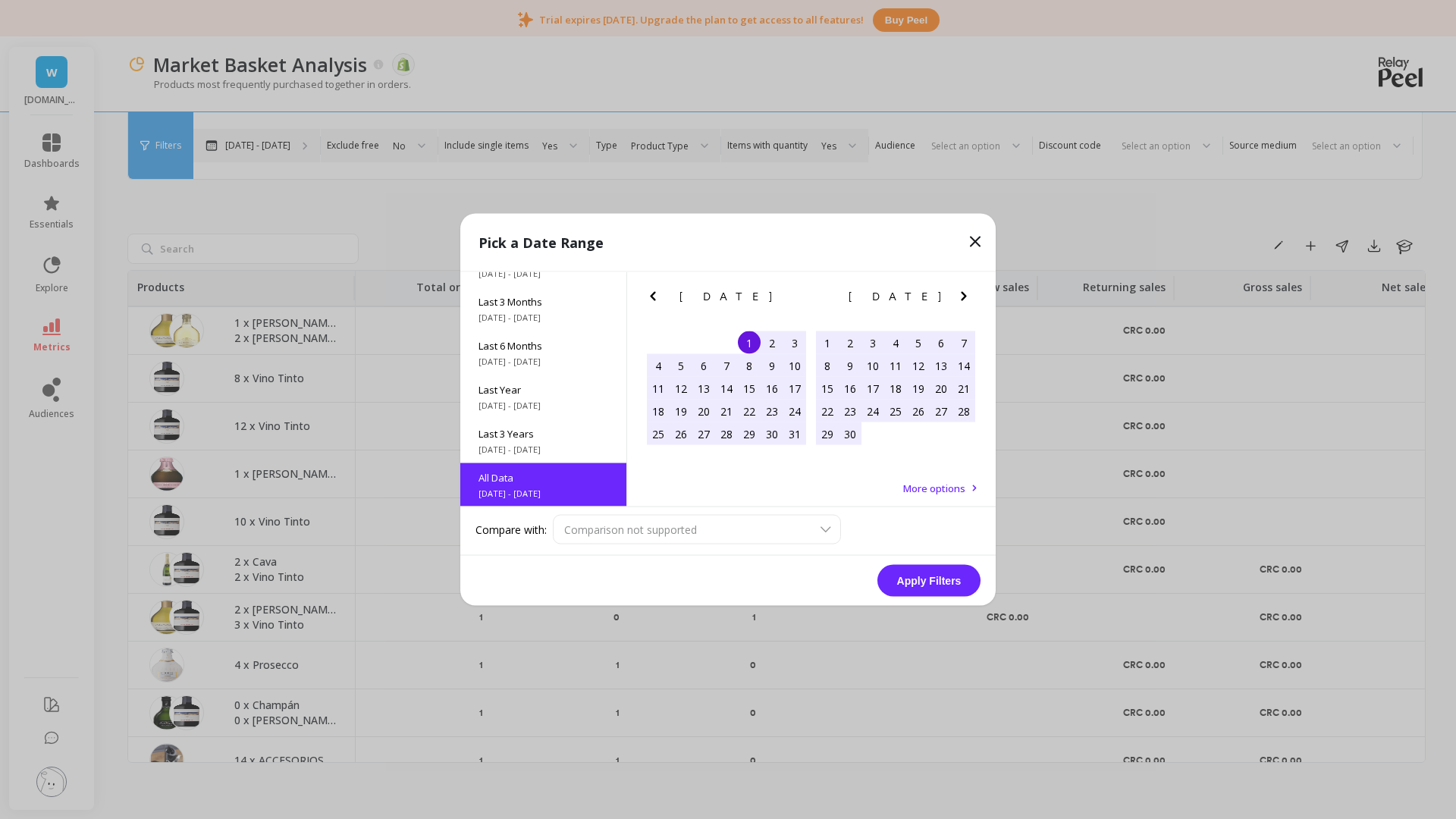
scroll to position [1, 0]
click at [519, 354] on span "5/1/2025 - 10/6/2025" at bounding box center [543, 359] width 129 height 12
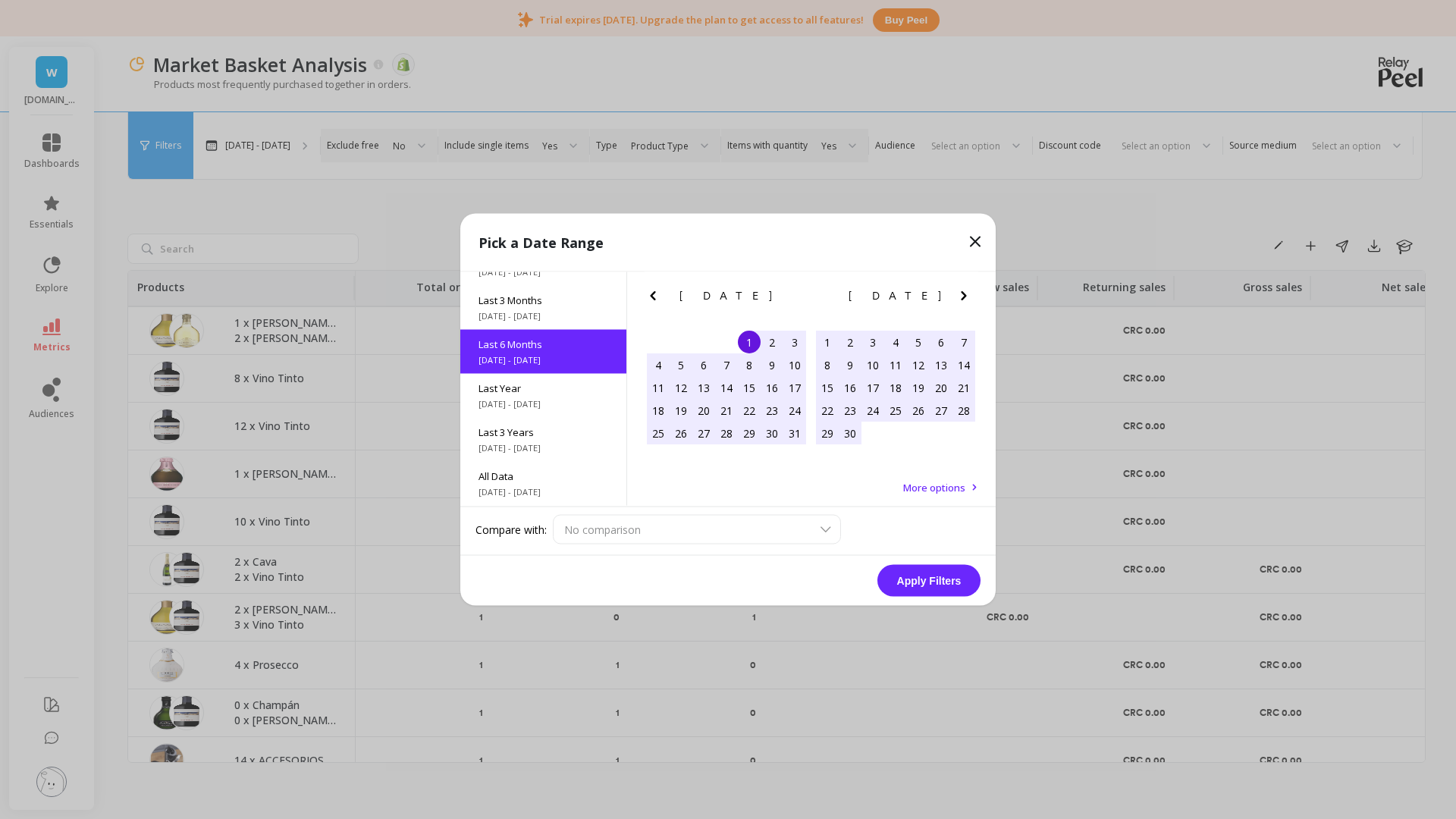
scroll to position [0, 0]
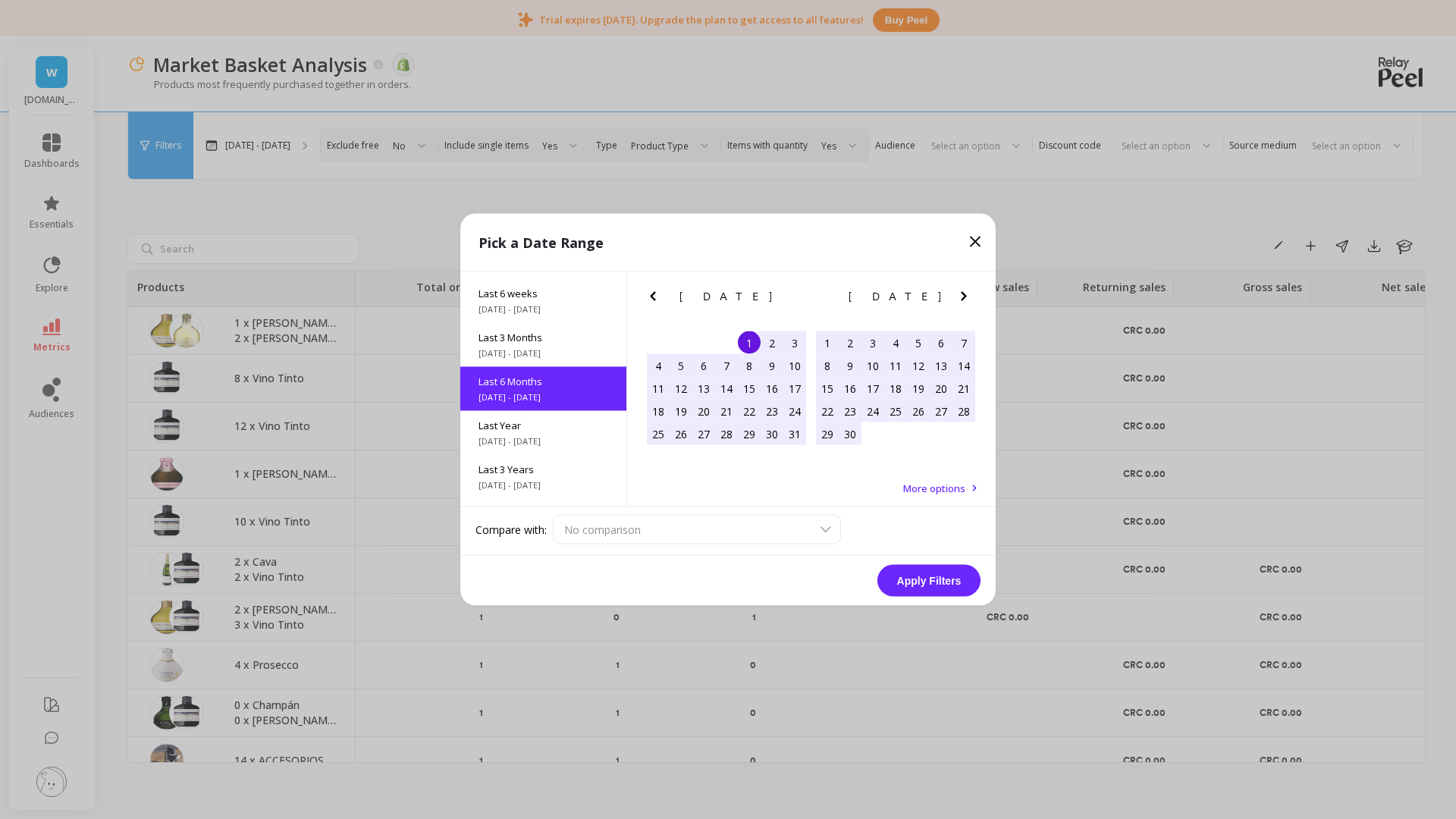
click at [655, 525] on div "No comparison" at bounding box center [766, 530] width 428 height 30
click at [839, 529] on div "No comparison" at bounding box center [766, 530] width 428 height 30
click at [832, 528] on div "No comparison" at bounding box center [766, 530] width 428 height 30
click at [830, 528] on div "No comparison" at bounding box center [766, 530] width 428 height 30
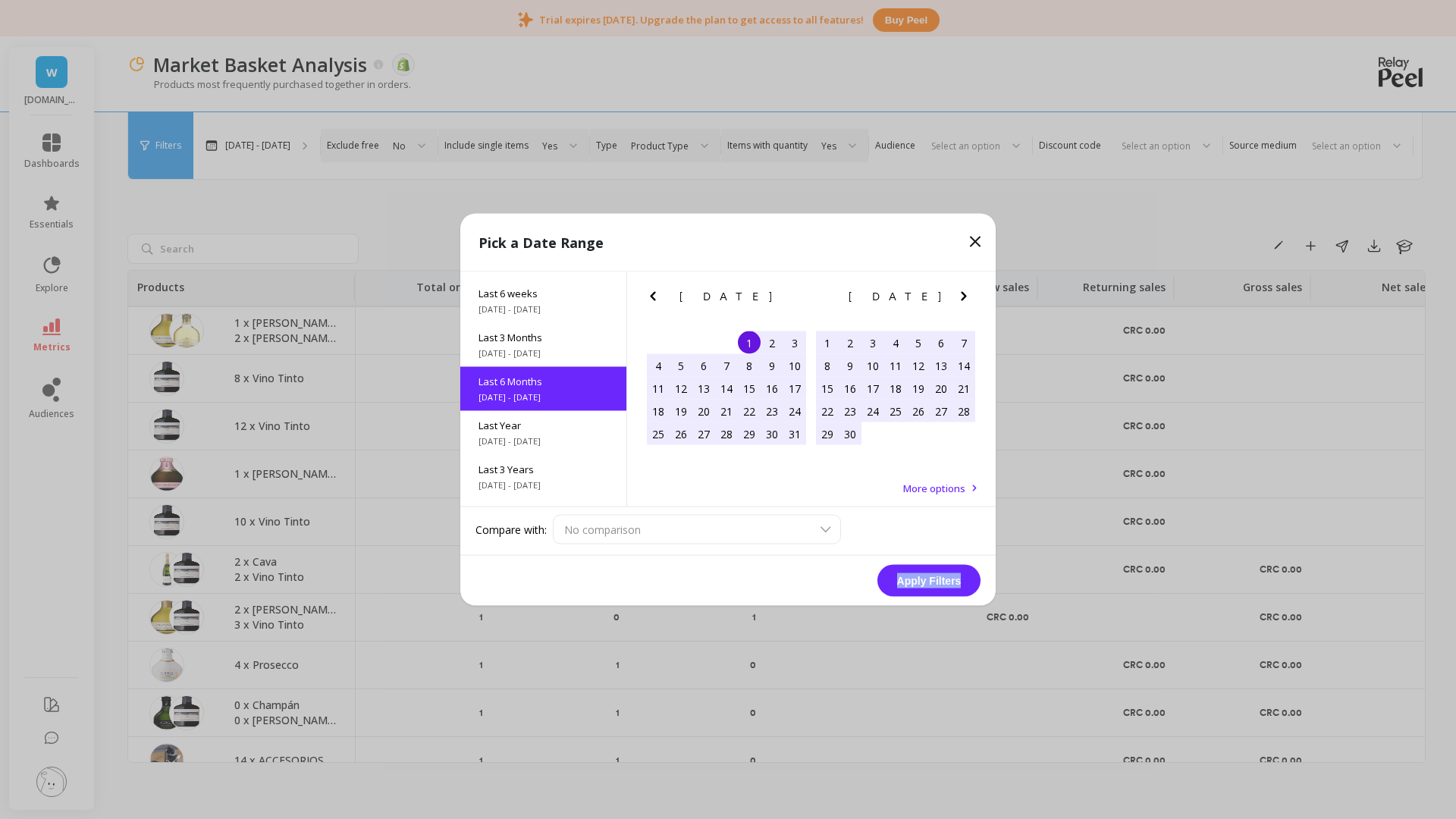
click at [830, 528] on div "No comparison" at bounding box center [766, 530] width 428 height 30
click at [830, 527] on div "No comparison" at bounding box center [766, 530] width 428 height 30
click at [830, 526] on div "No comparison" at bounding box center [766, 530] width 428 height 30
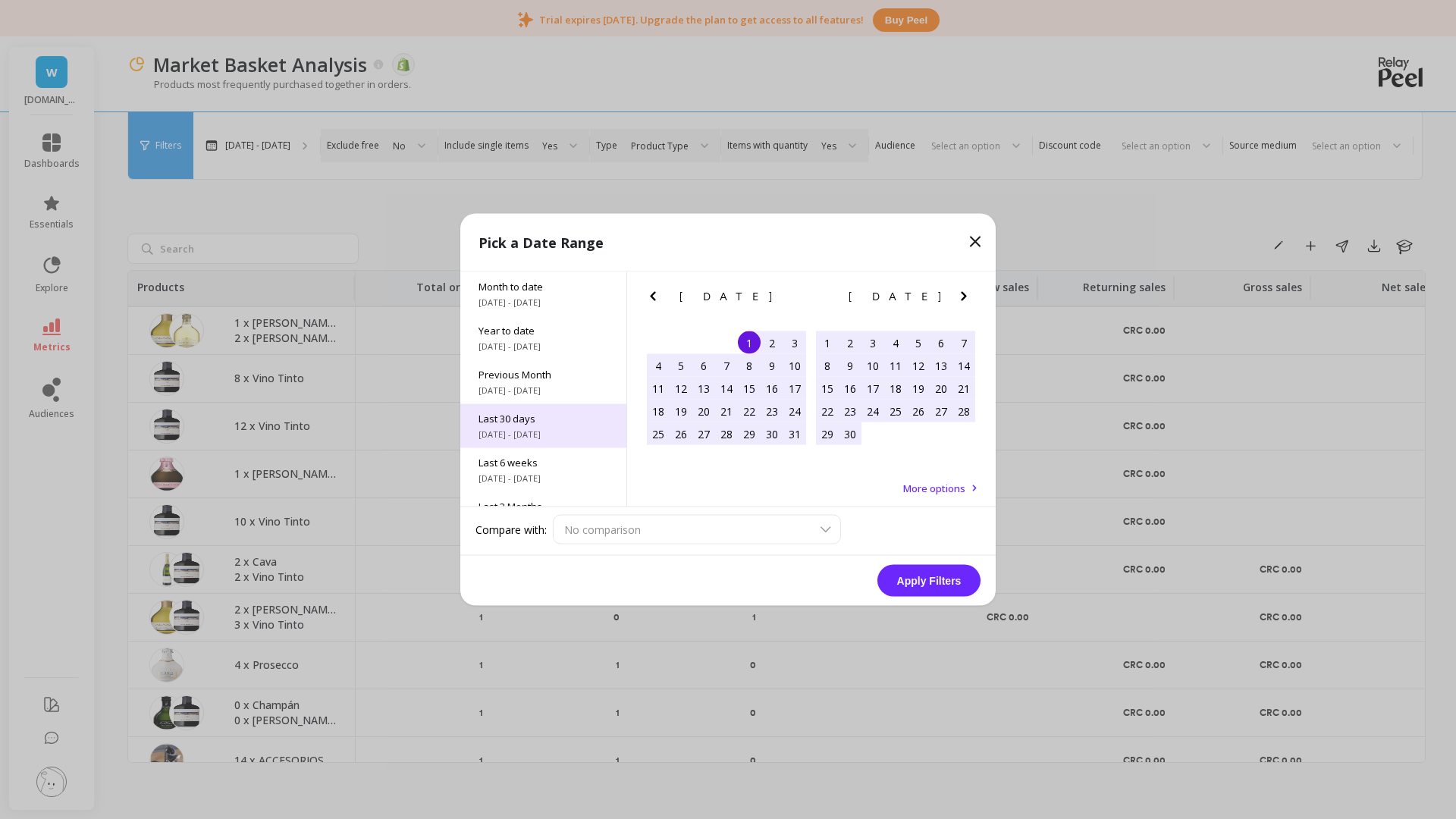
click at [522, 423] on span "Last 30 days" at bounding box center [543, 418] width 129 height 13
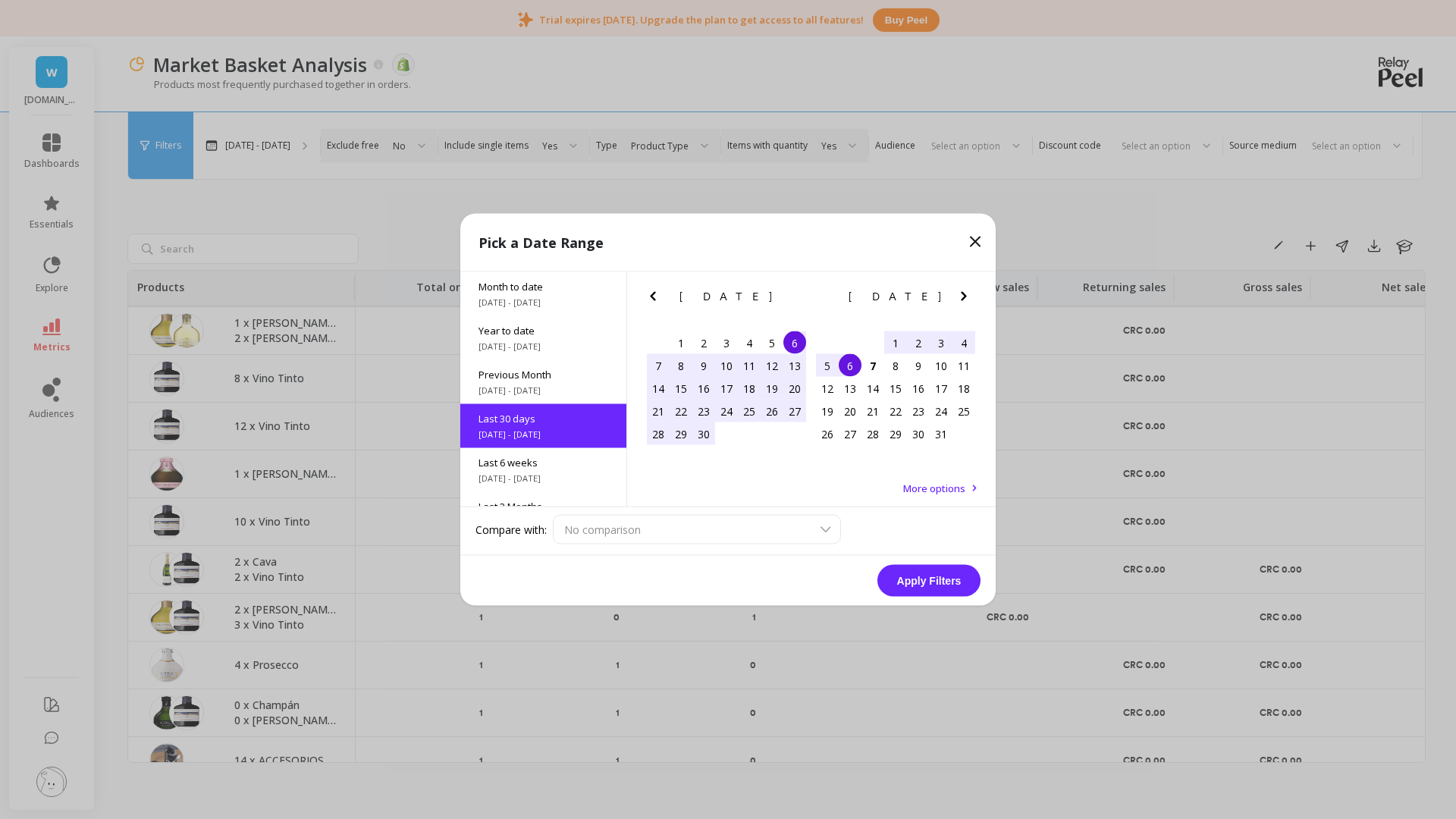
scroll to position [37, 0]
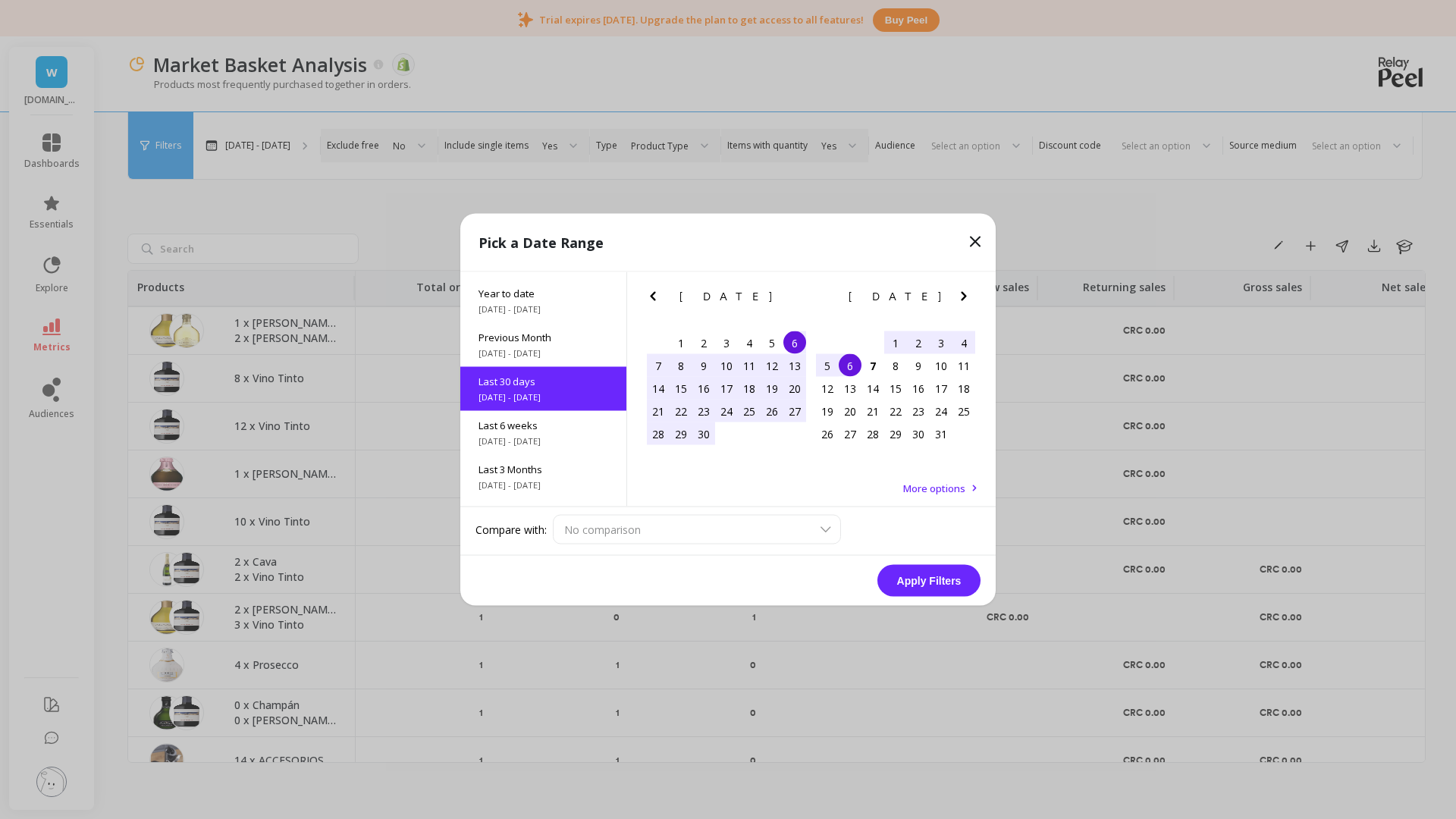
click at [637, 525] on div "No comparison" at bounding box center [766, 530] width 428 height 30
click at [639, 520] on div "No comparison" at bounding box center [766, 530] width 428 height 30
click at [544, 344] on span "Previous Month" at bounding box center [543, 337] width 129 height 13
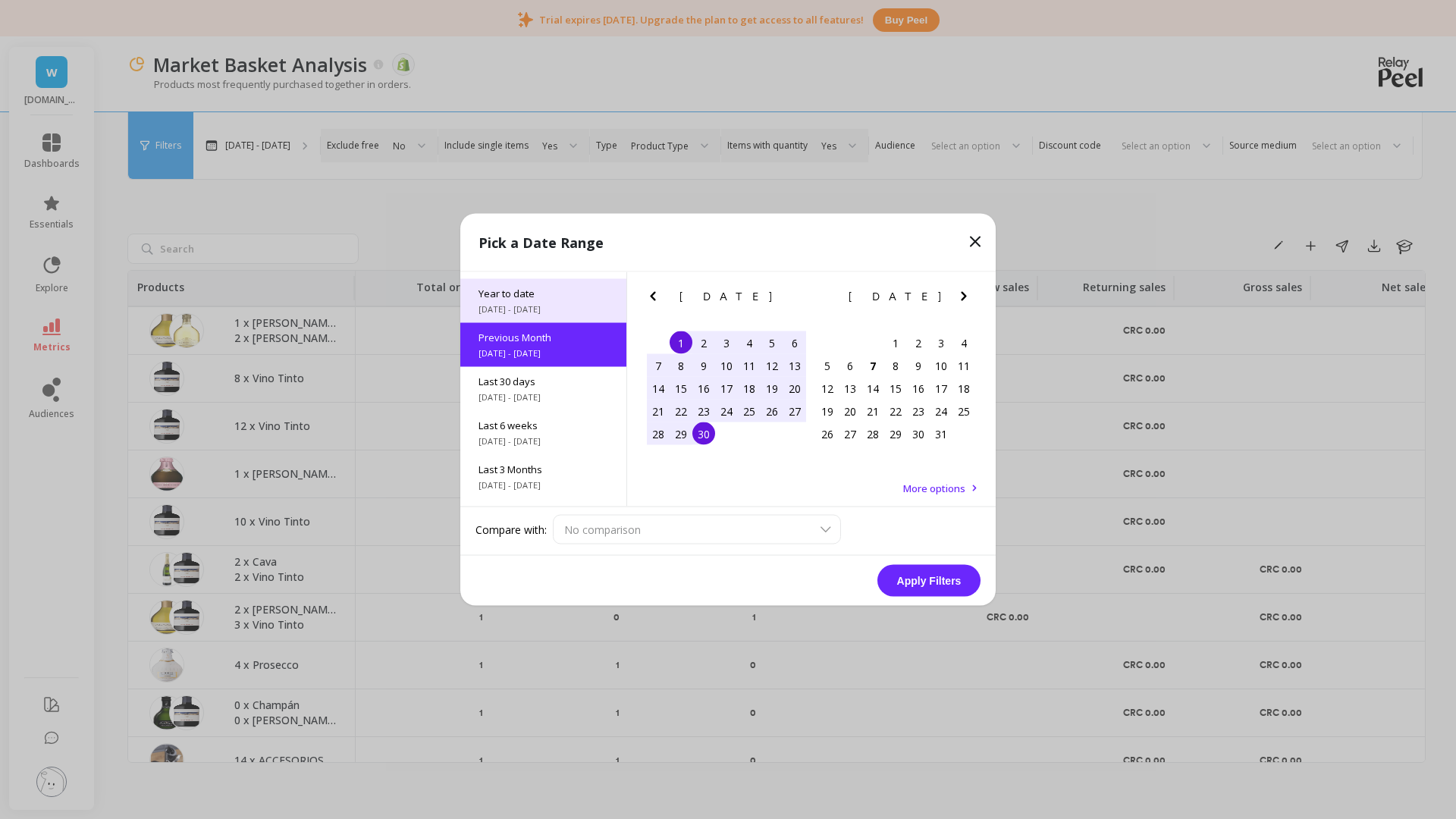
scroll to position [0, 0]
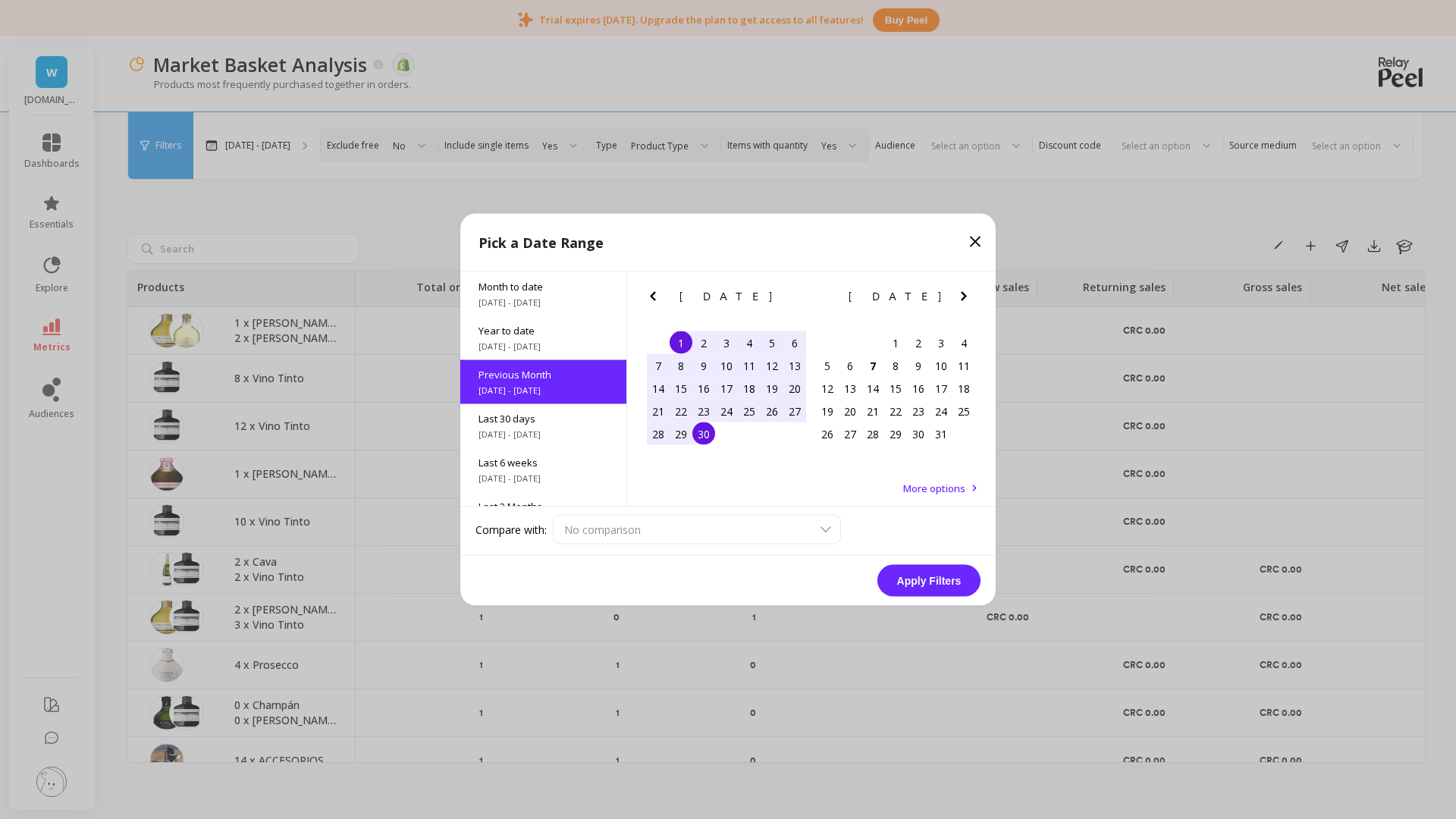
click at [829, 528] on div "No comparison" at bounding box center [766, 530] width 428 height 30
click at [829, 527] on div "No comparison" at bounding box center [766, 530] width 428 height 30
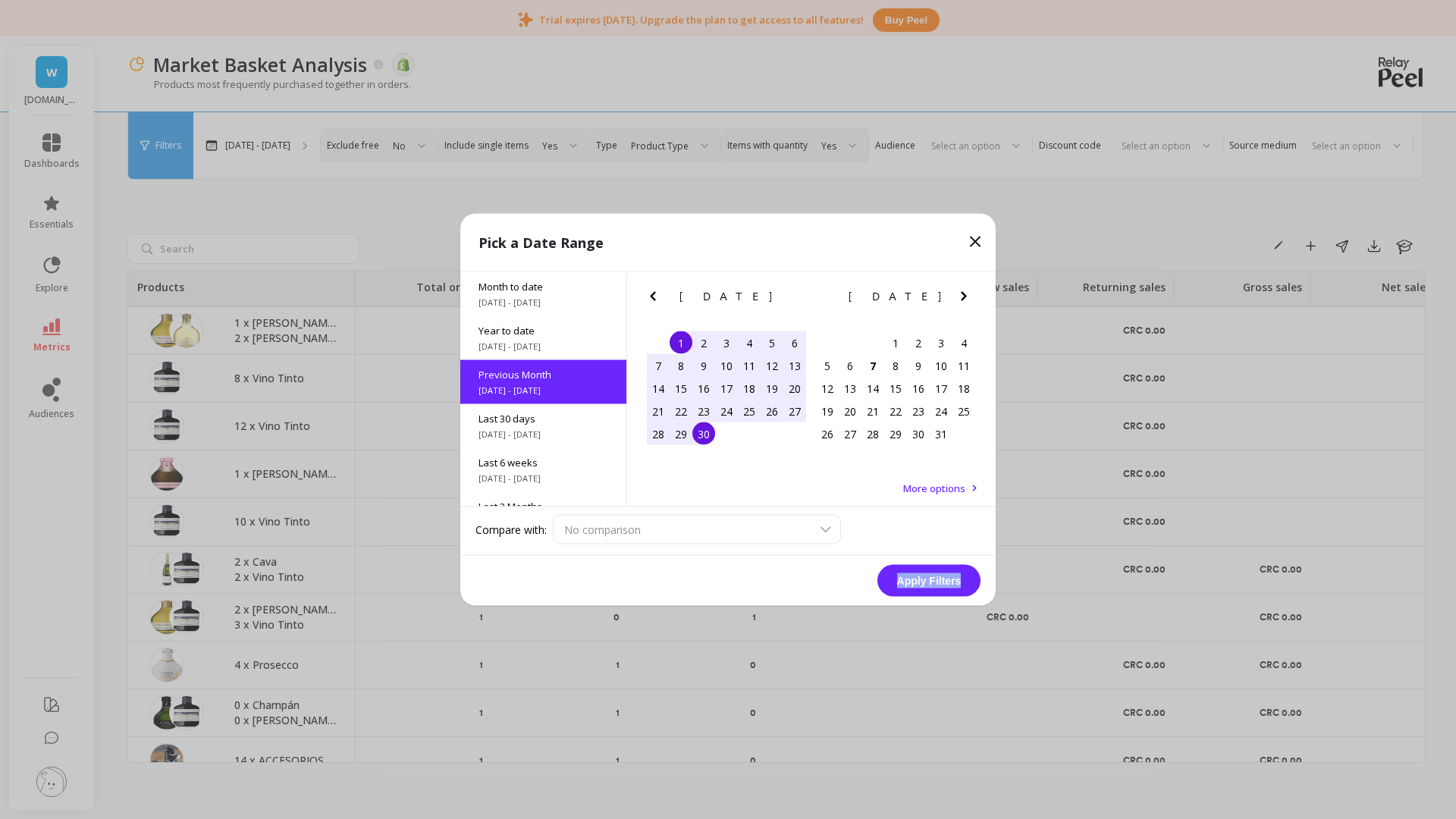
click at [829, 526] on div "No comparison" at bounding box center [766, 530] width 428 height 30
click at [828, 522] on div "No comparison" at bounding box center [766, 530] width 428 height 30
click at [959, 484] on span "More options" at bounding box center [934, 488] width 62 height 13
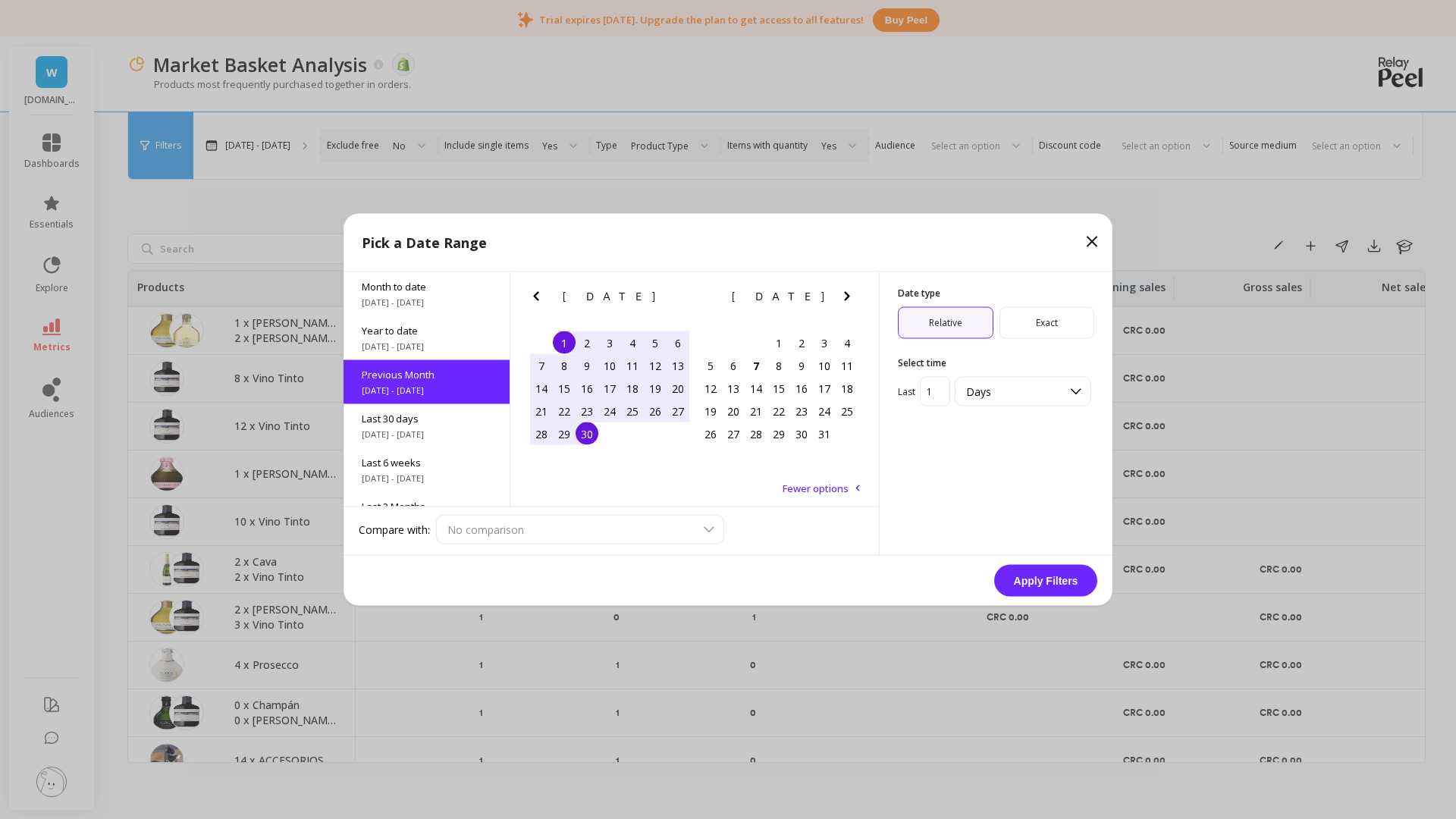
click at [1029, 320] on span "Exact" at bounding box center [1047, 322] width 96 height 32
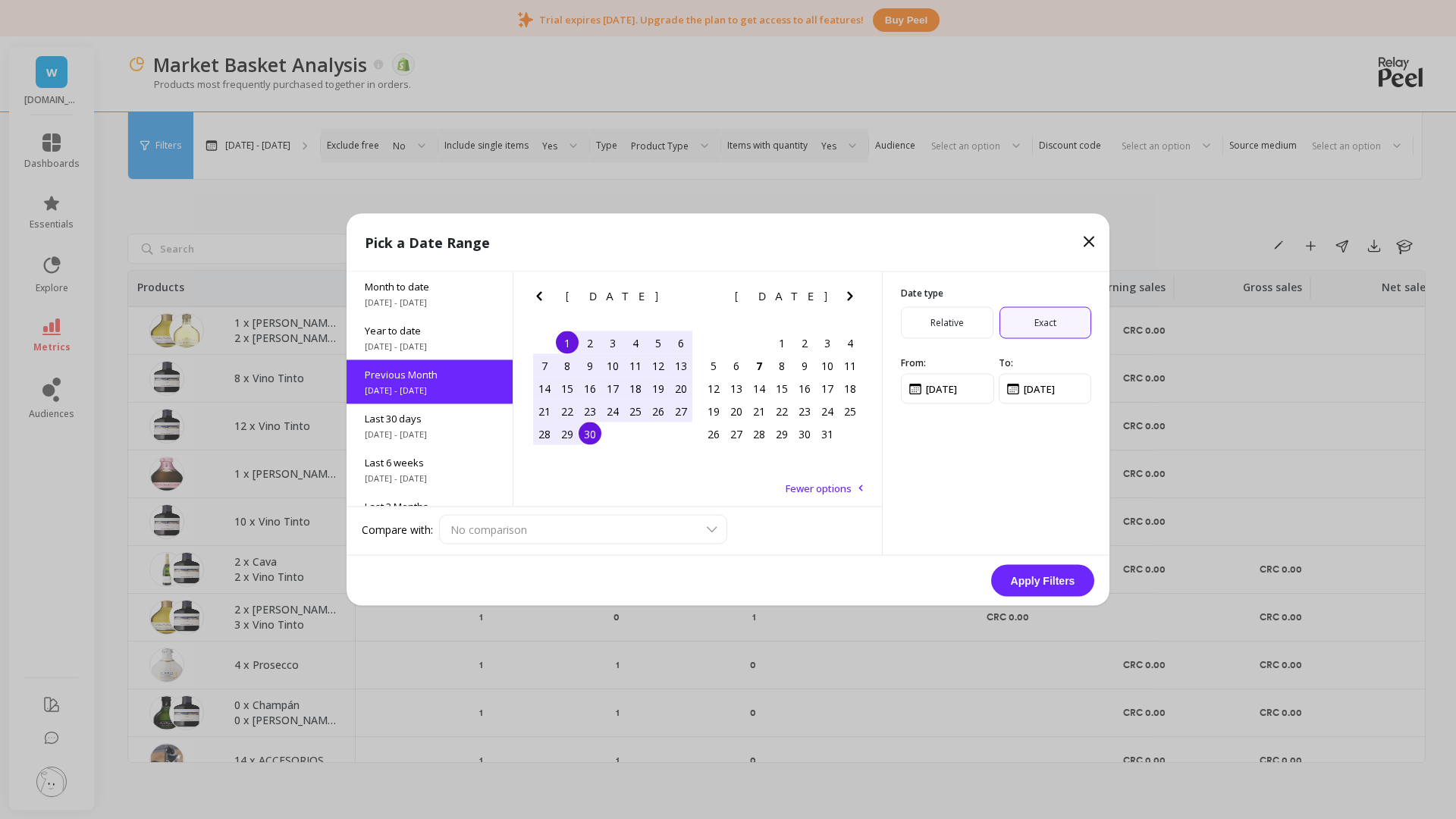
click at [952, 314] on span "Relative" at bounding box center [947, 322] width 93 height 32
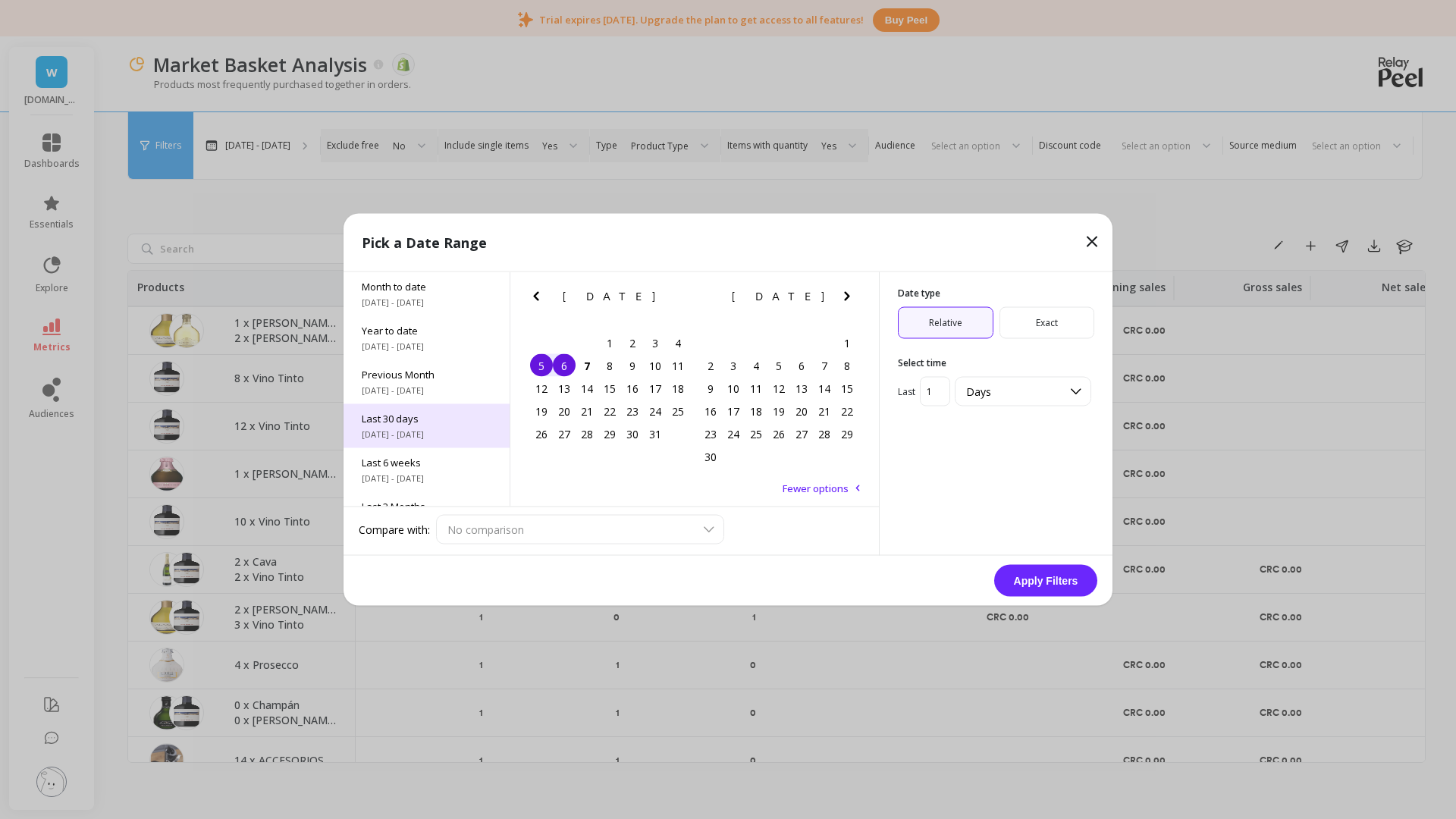
click at [424, 415] on span "Last 30 days" at bounding box center [426, 418] width 129 height 13
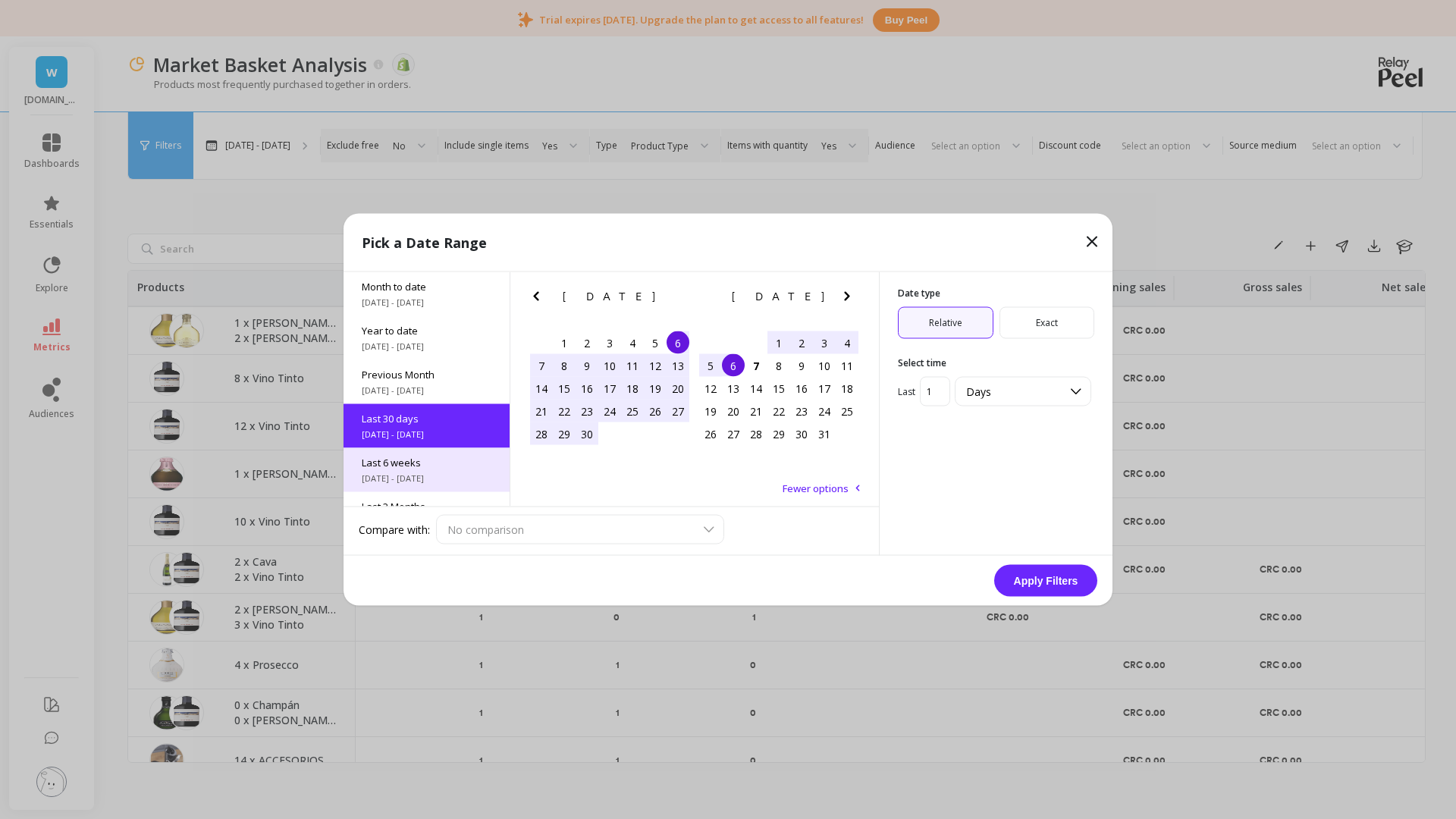
scroll to position [37, 0]
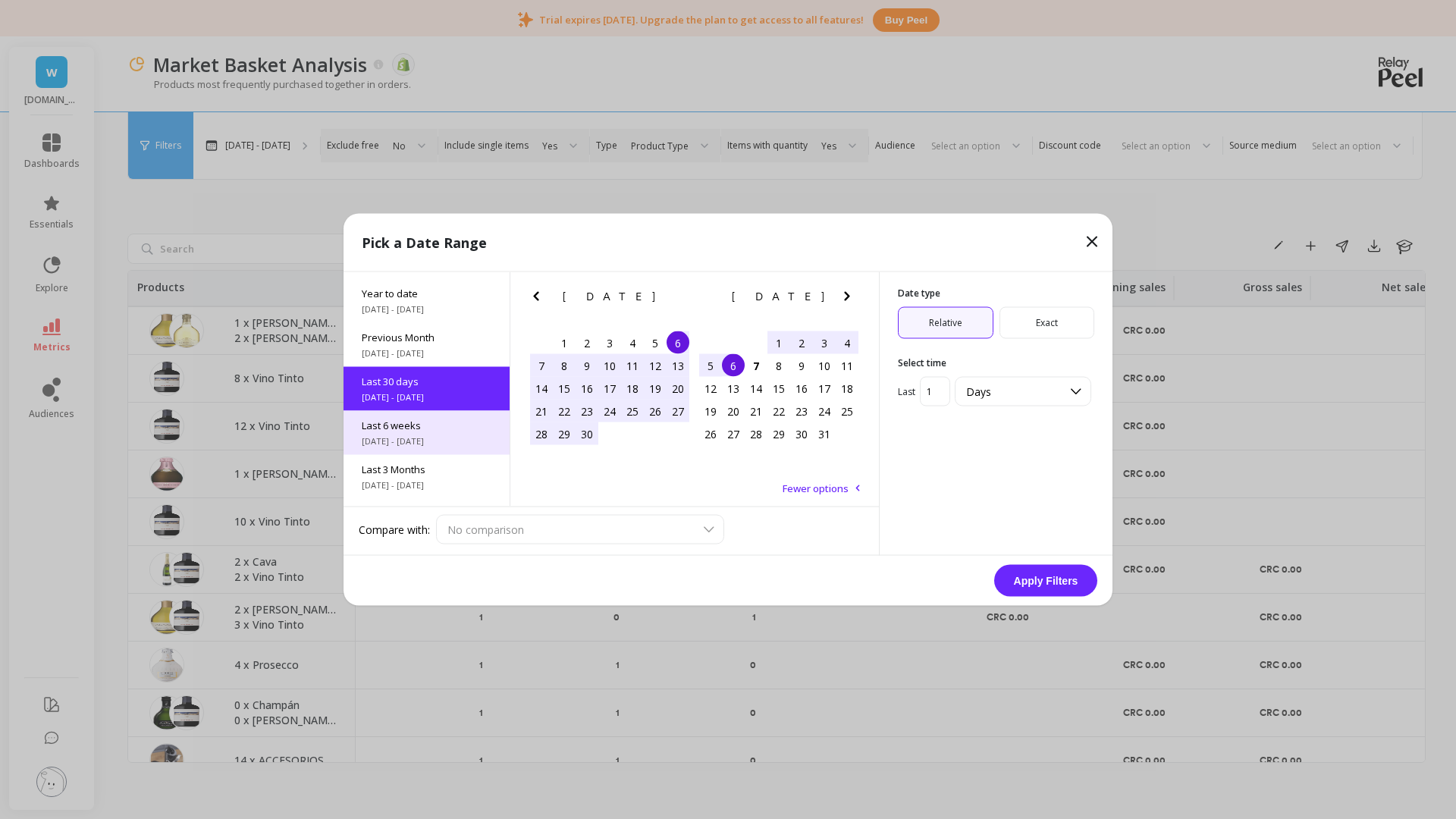
click at [426, 436] on span "8/25/2025 - 10/6/2025" at bounding box center [426, 441] width 129 height 12
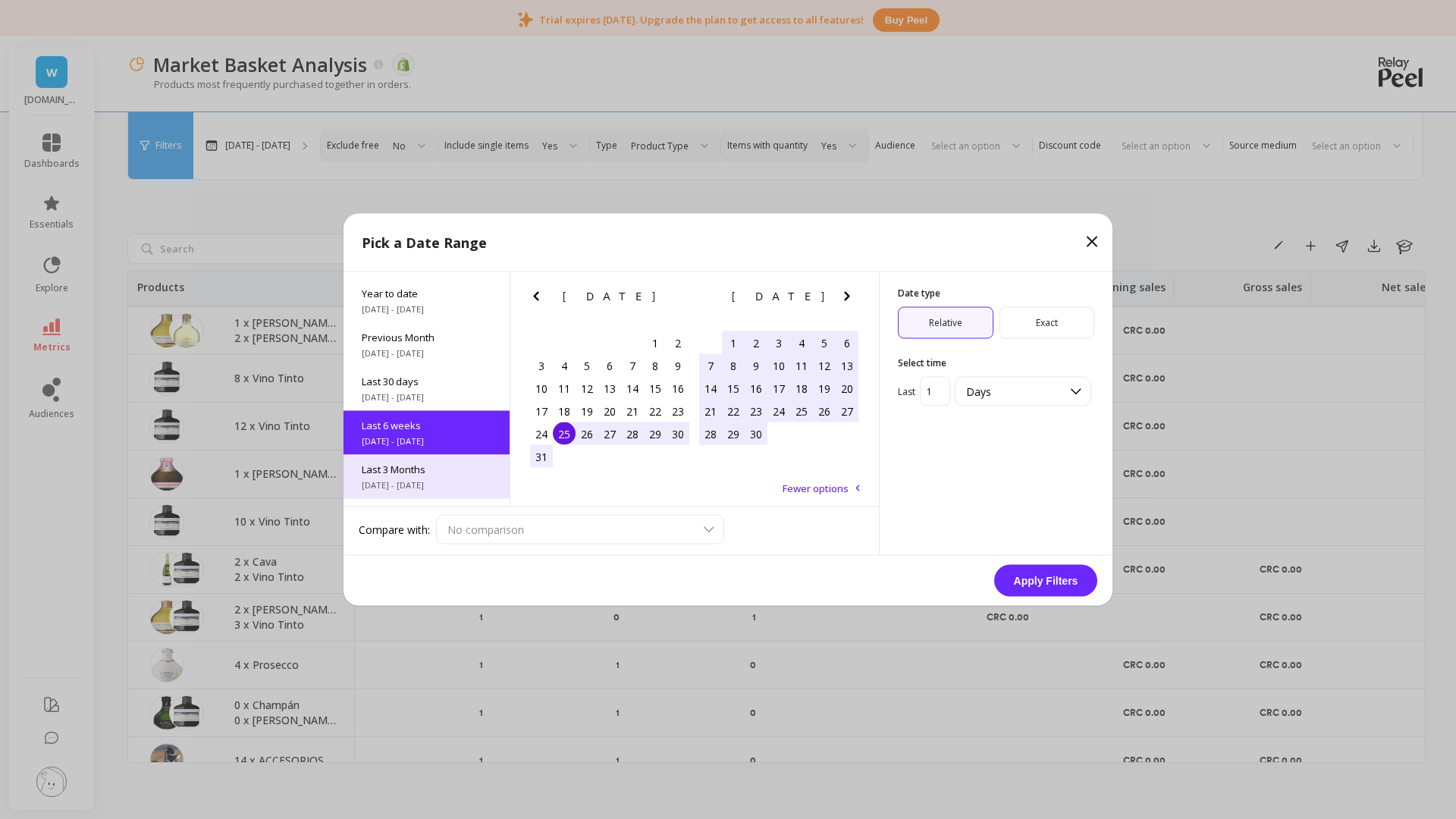
scroll to position [81, 0]
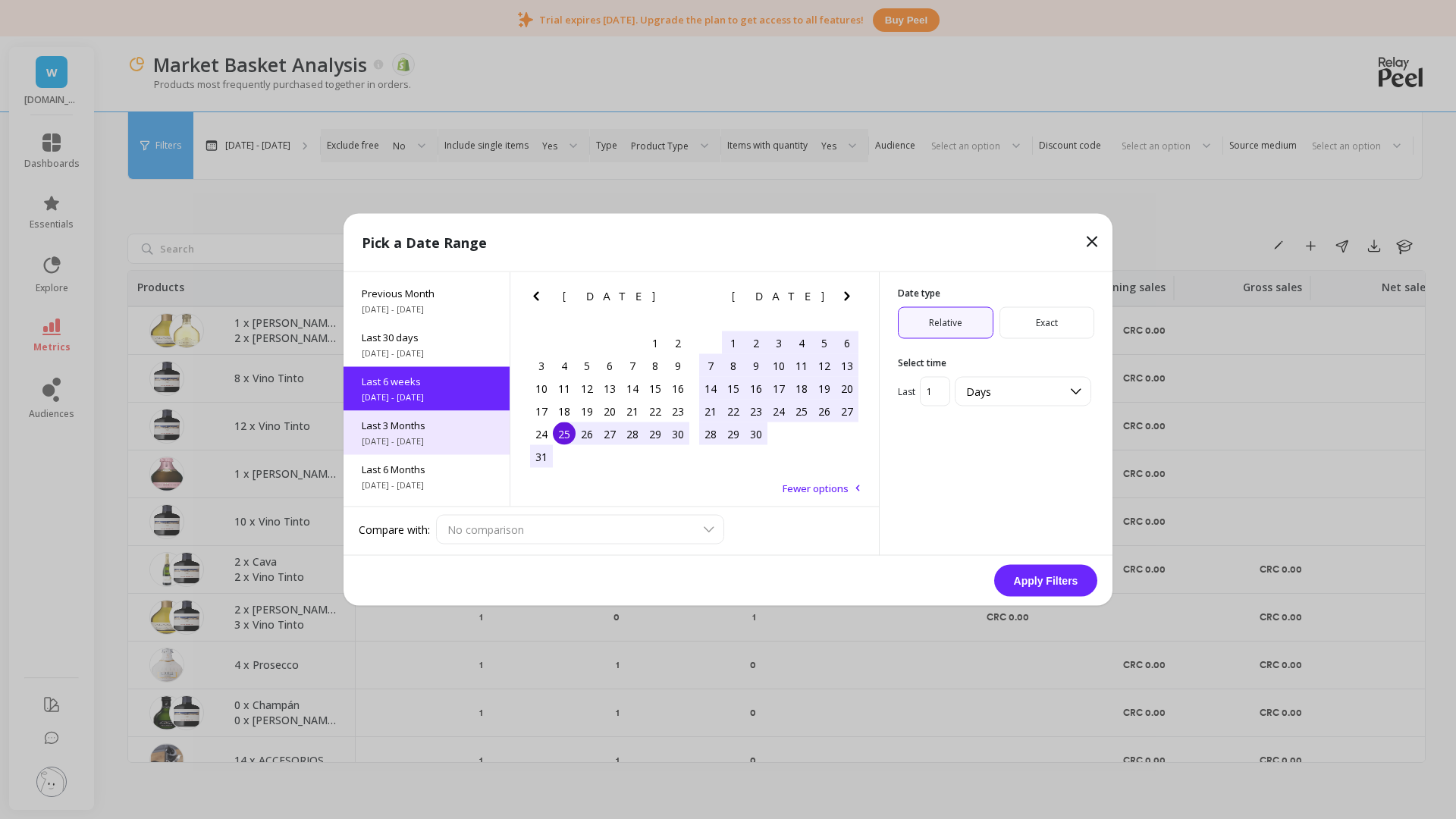
click at [429, 431] on span "Last 3 Months" at bounding box center [426, 424] width 129 height 13
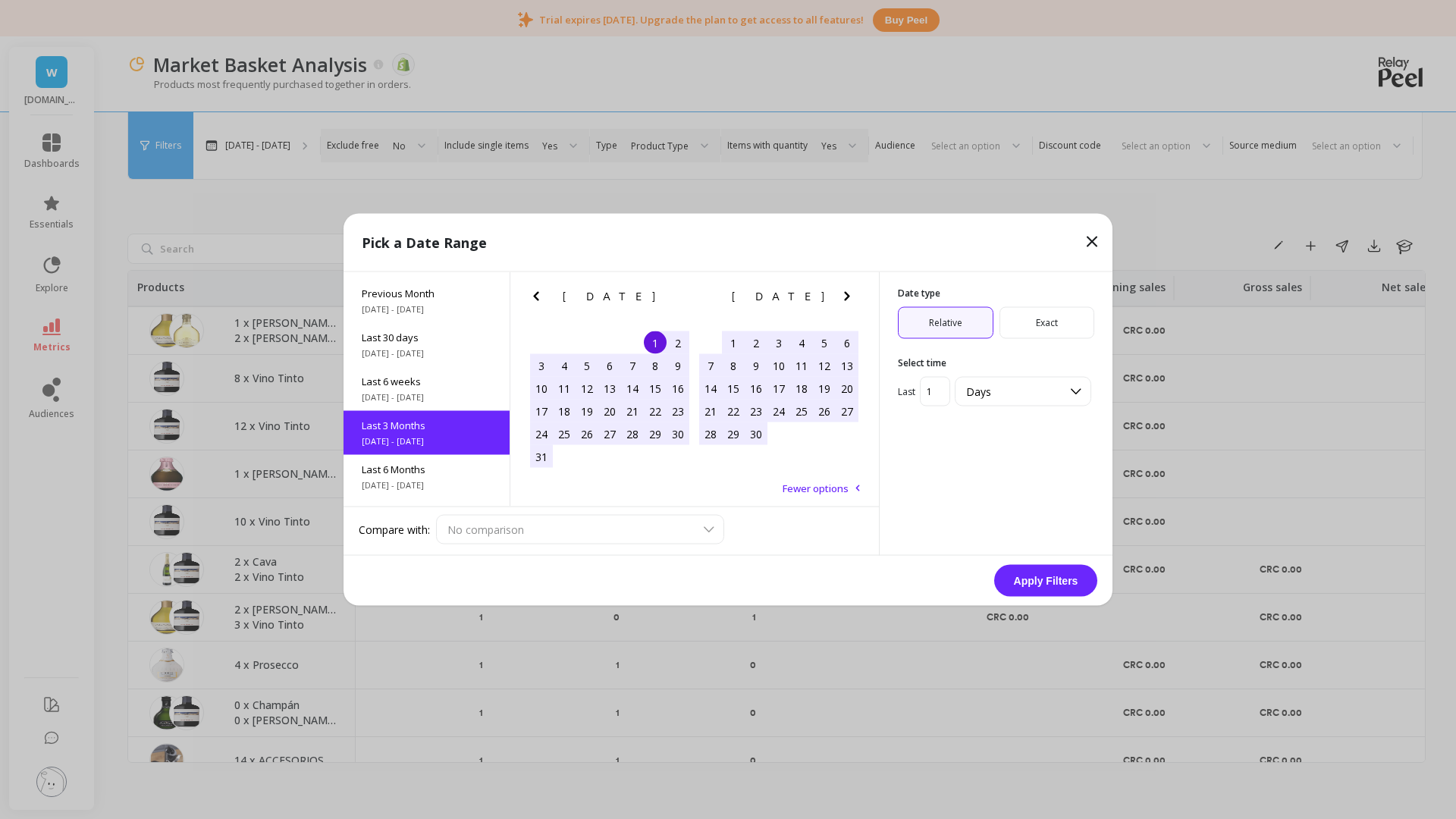
scroll to position [125, 0]
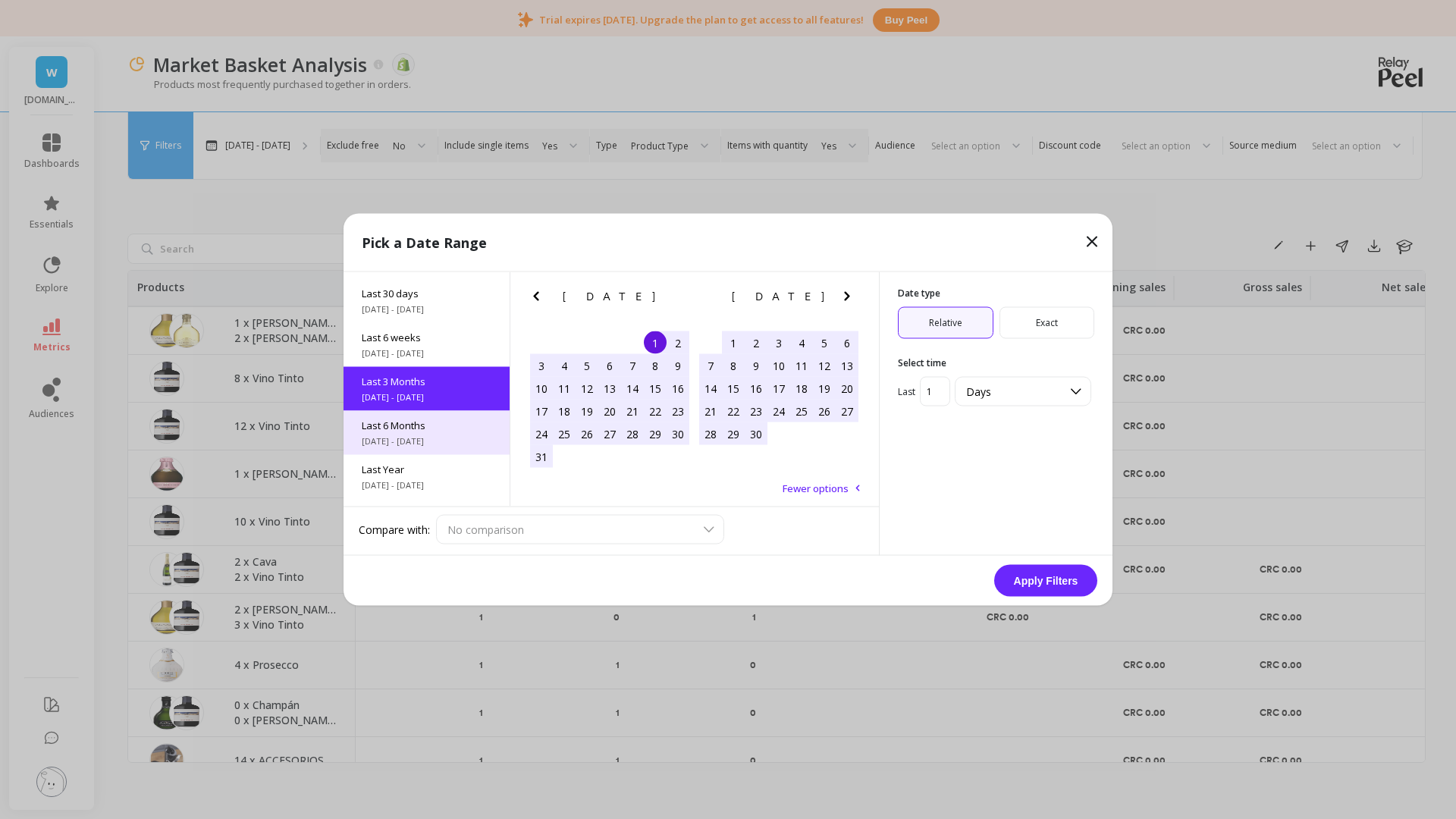
click at [429, 439] on span "5/1/2025 - 10/6/2025" at bounding box center [426, 441] width 129 height 12
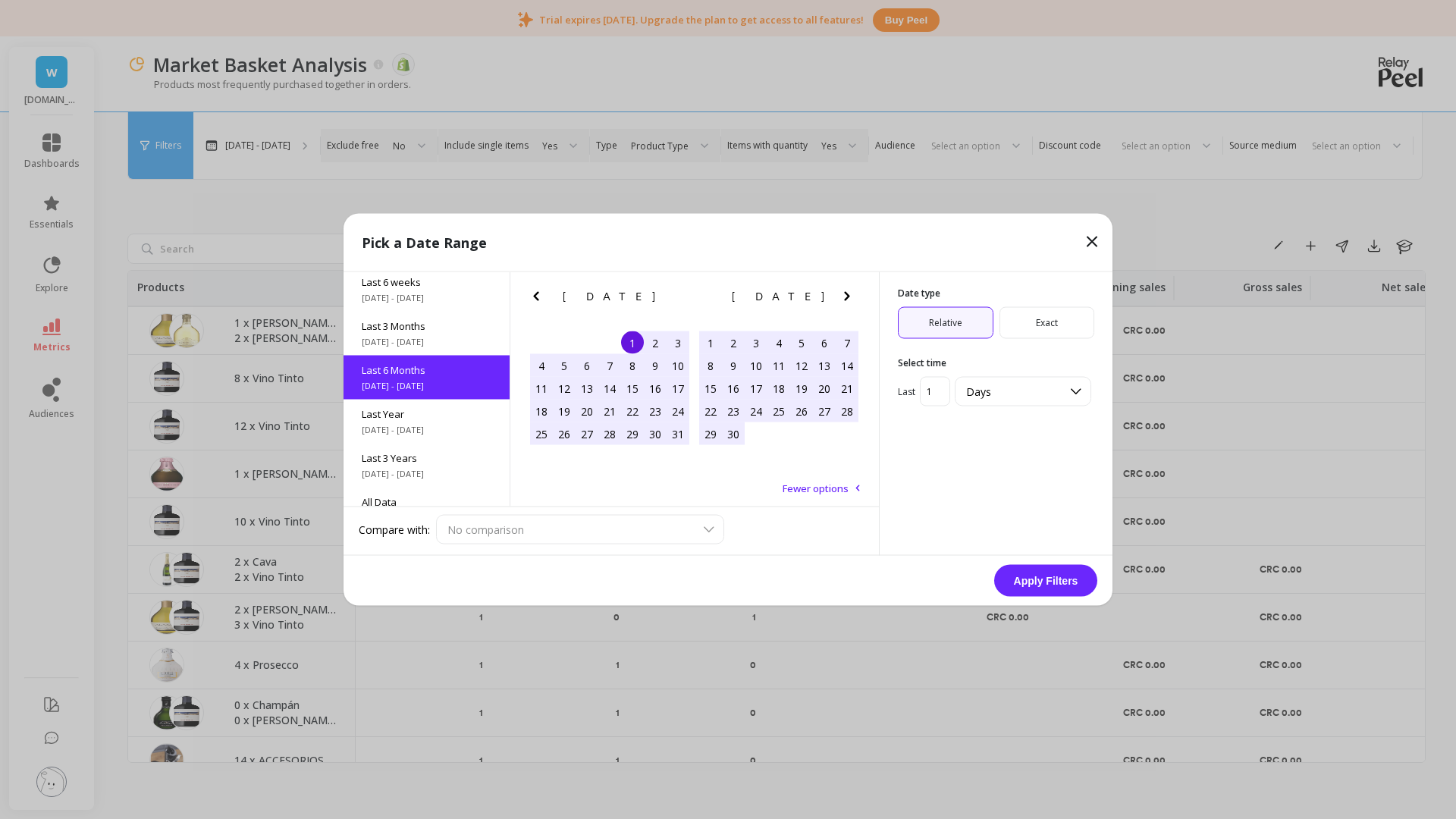
scroll to position [206, 0]
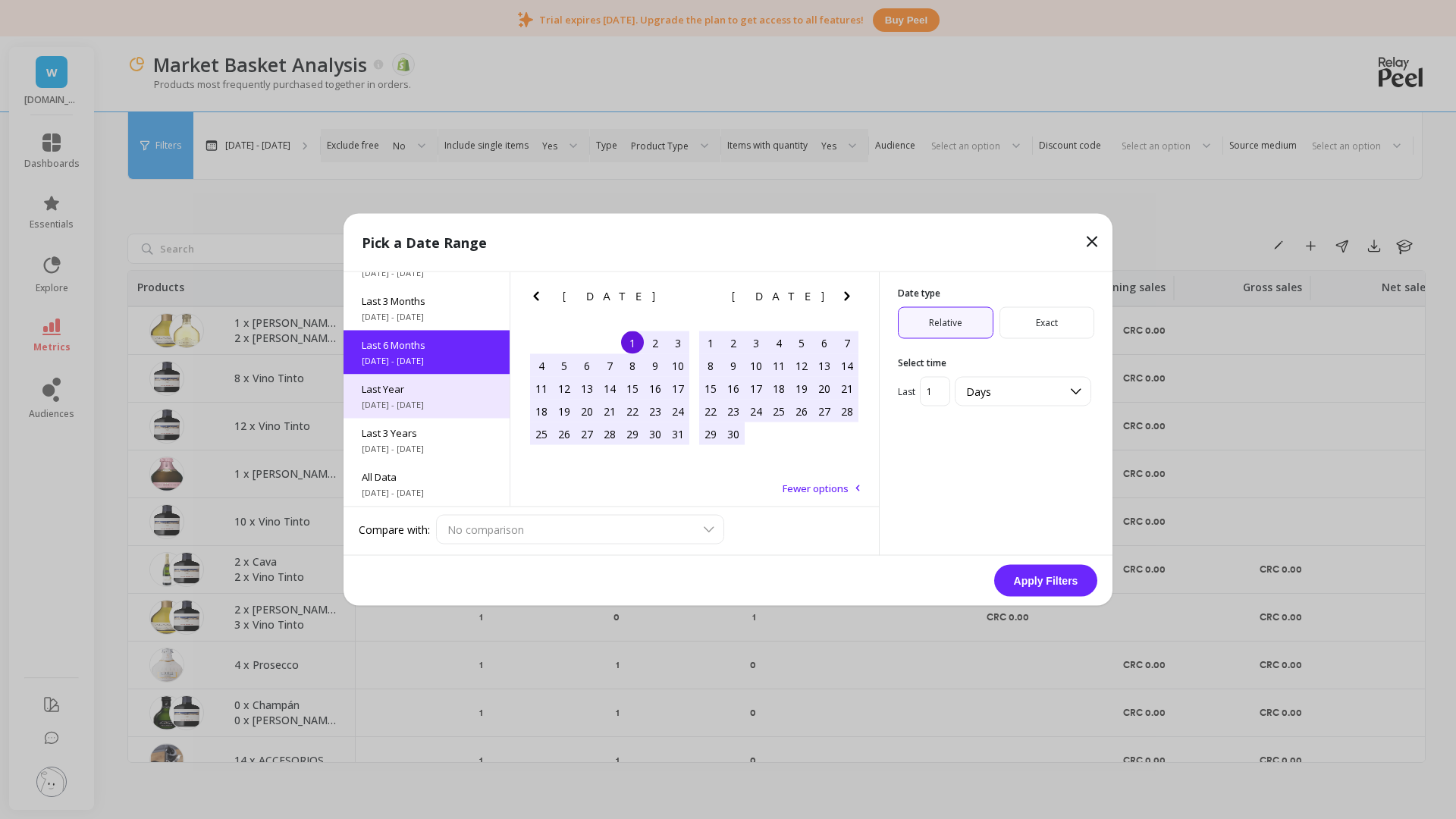
click at [431, 396] on div "Last Year 1/1/2024 - 12/31/2024" at bounding box center [427, 396] width 166 height 44
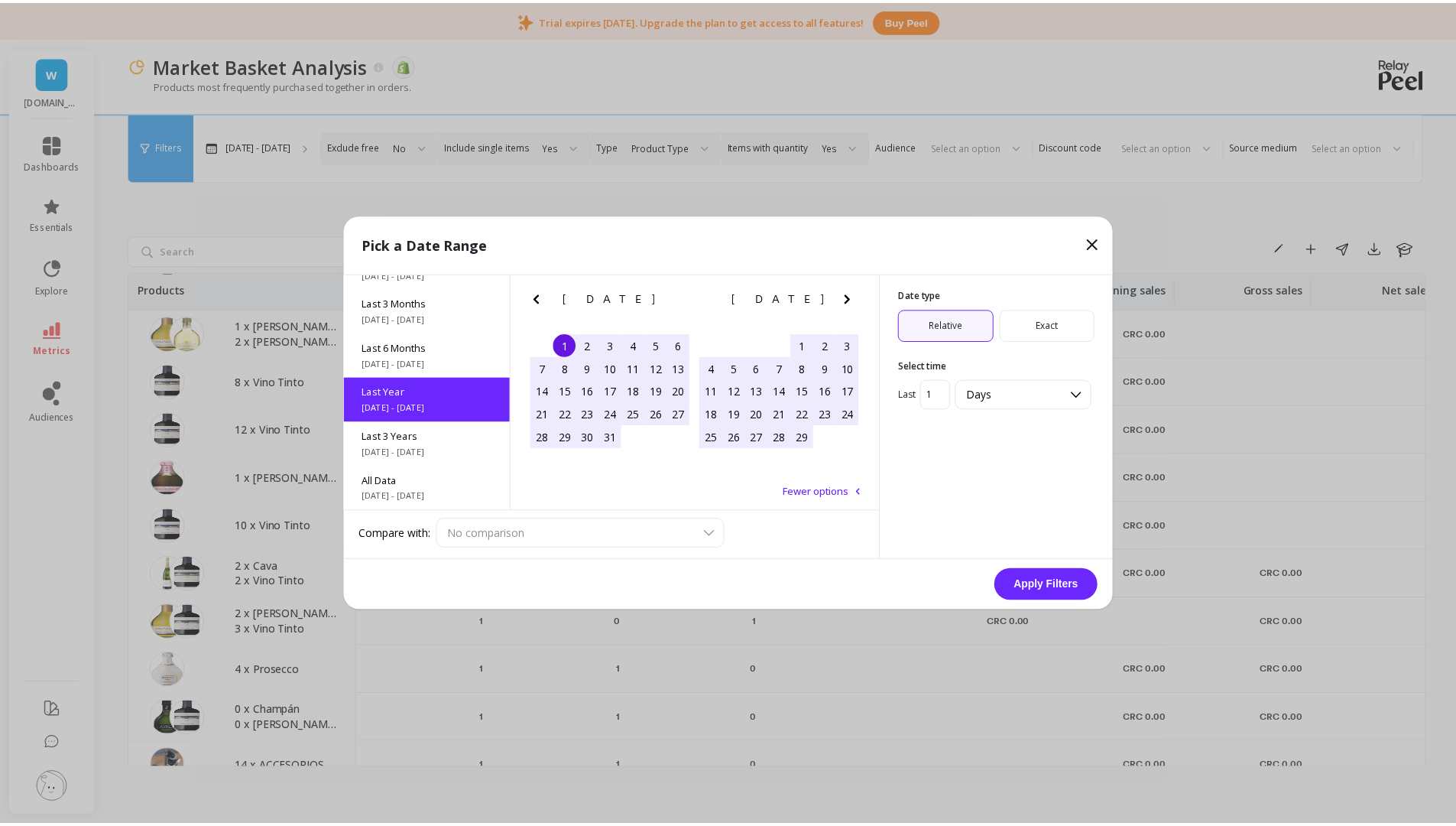
scroll to position [1, 0]
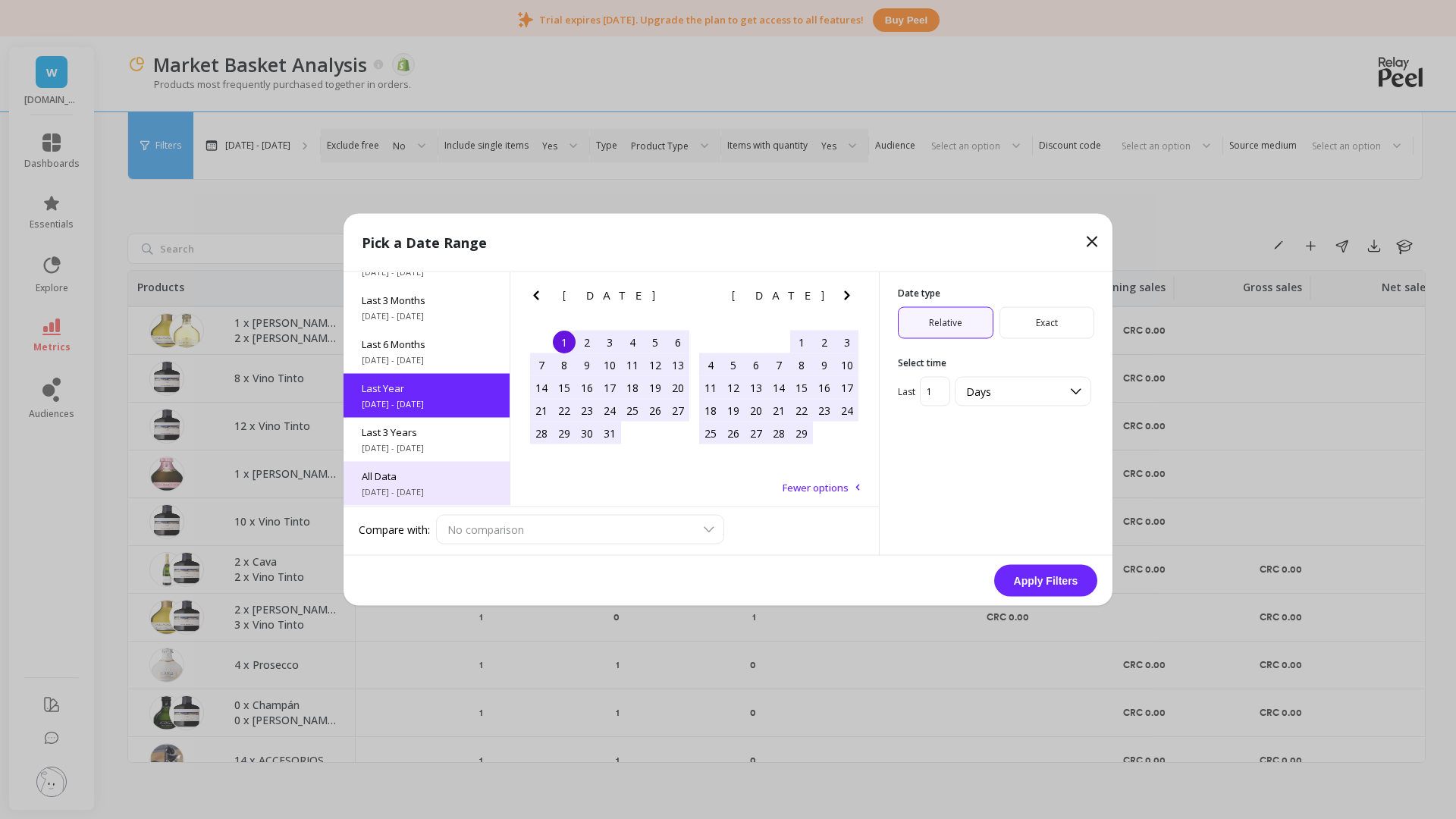
drag, startPoint x: 429, startPoint y: 472, endPoint x: 428, endPoint y: 462, distance: 10.0
click at [429, 469] on span "All Data" at bounding box center [426, 475] width 129 height 13
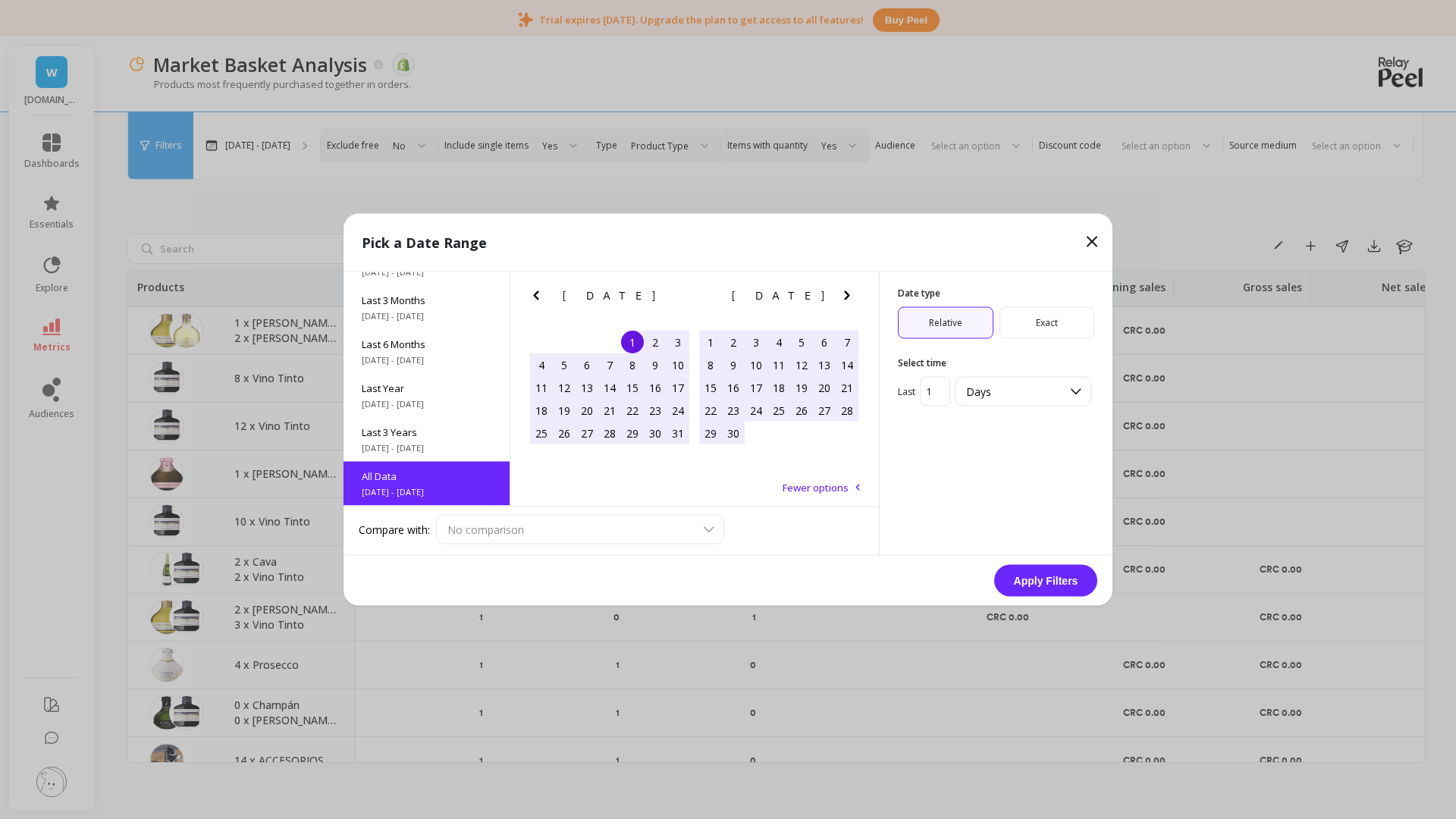
click at [1066, 577] on button "Apply Filters" at bounding box center [1045, 581] width 103 height 32
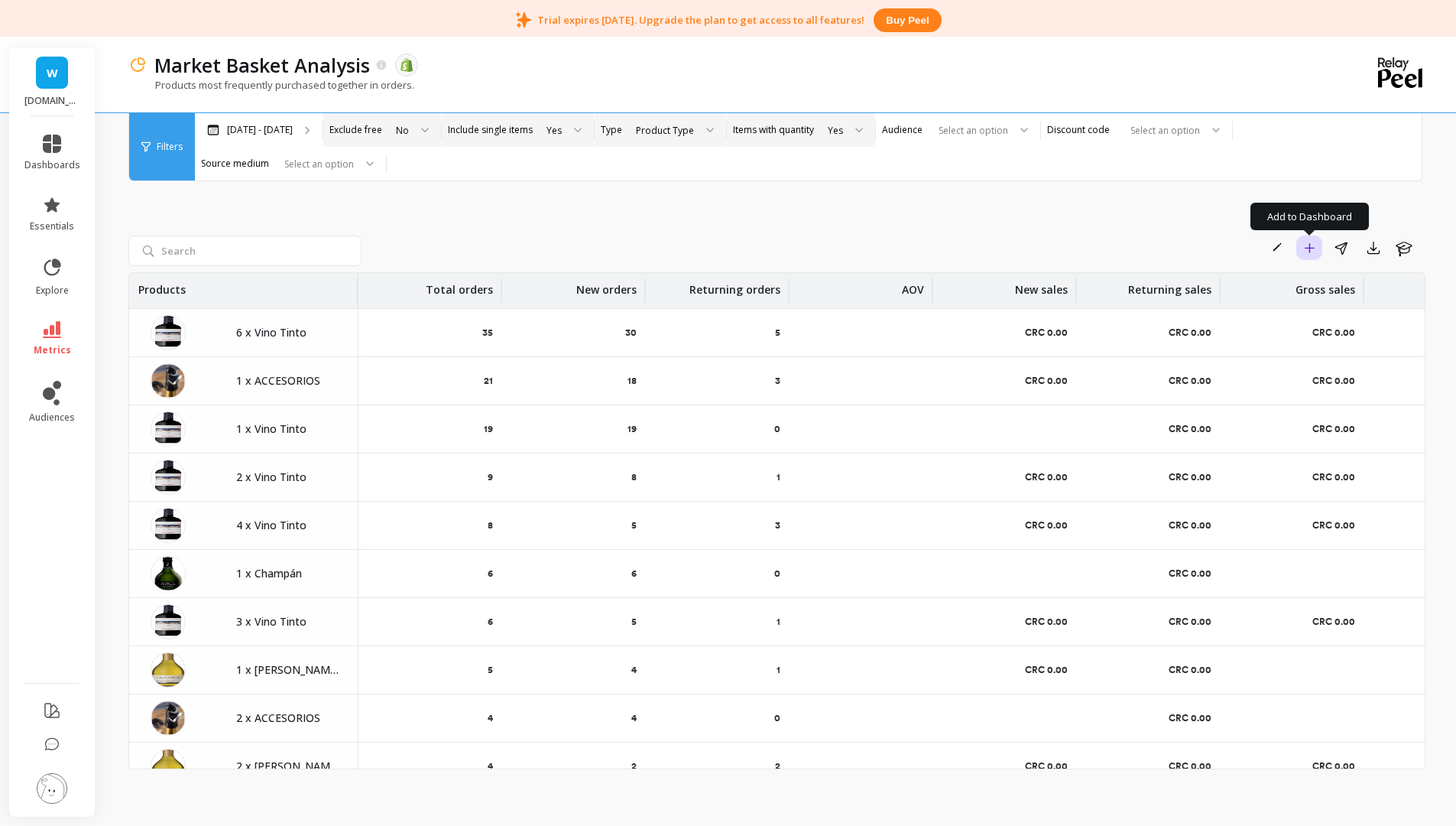
click at [1232, 243] on icon "button" at bounding box center [1310, 248] width 11 height 11
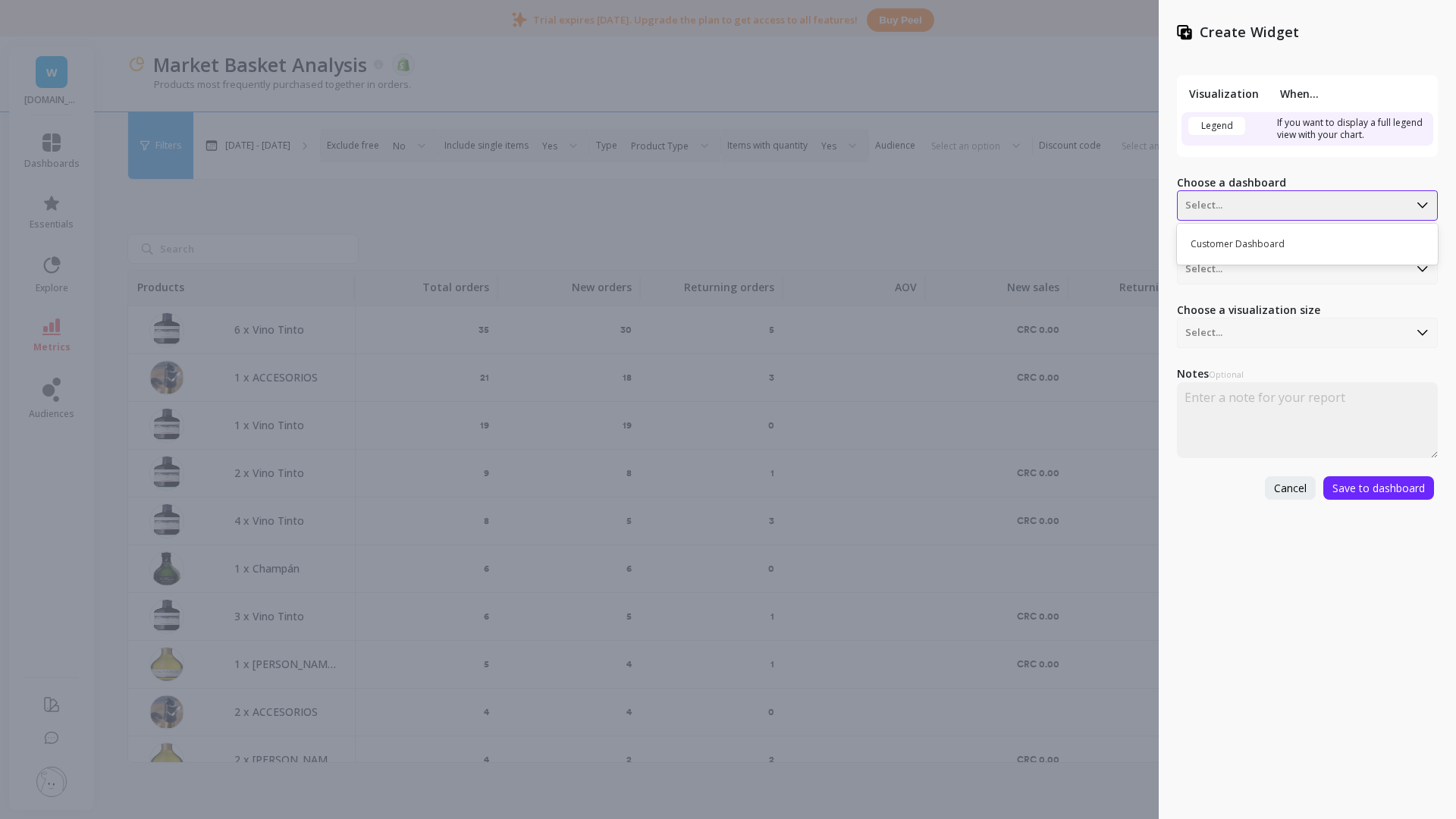
click at [1222, 196] on div at bounding box center [1293, 205] width 215 height 18
click at [1222, 167] on div "Visualization When... Legend If you want to display a full legend view with you…" at bounding box center [1307, 278] width 260 height 442
click at [1222, 129] on div "Legend" at bounding box center [1216, 126] width 56 height 18
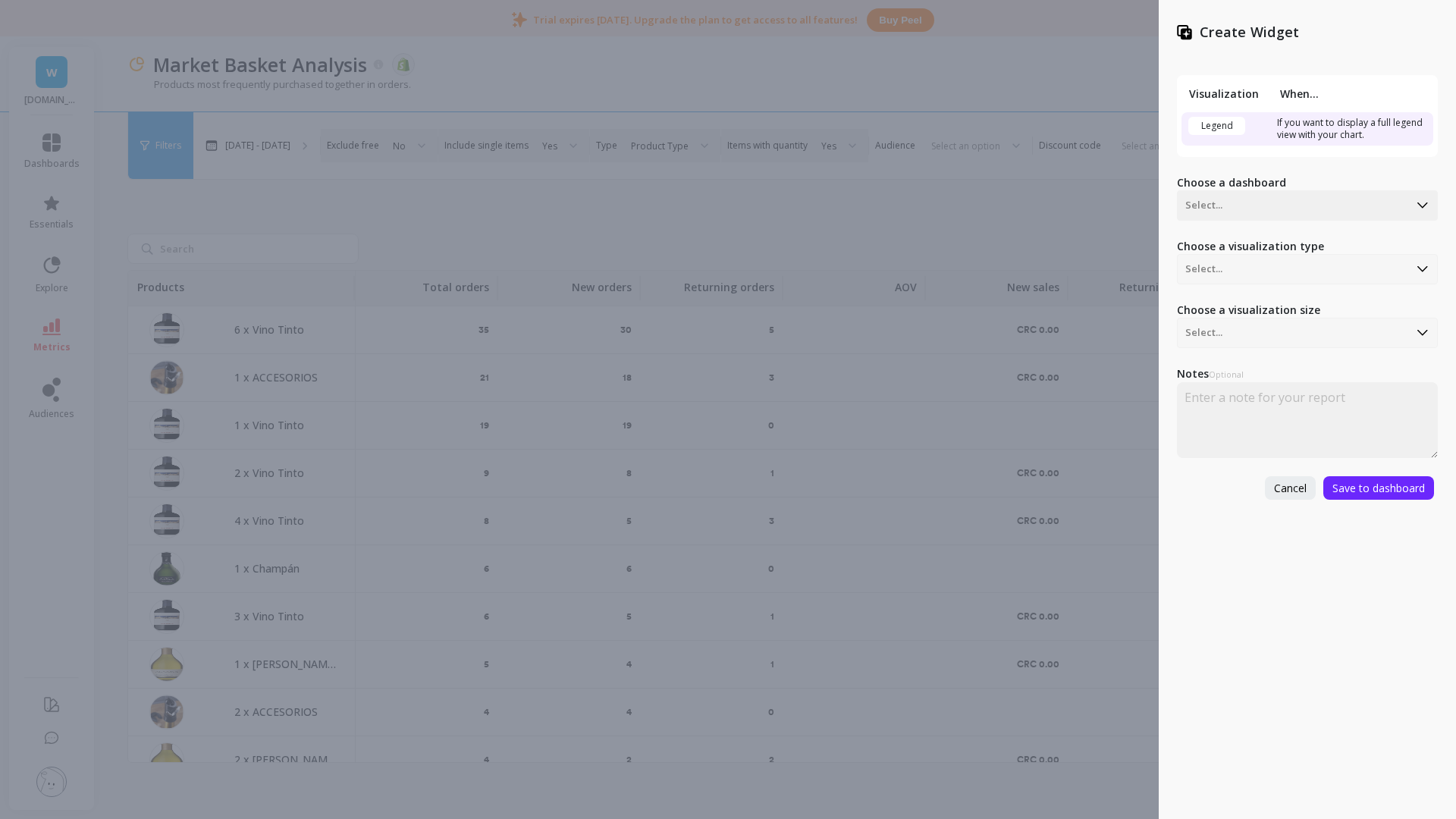
click at [1214, 266] on div "Choose a visualization type Select..." at bounding box center [1307, 261] width 260 height 46
click at [1215, 267] on div "Choose a visualization type Select..." at bounding box center [1307, 261] width 260 height 46
click at [1215, 265] on div "Choose a visualization type Select..." at bounding box center [1307, 261] width 260 height 46
click at [1222, 197] on div at bounding box center [1293, 205] width 215 height 18
click at [1222, 245] on div "Customer Dashboard" at bounding box center [1305, 244] width 248 height 26
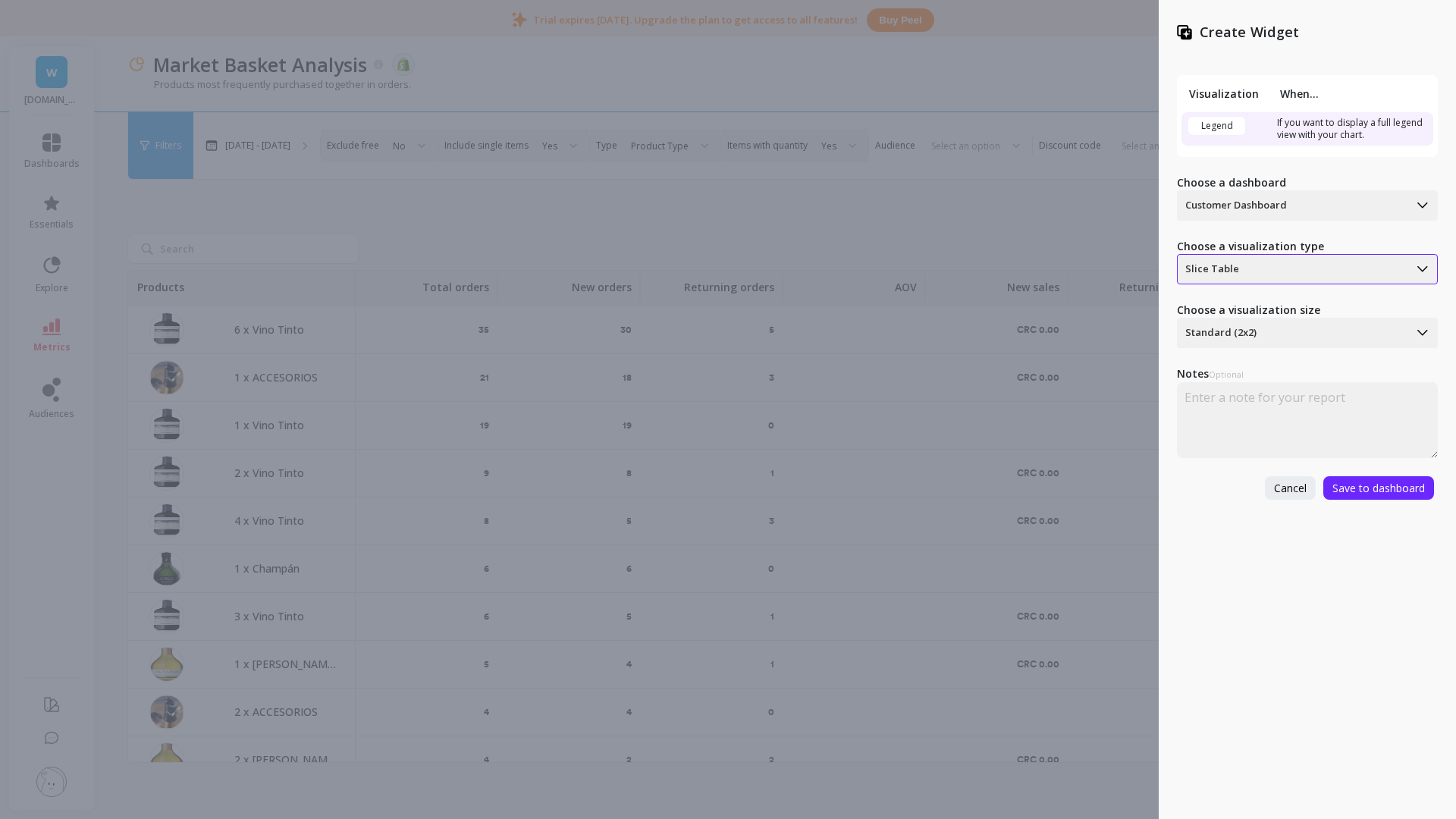
click at [1222, 269] on div at bounding box center [1293, 268] width 215 height 18
click at [1222, 301] on div "Slice Table" at bounding box center [1305, 308] width 248 height 26
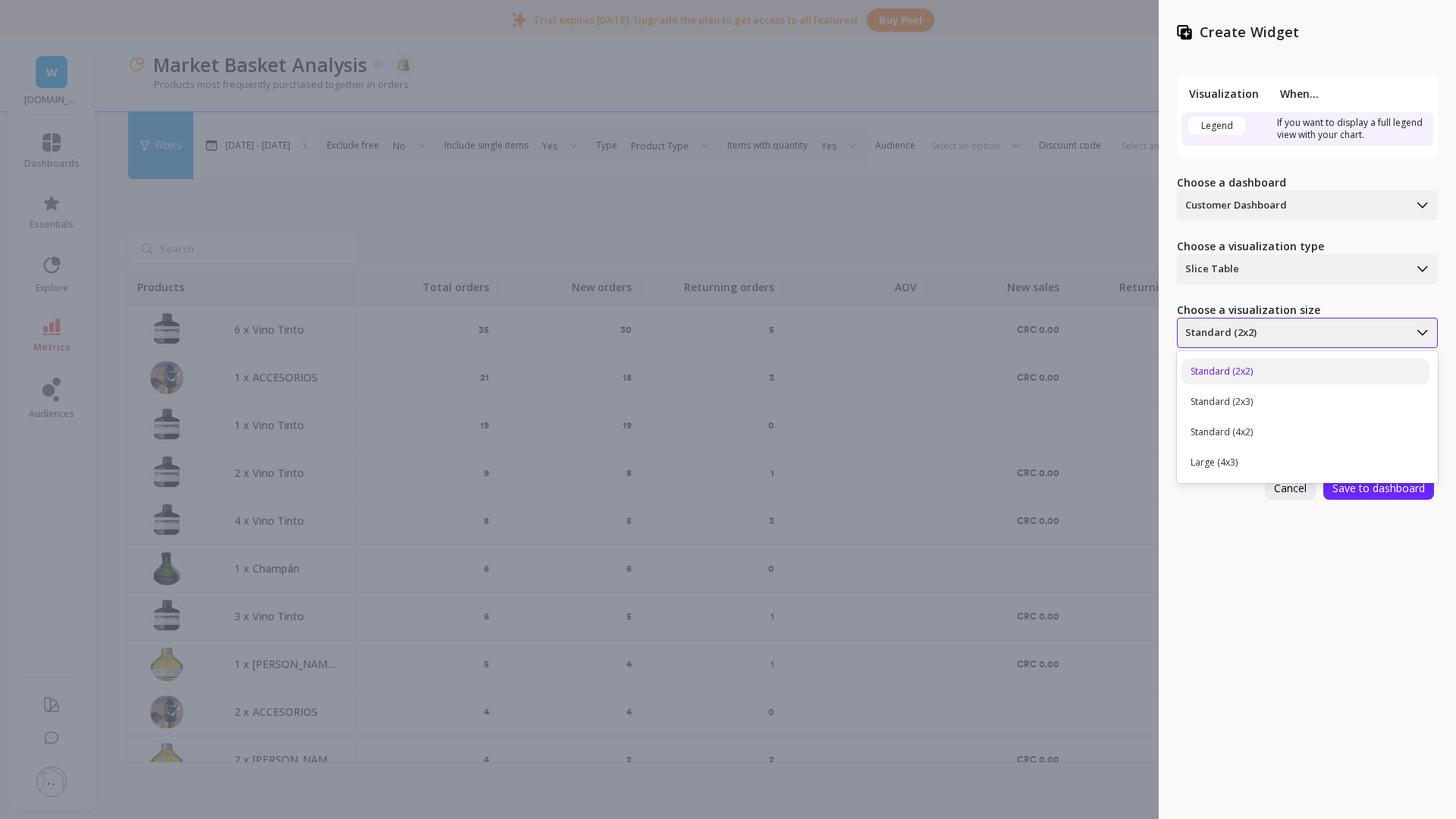
click at [1222, 331] on div at bounding box center [1293, 333] width 215 height 18
click at [1222, 458] on div "Large (4x3)" at bounding box center [1305, 462] width 248 height 26
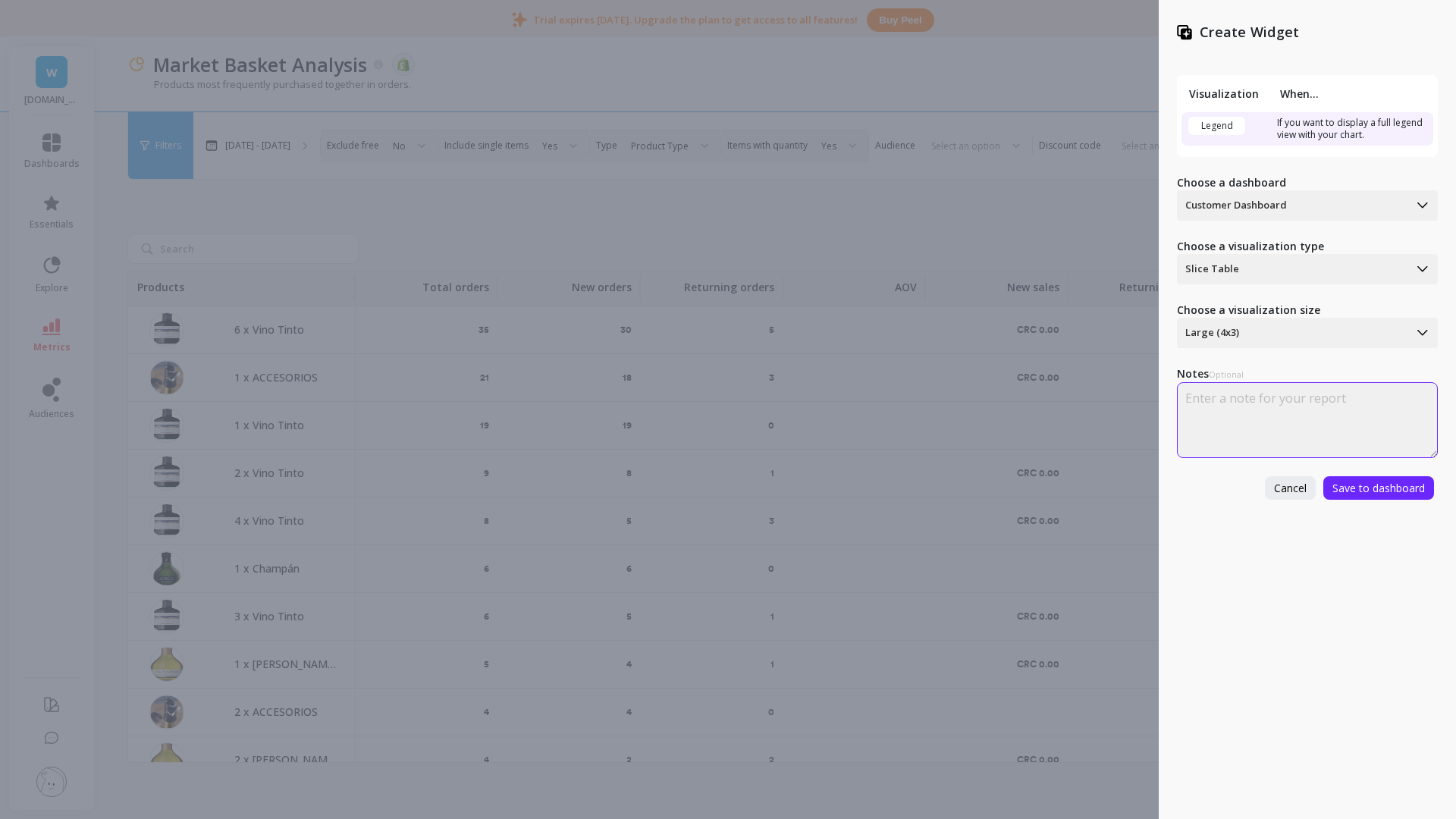
click at [1222, 413] on textarea at bounding box center [1307, 420] width 260 height 76
click at [1222, 486] on span "Save to dashboard" at bounding box center [1378, 488] width 93 height 14
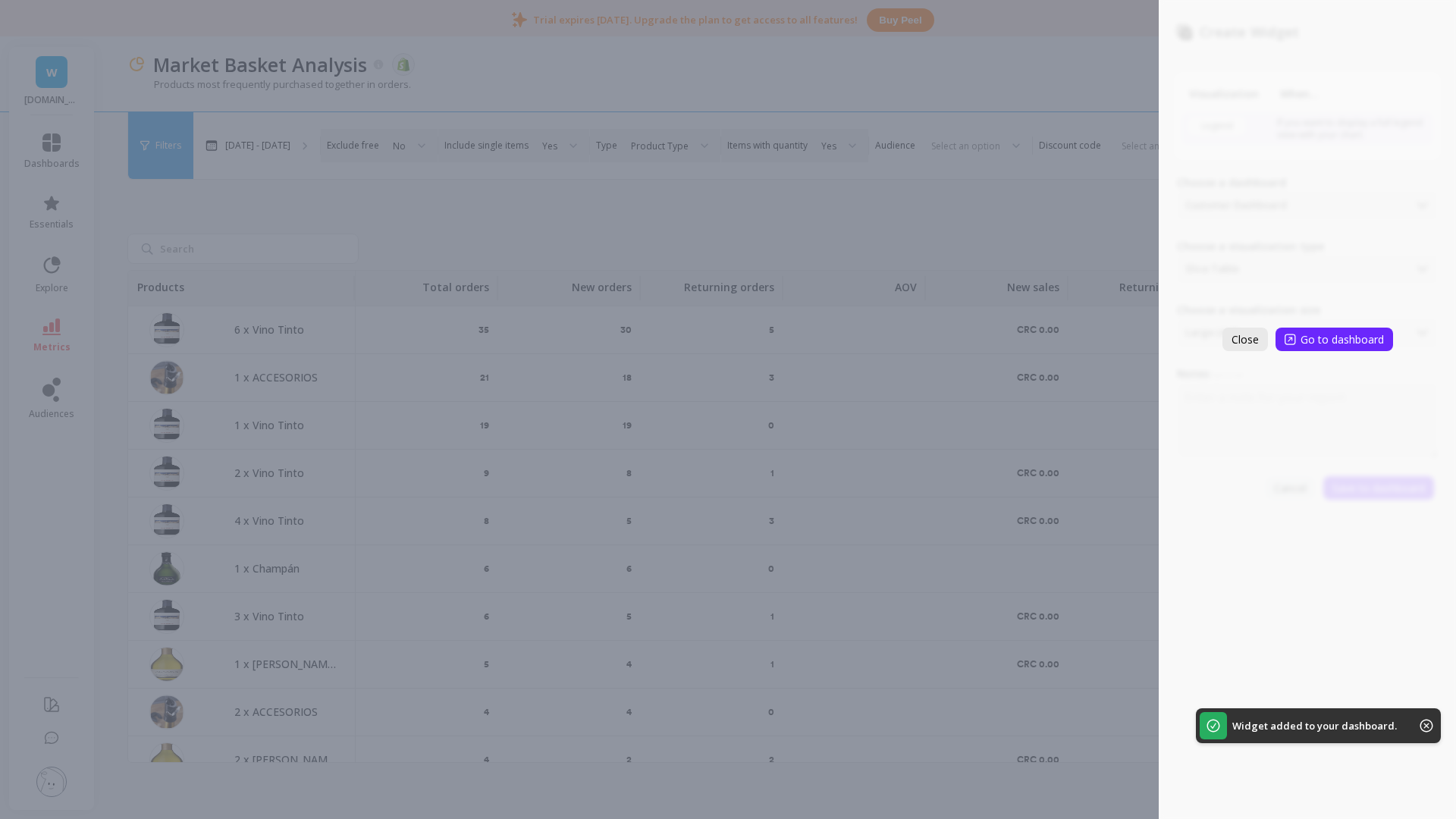
click at [1222, 342] on span "Close" at bounding box center [1244, 339] width 27 height 14
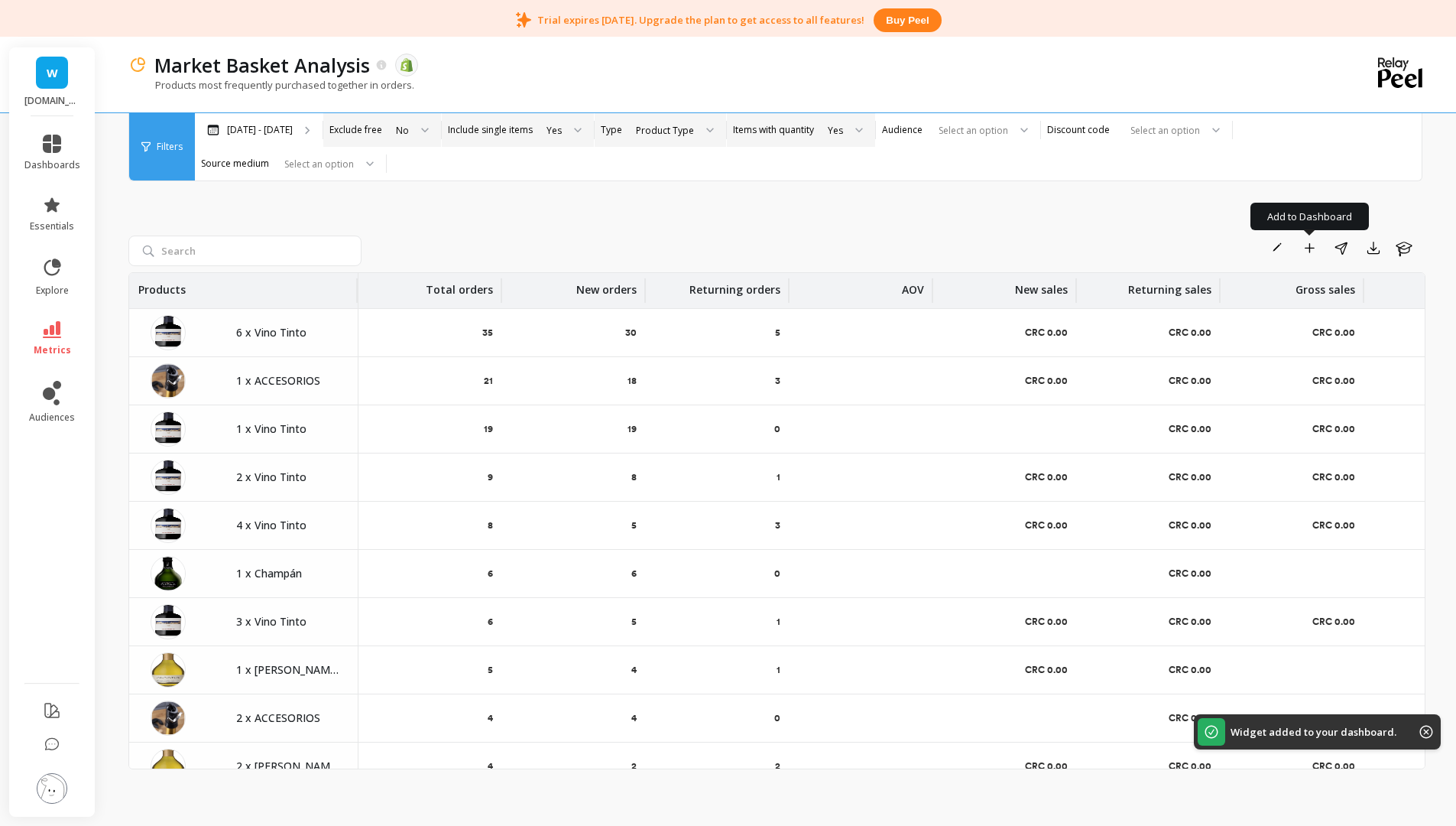
click at [714, 133] on div at bounding box center [704, 130] width 18 height 34
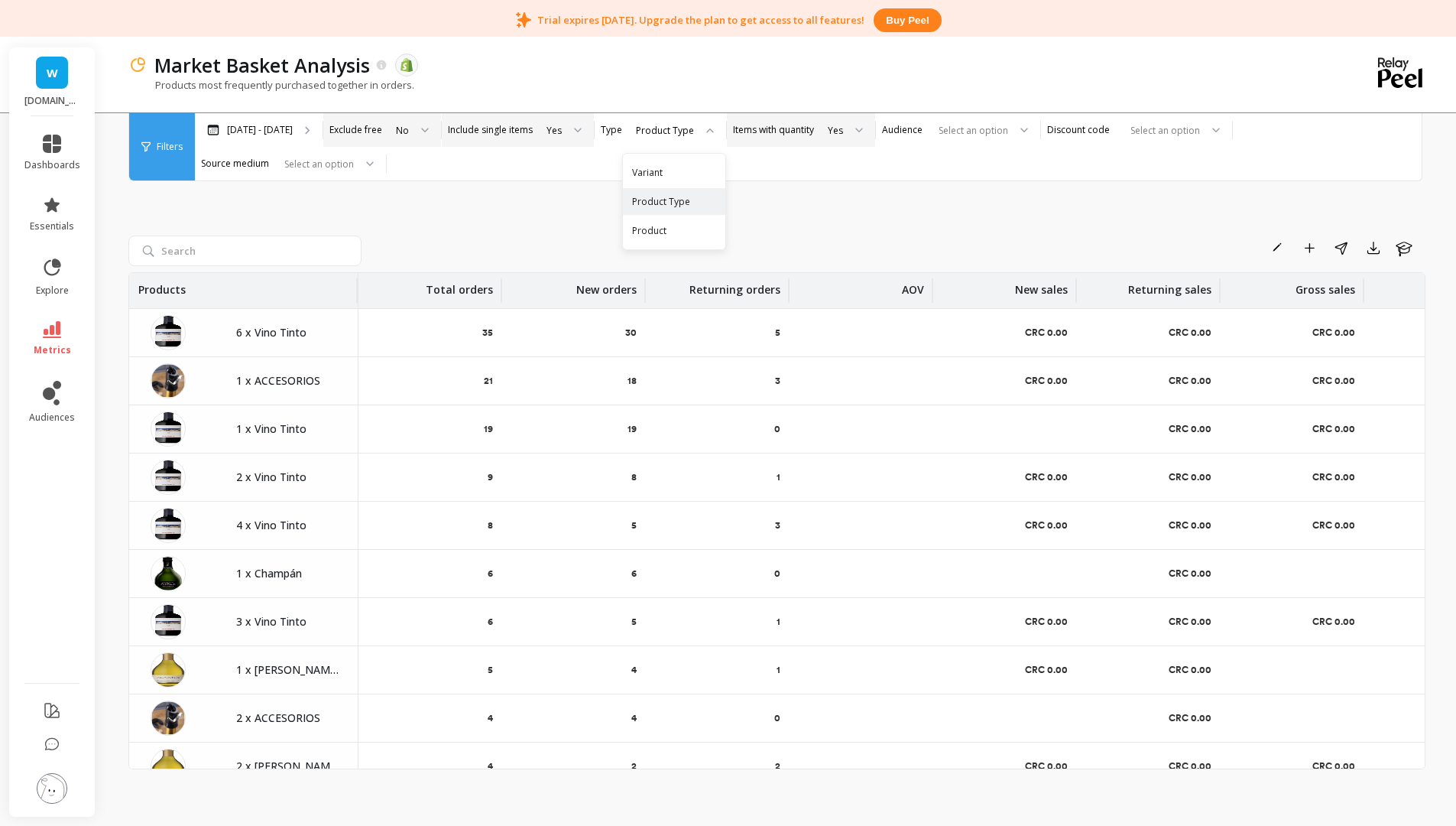
click at [716, 169] on div "Variant" at bounding box center [674, 172] width 84 height 14
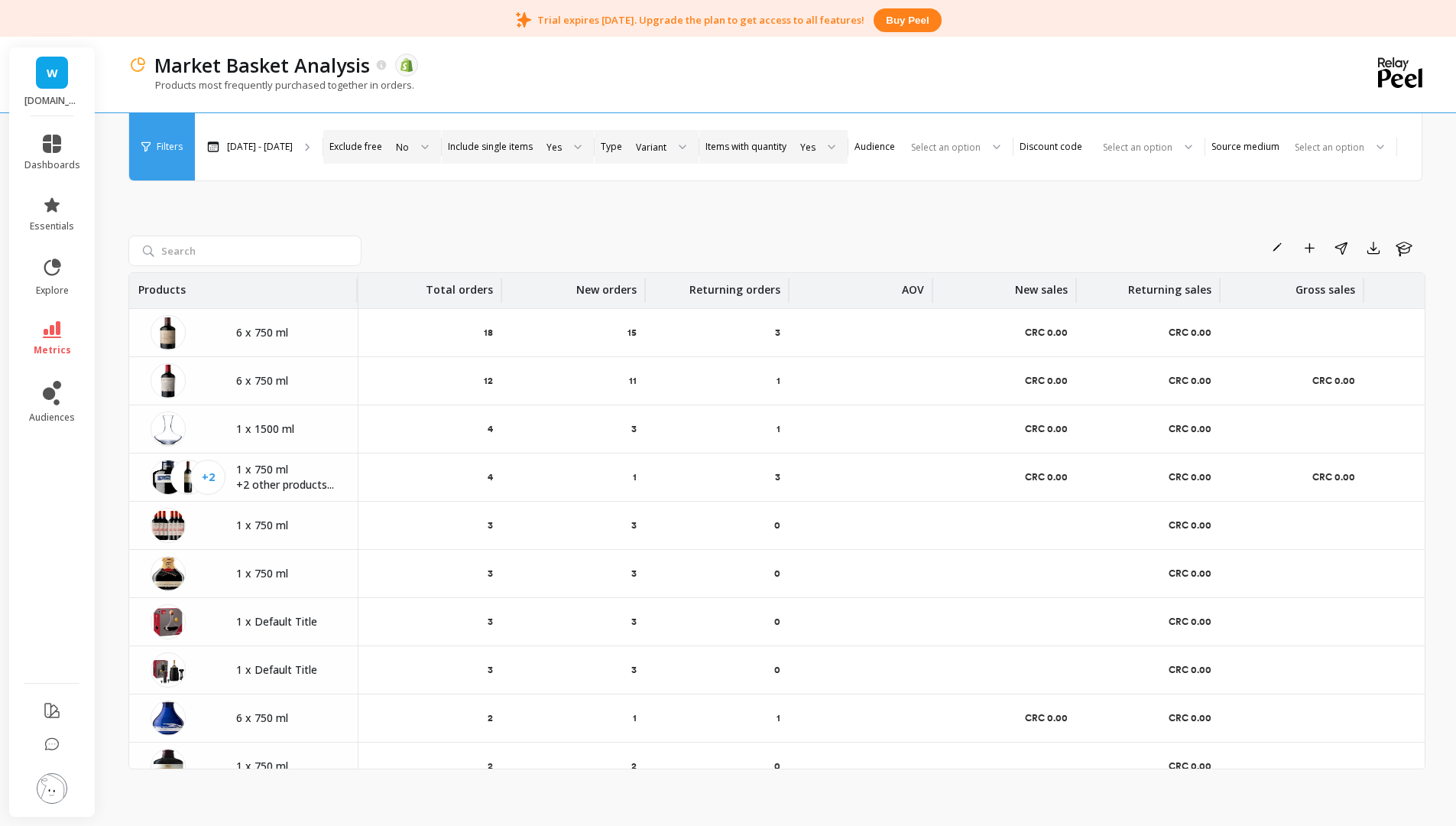
click at [686, 133] on div at bounding box center [677, 146] width 18 height 34
click at [698, 248] on div "Product" at bounding box center [660, 262] width 75 height 27
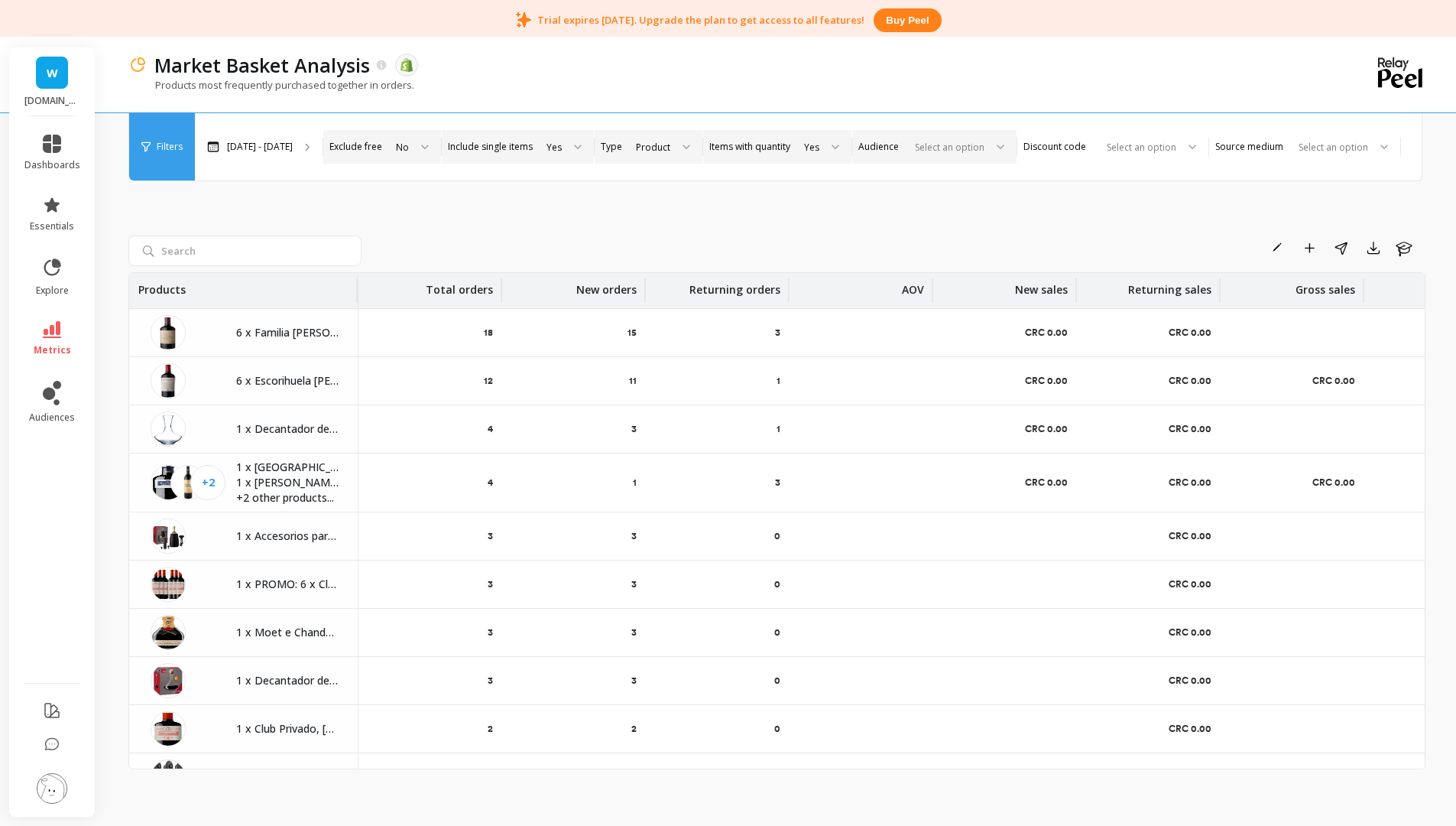
click at [980, 140] on div at bounding box center [947, 147] width 76 height 14
drag, startPoint x: 980, startPoint y: 131, endPoint x: 944, endPoint y: 165, distance: 49.5
click at [940, 182] on div "All Customers" at bounding box center [934, 189] width 145 height 14
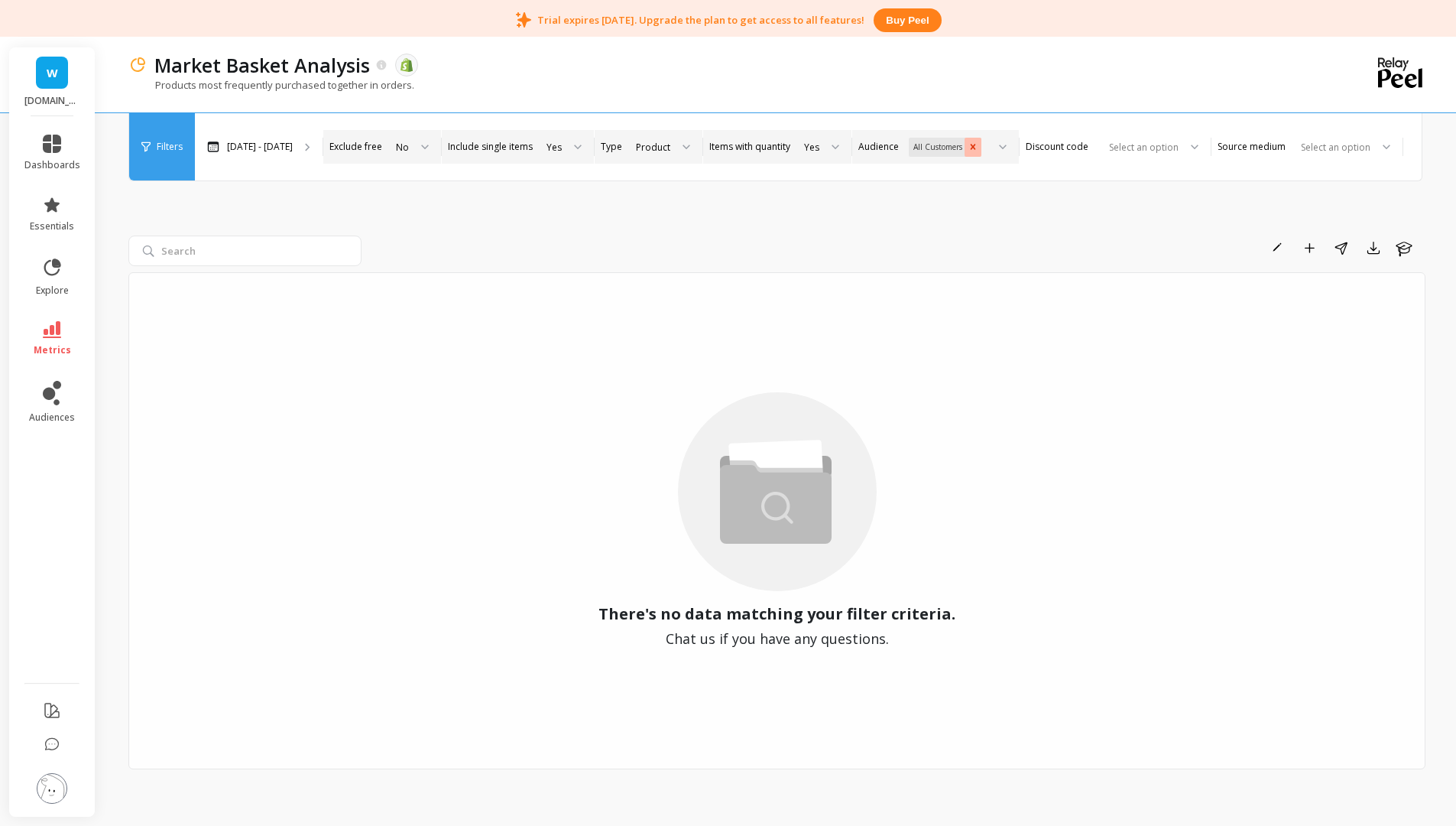
click at [976, 144] on icon "Remove All Customers" at bounding box center [973, 146] width 6 height 6
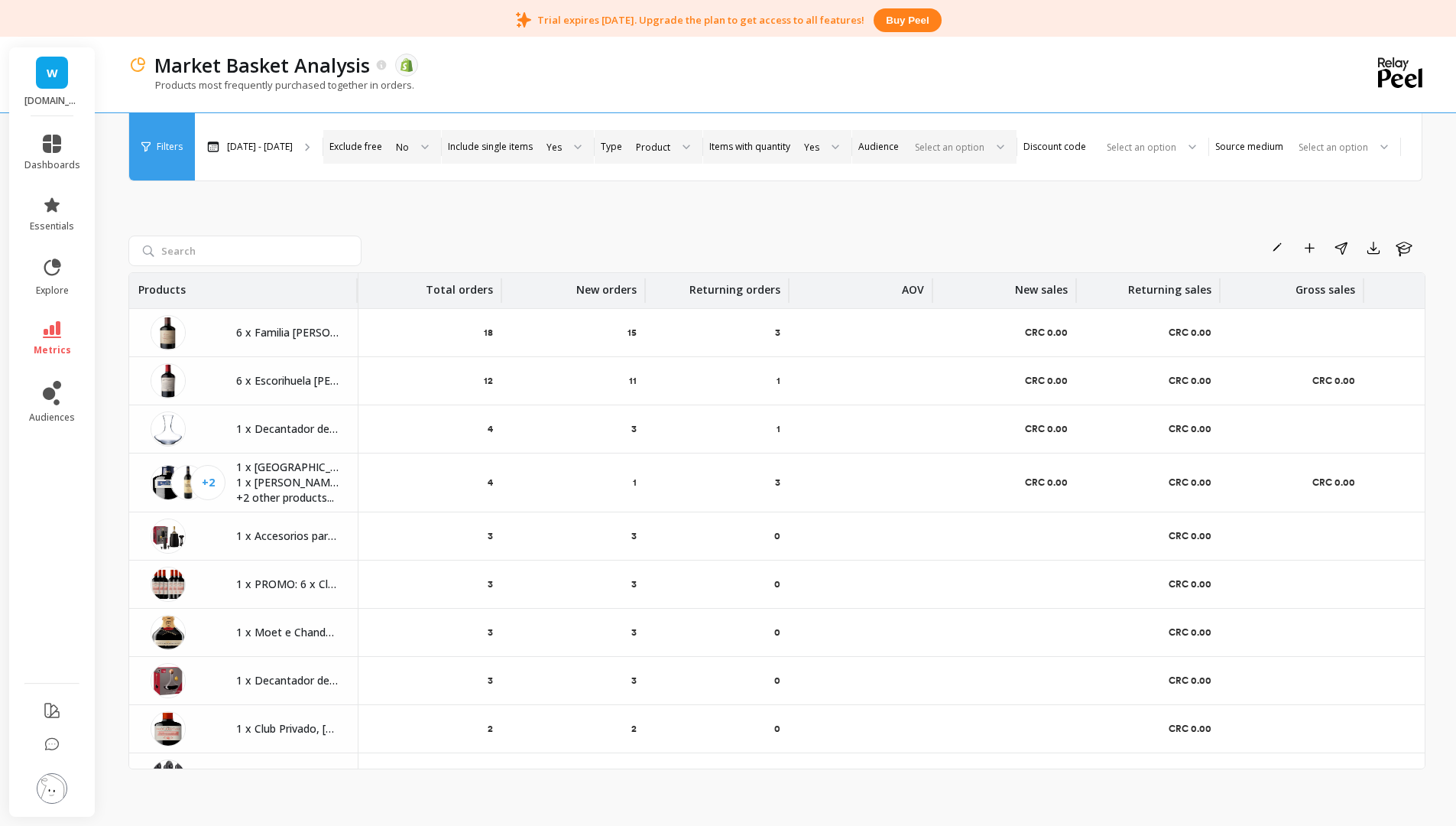
click at [1109, 195] on div "Rename Add to Dashboard Share Export Learn Products Total orders New orders Ret…" at bounding box center [777, 483] width 1297 height 726
click at [1158, 140] on div at bounding box center [1139, 147] width 76 height 14
click at [833, 198] on div "Rename Add to Dashboard Share Export Learn Products Total orders New orders Ret…" at bounding box center [777, 483] width 1297 height 726
click at [1232, 252] on button "Add to Dashboard" at bounding box center [1309, 248] width 26 height 25
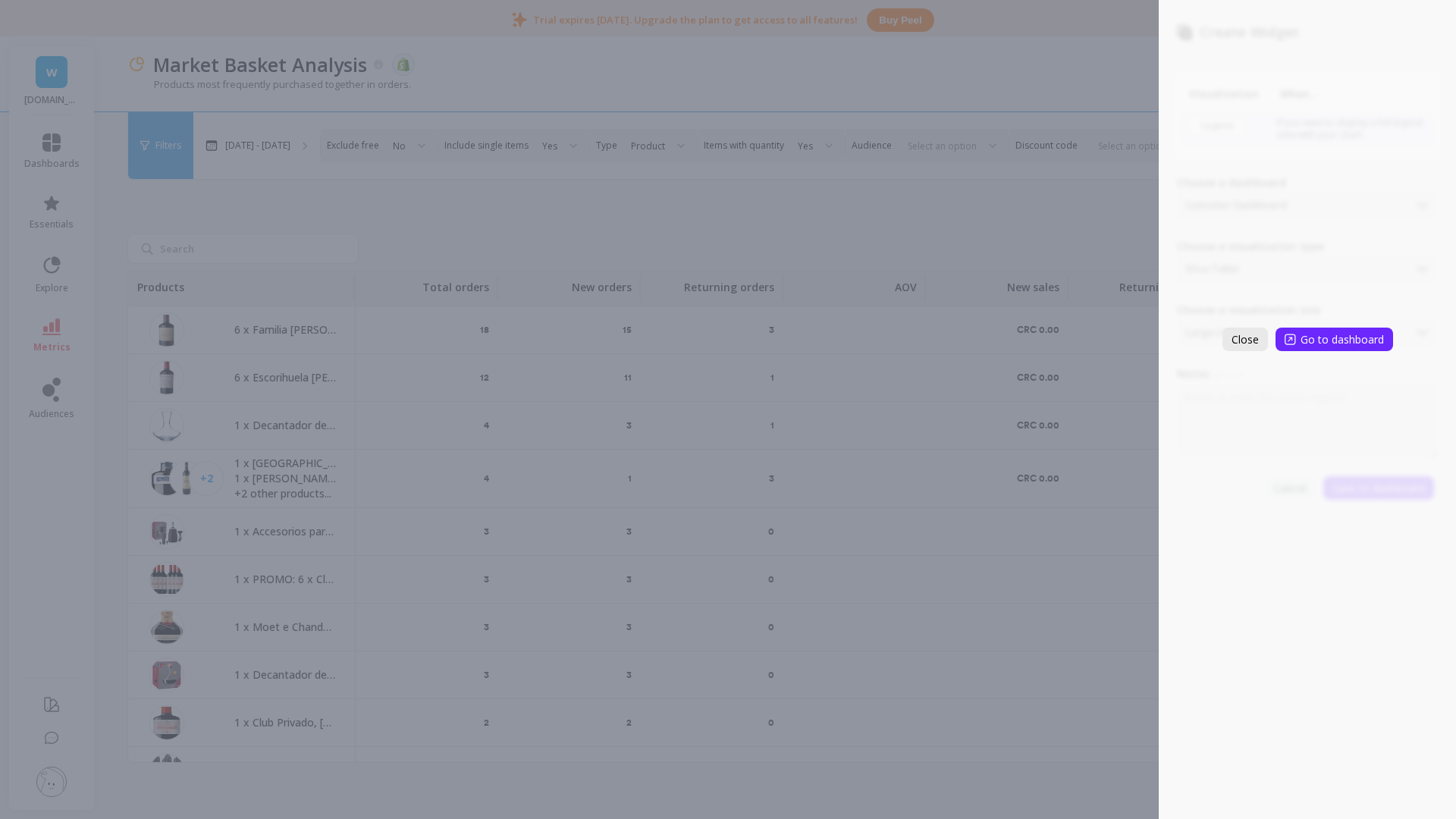
click at [1222, 338] on span "Close" at bounding box center [1244, 339] width 27 height 14
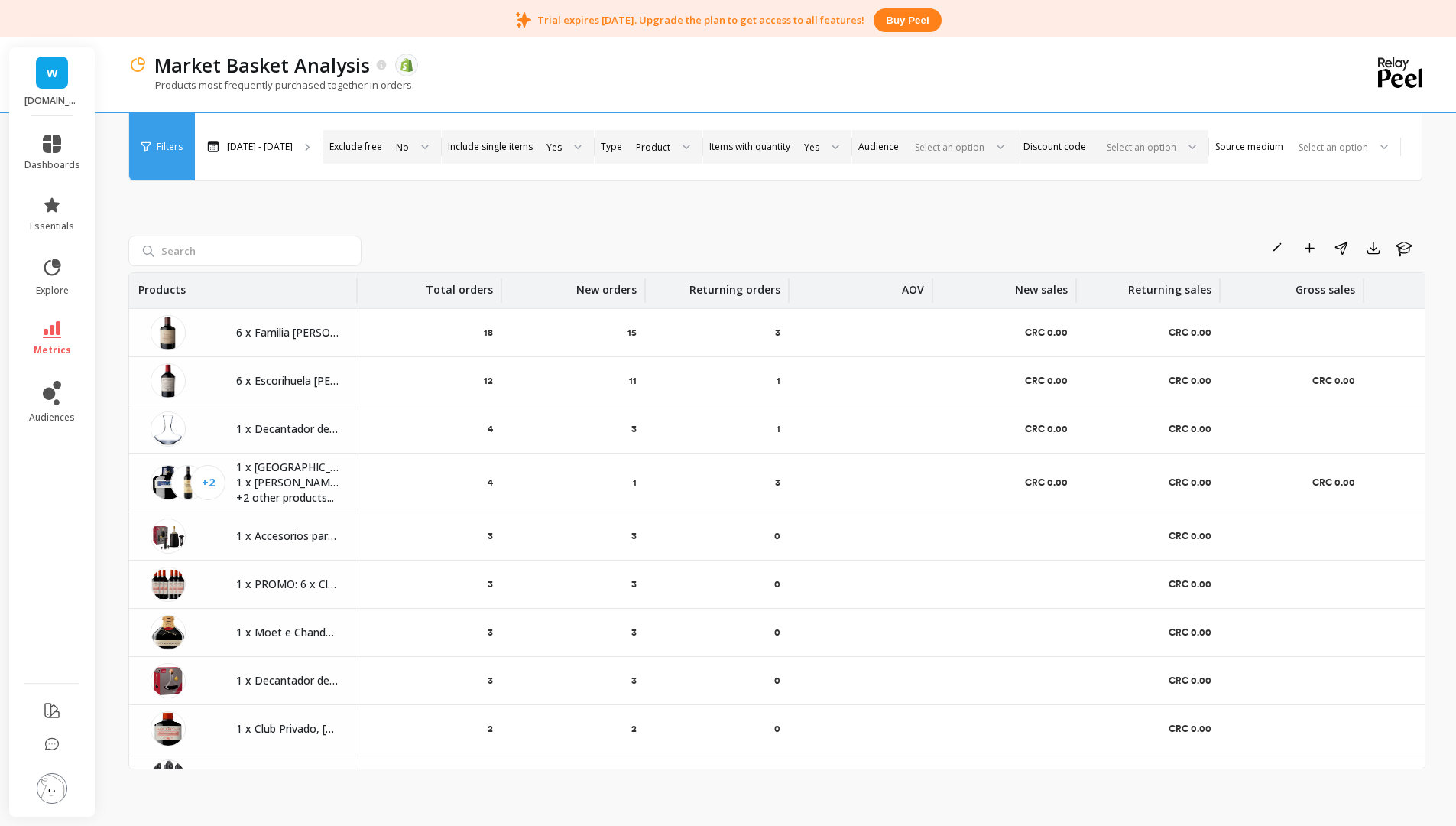
click at [63, 342] on link "metrics" at bounding box center [52, 339] width 56 height 35
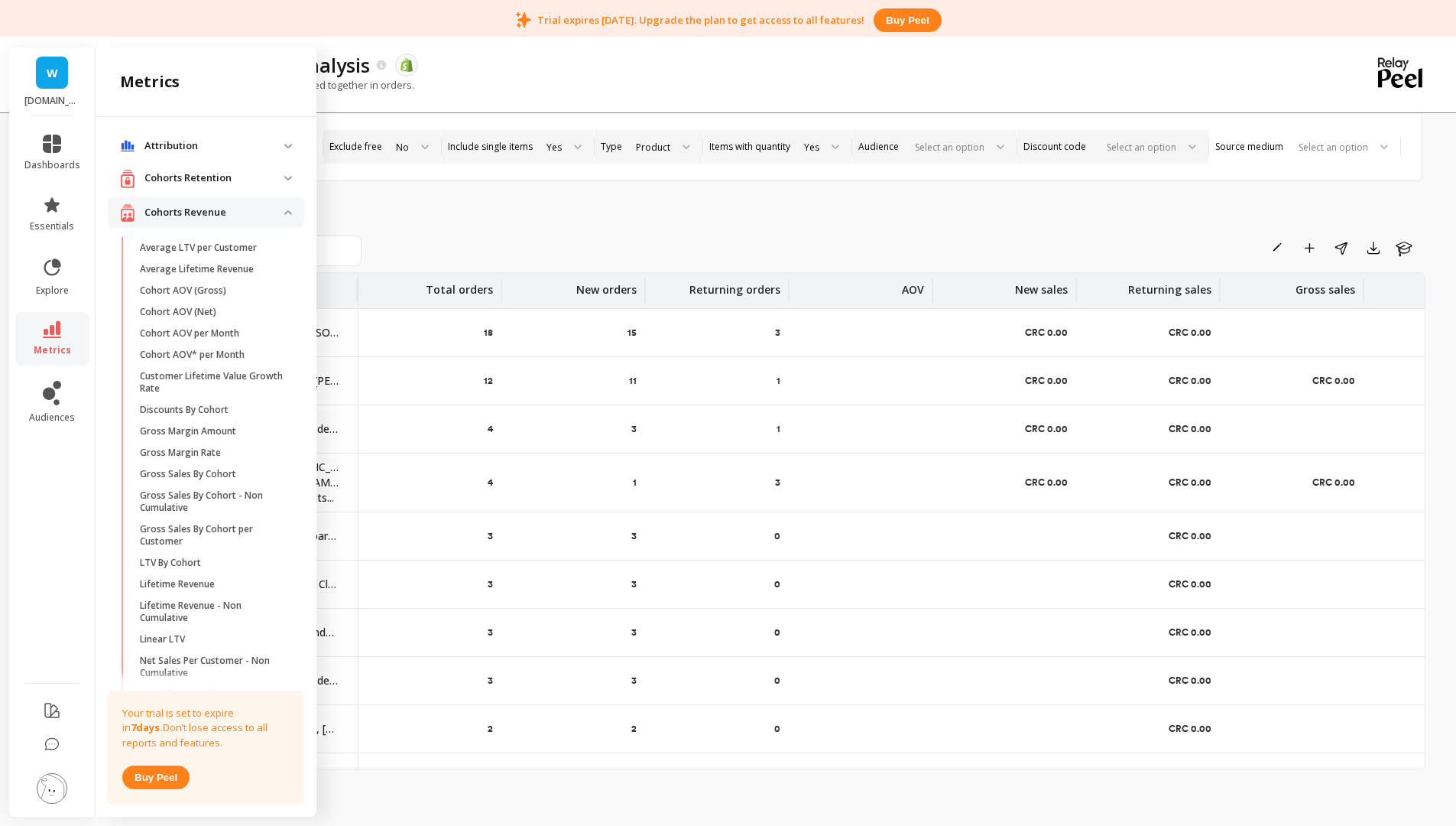
click at [206, 146] on p "Attribution" at bounding box center [214, 146] width 140 height 15
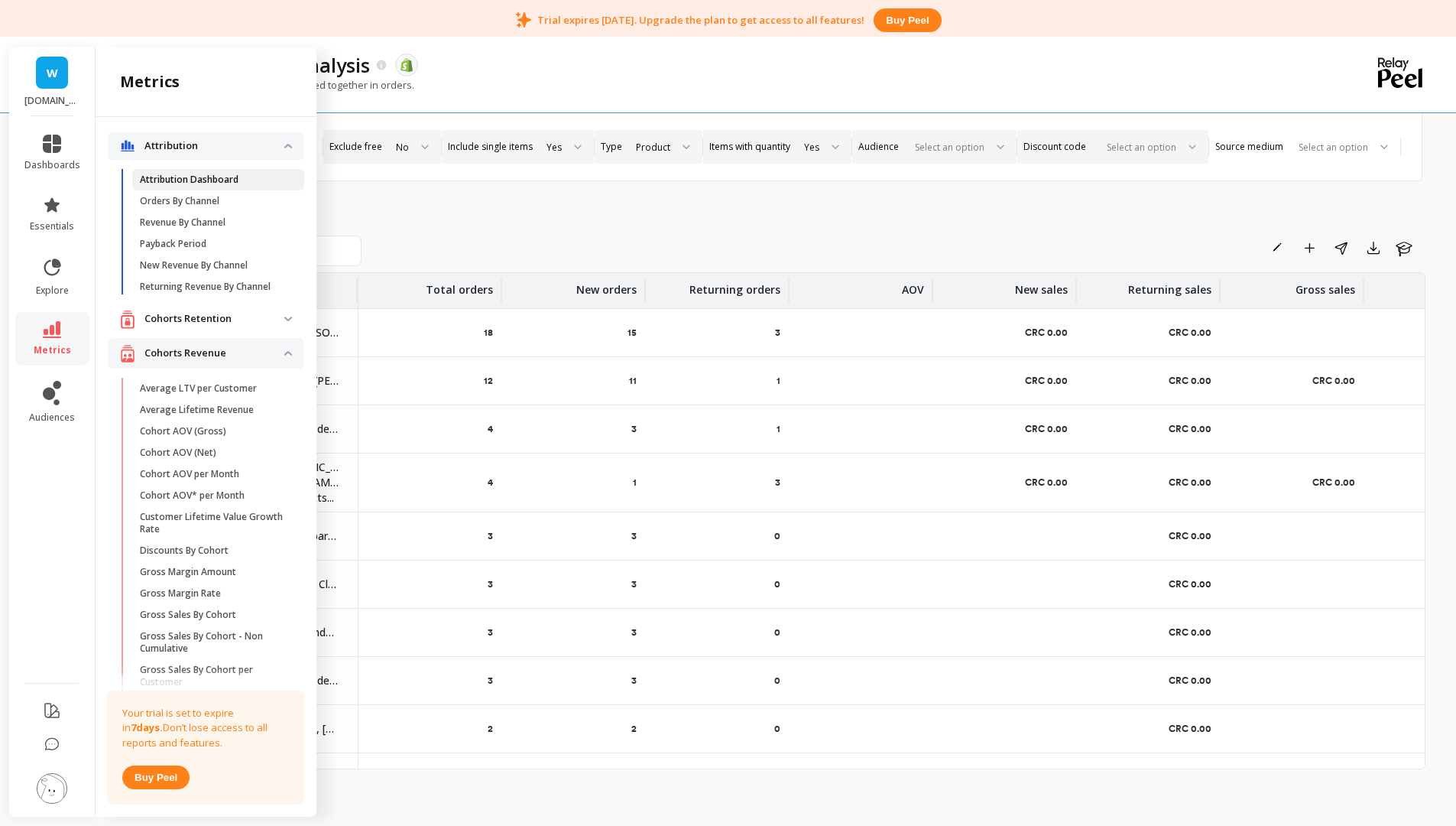
click at [220, 182] on p "Attribution Dashboard" at bounding box center [189, 179] width 99 height 12
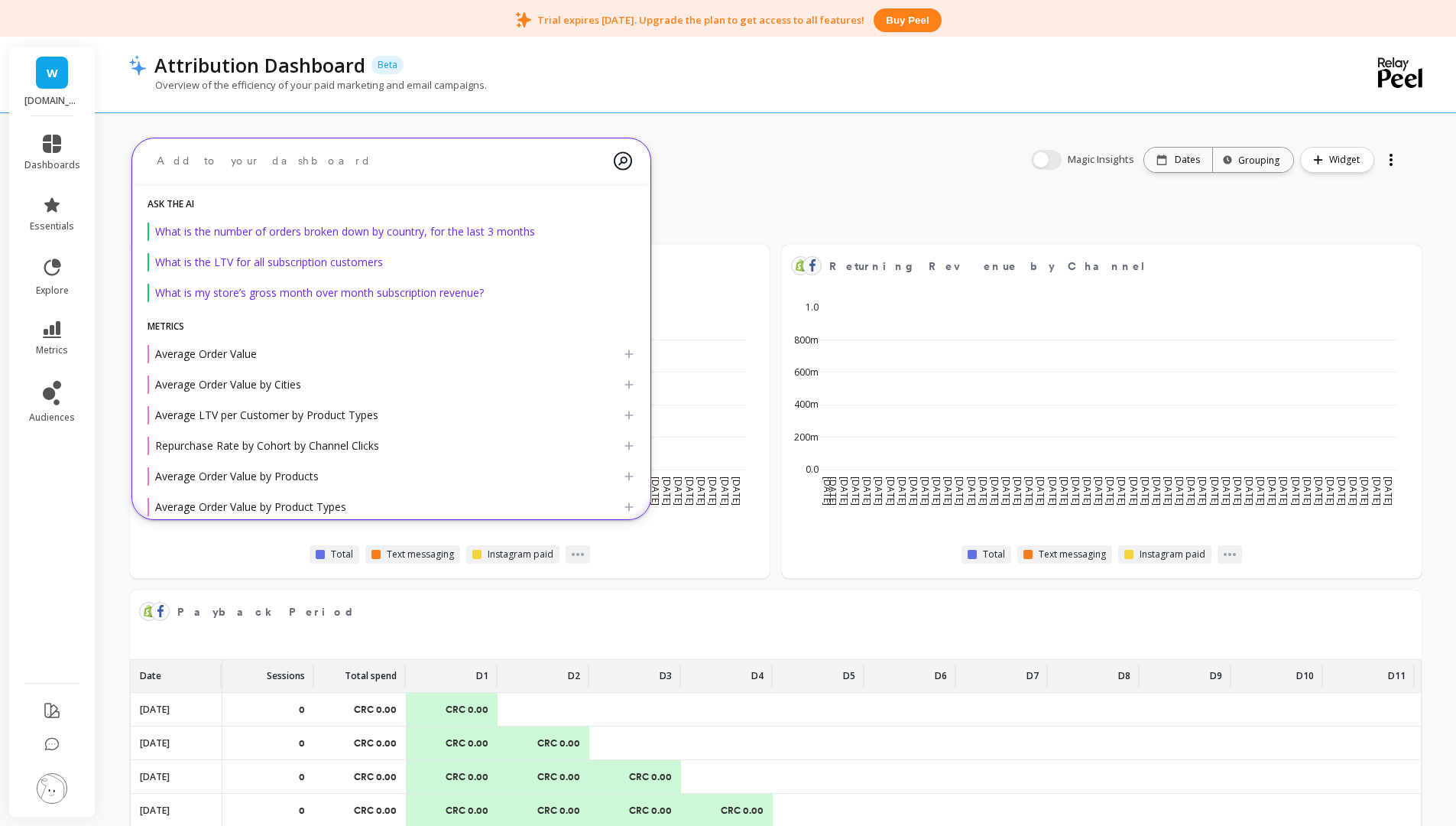
click at [375, 161] on textarea at bounding box center [379, 161] width 469 height 40
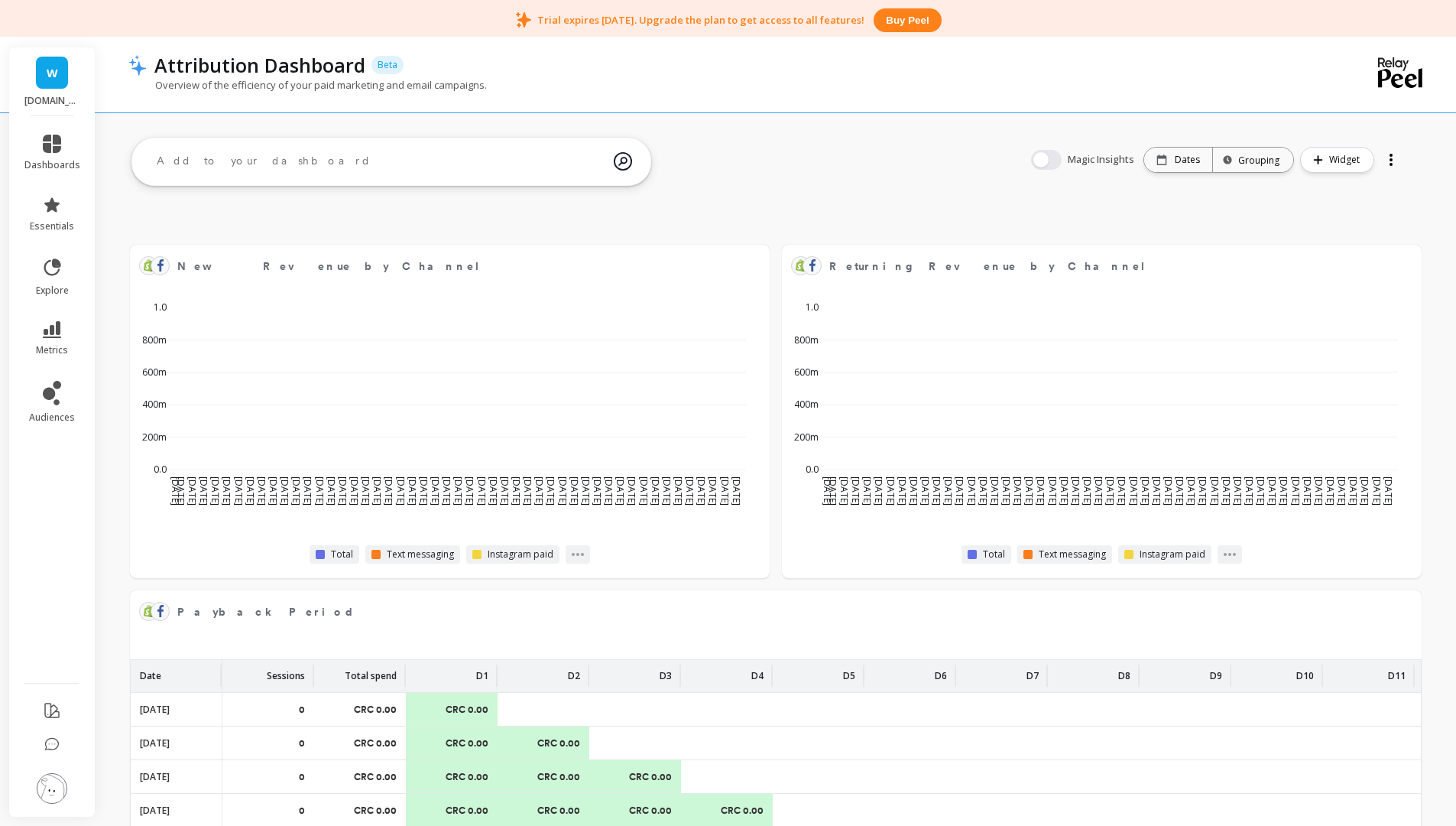
click at [759, 160] on div "Attribution Dashboard Beta Overview of the efficiency of your paid marketing an…" at bounding box center [780, 494] width 1352 height 909
click at [1072, 157] on span "Magic Insights" at bounding box center [1102, 159] width 70 height 15
click at [1060, 155] on button "button" at bounding box center [1046, 159] width 31 height 20
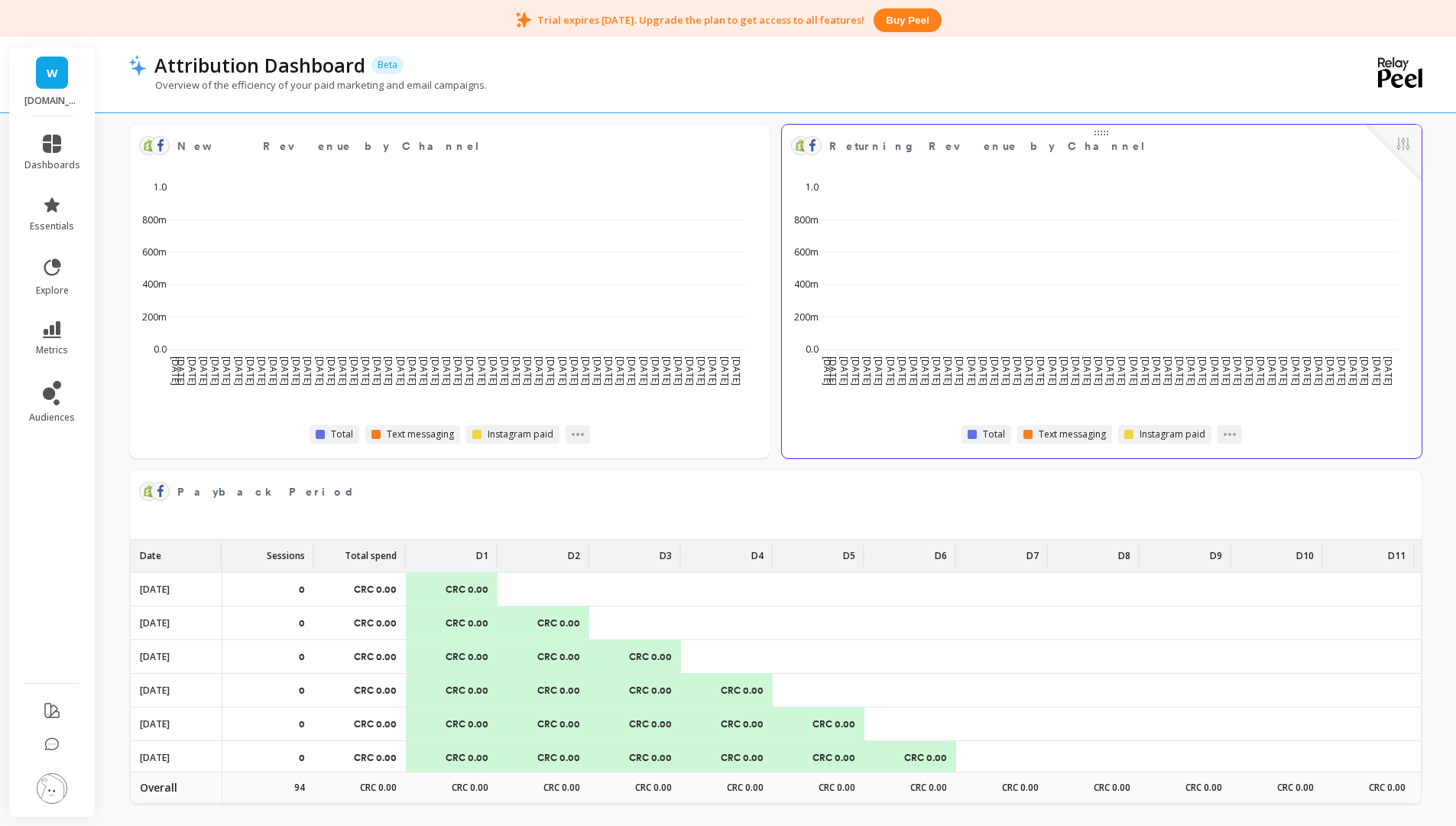
scroll to position [123, 0]
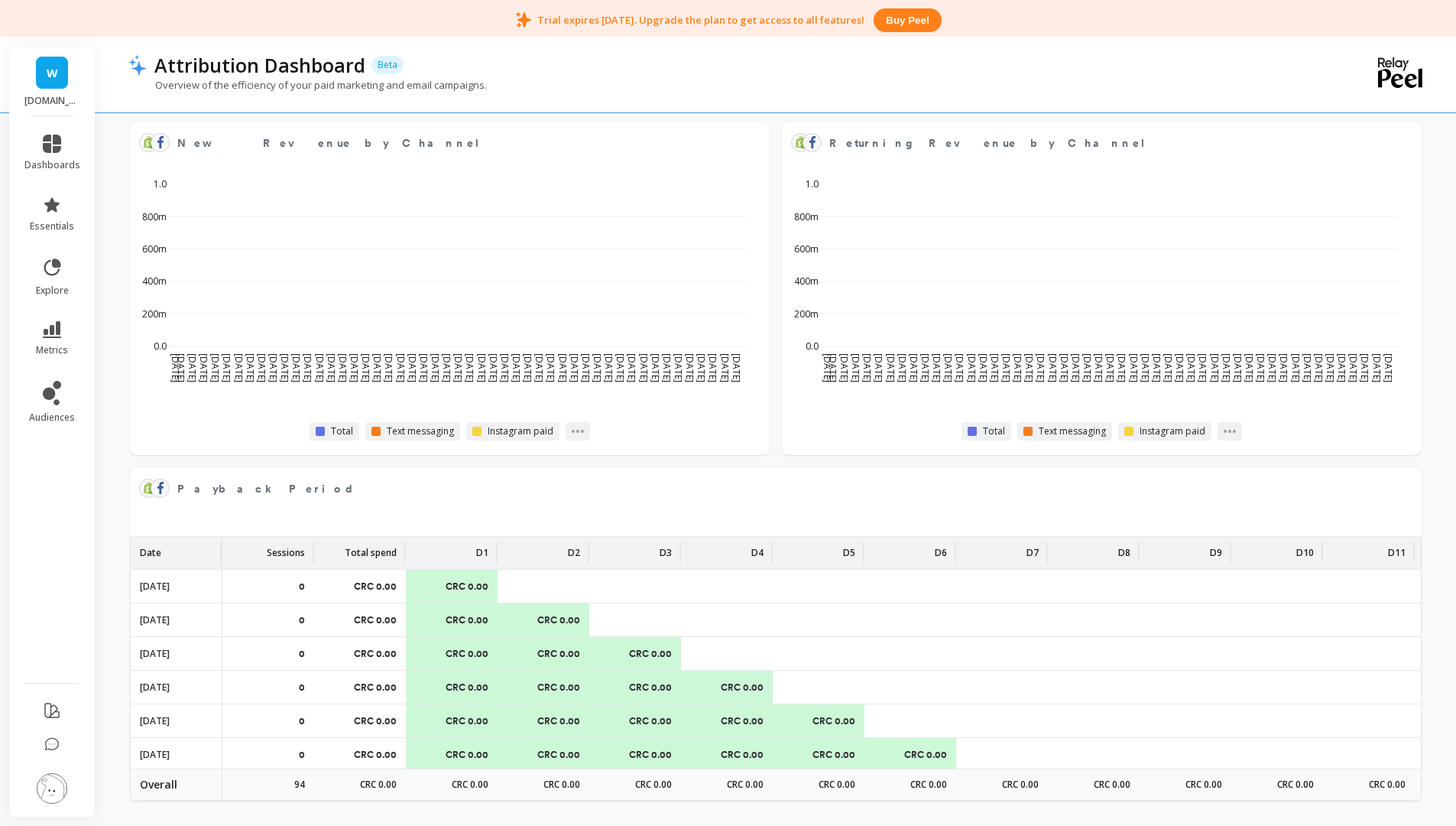
click at [117, 327] on div "New Revenue by Channel Edit Widget & Insights [DATE] [DATE] [DATE] [DATE] [DATE…" at bounding box center [776, 461] width 1360 height 729
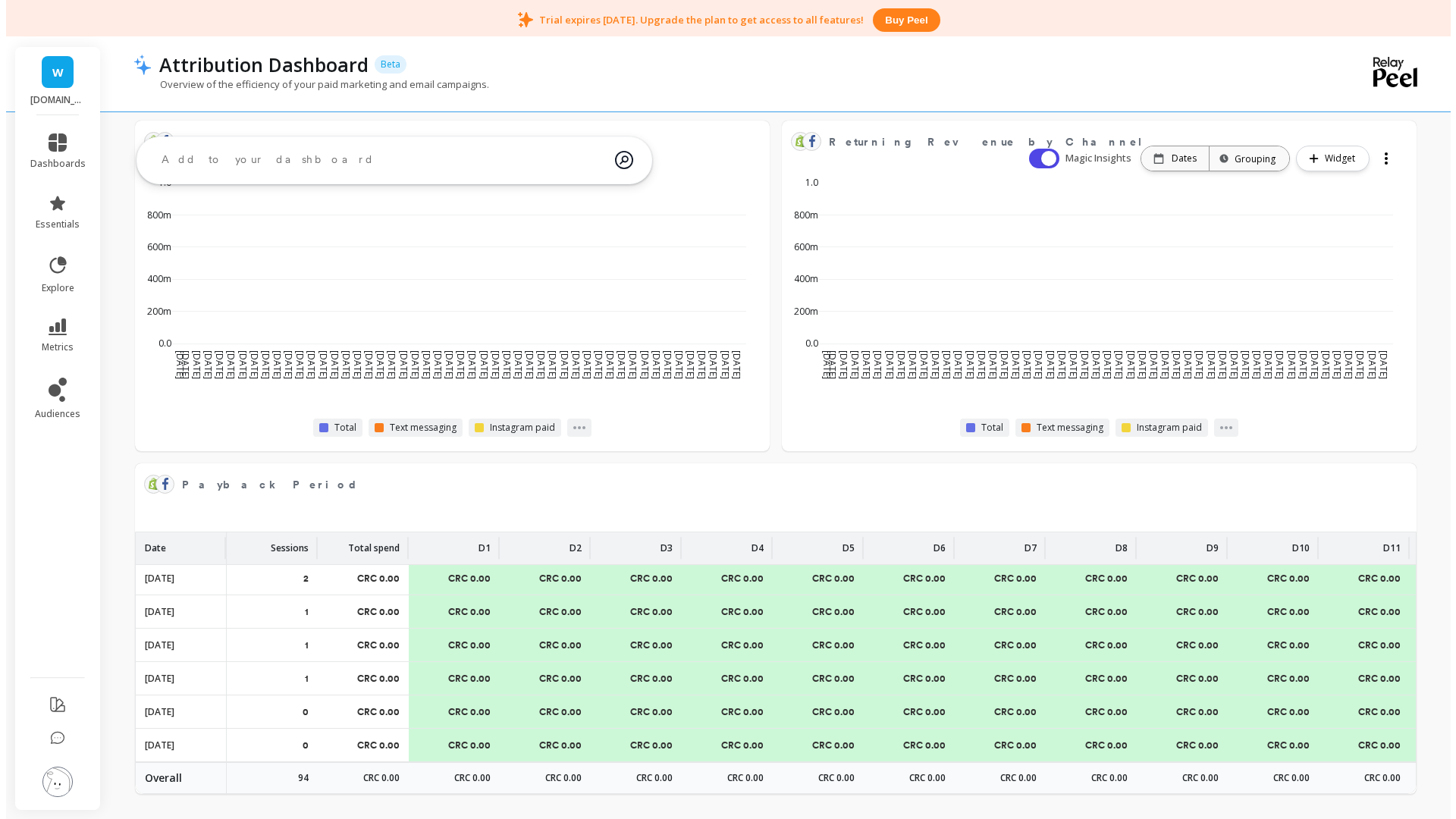
scroll to position [0, 0]
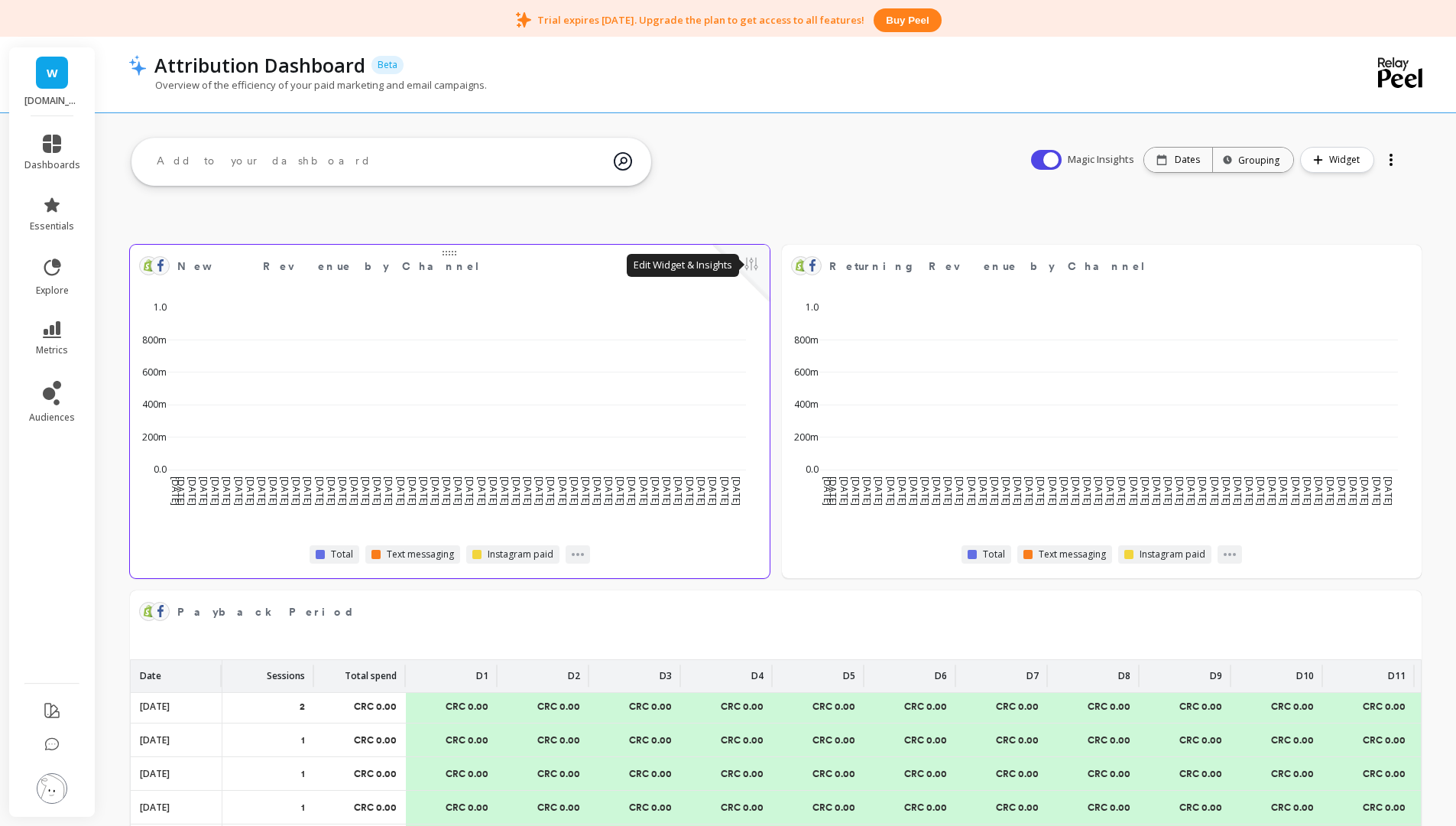
drag, startPoint x: 746, startPoint y: 265, endPoint x: 753, endPoint y: 258, distance: 9.9
click at [753, 258] on button at bounding box center [751, 265] width 18 height 21
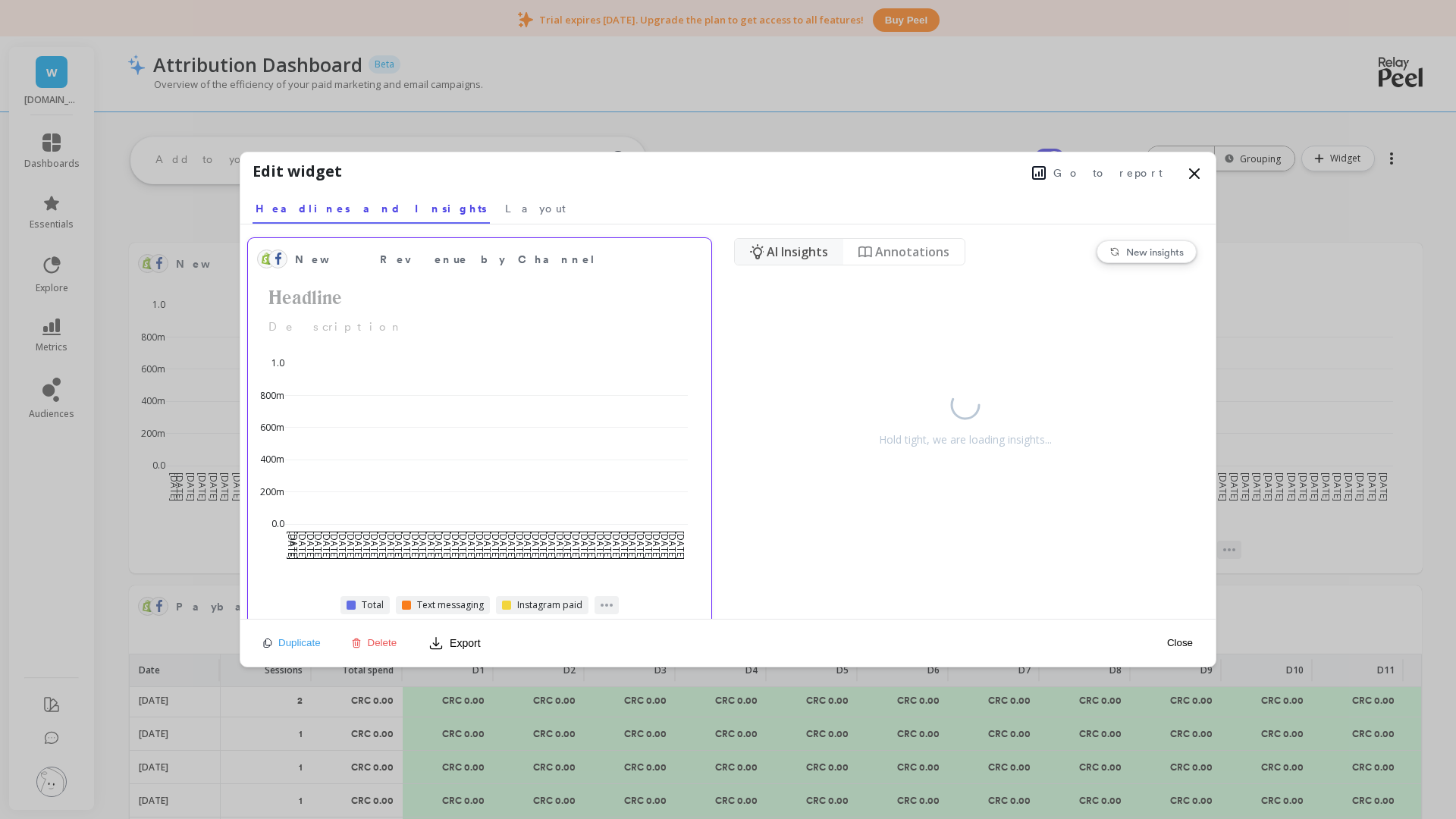
click at [473, 261] on span "New Revenue by Channel" at bounding box center [474, 259] width 359 height 21
click at [388, 576] on div "[DATE] [DATE] [DATE] [DATE] [DATE] [DATE] [DATE] [DATE] [DATE] [DATE] [DATE] [D…" at bounding box center [479, 482] width 463 height 289
click at [395, 546] on div "[DATE] [DATE] [DATE] [DATE] [DATE] [DATE] [DATE] [DATE] [DATE] [DATE] [DATE] [D…" at bounding box center [474, 457] width 442 height 223
click at [402, 539] on div "[DATE] [DATE] [DATE] [DATE] [DATE] [DATE] [DATE] [DATE] [DATE] [DATE] [DATE] [D…" at bounding box center [474, 457] width 442 height 223
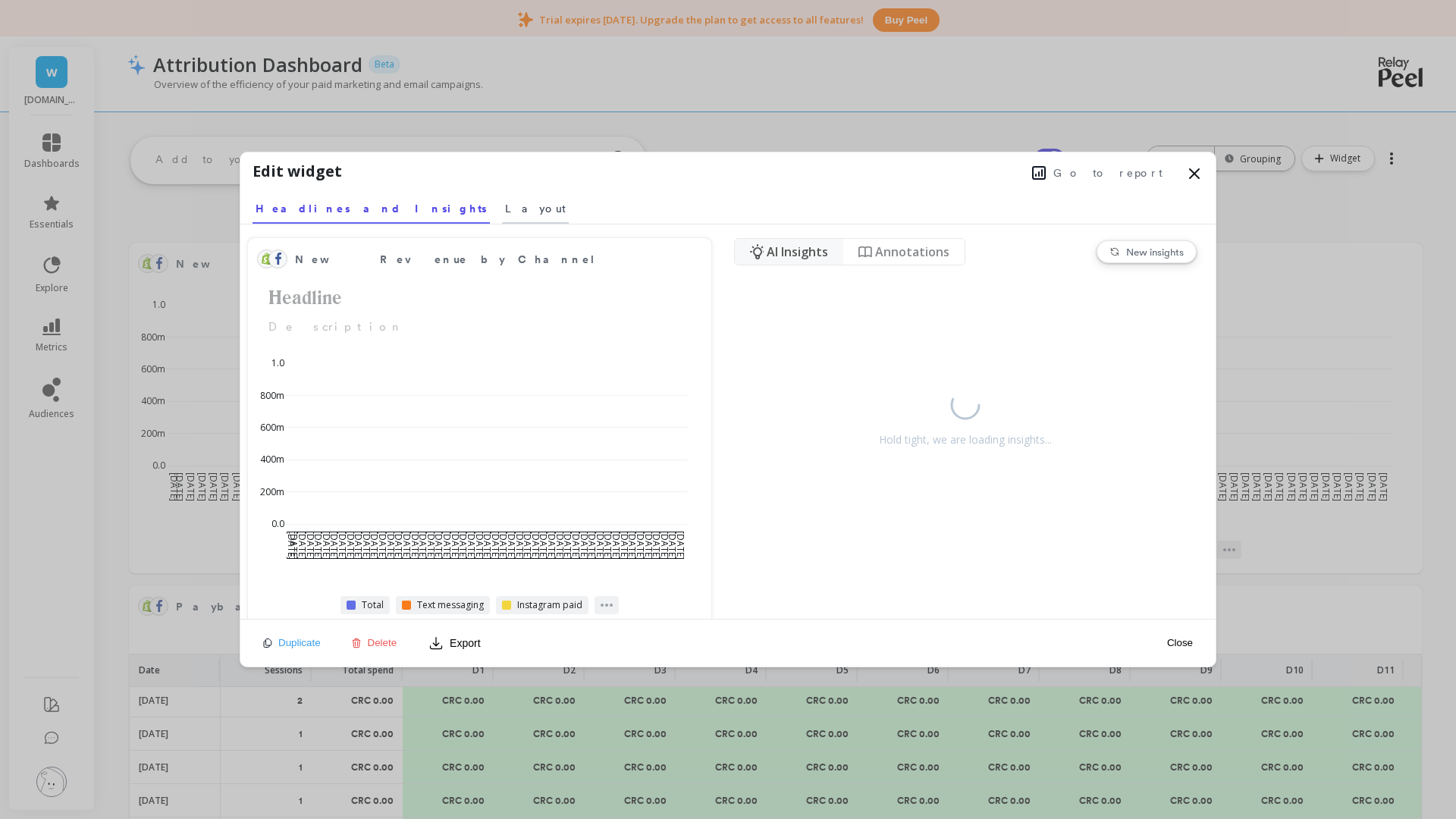
click at [505, 209] on span "Layout" at bounding box center [535, 208] width 60 height 15
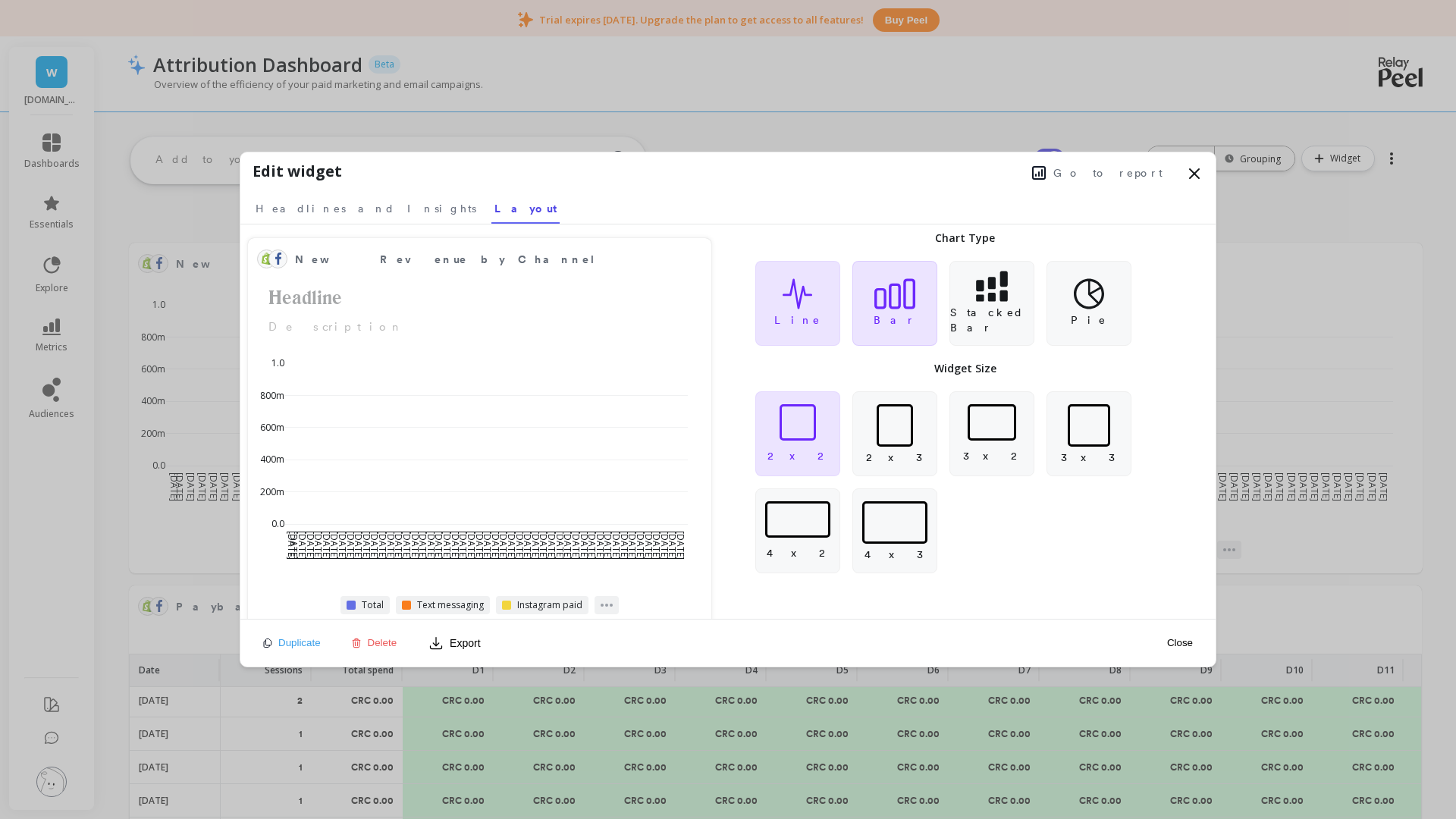
click at [896, 280] on icon at bounding box center [894, 294] width 41 height 31
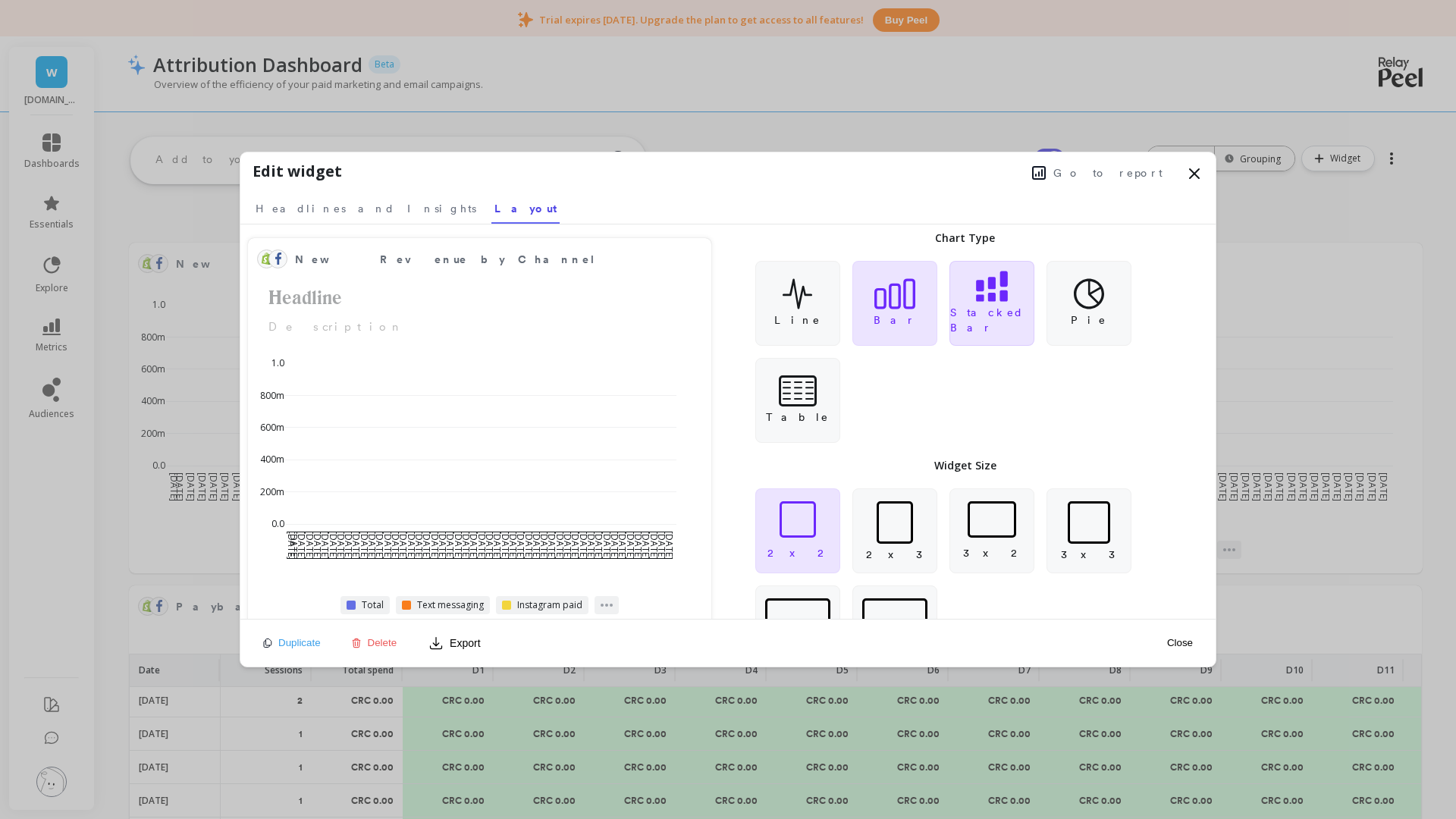
click at [1006, 301] on icon at bounding box center [992, 286] width 32 height 31
drag, startPoint x: 997, startPoint y: 311, endPoint x: 895, endPoint y: 407, distance: 140.1
click at [895, 407] on div "Line Bar Stacked Bar Pie Table" at bounding box center [965, 351] width 463 height 200
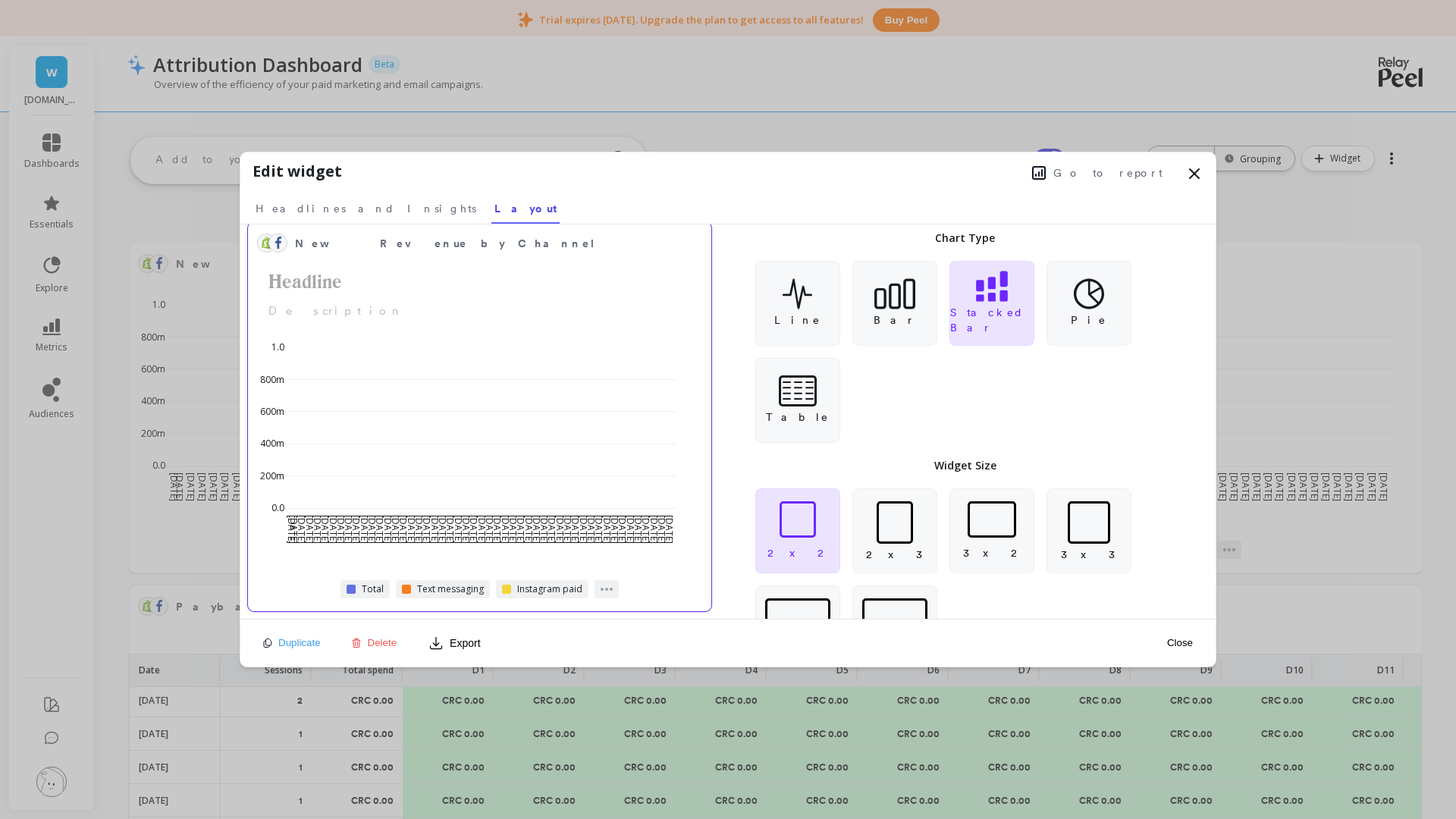
click at [411, 527] on div "[DATE] [DATE] [DATE] [DATE] [DATE] [DATE] [DATE] [DATE] [DATE] [DATE] [DATE] [D…" at bounding box center [468, 440] width 431 height 223
click at [351, 213] on span "Headlines and Insights" at bounding box center [366, 208] width 220 height 15
